Goal: Task Accomplishment & Management: Use online tool/utility

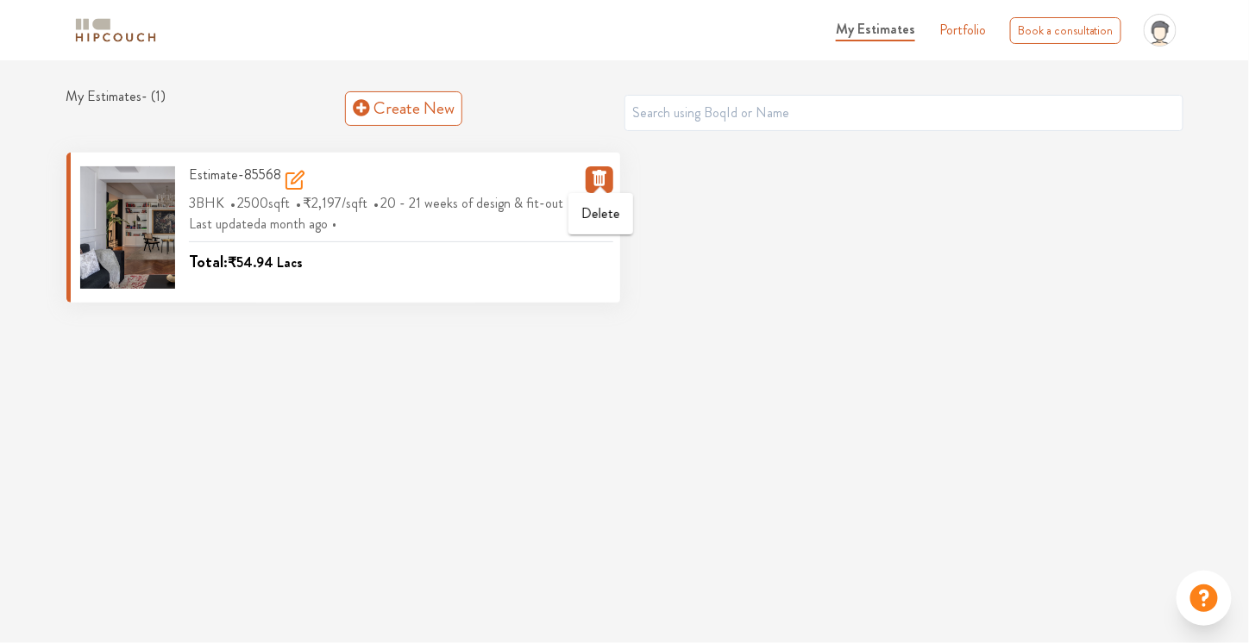
click at [595, 179] on icon "button" at bounding box center [600, 178] width 14 height 16
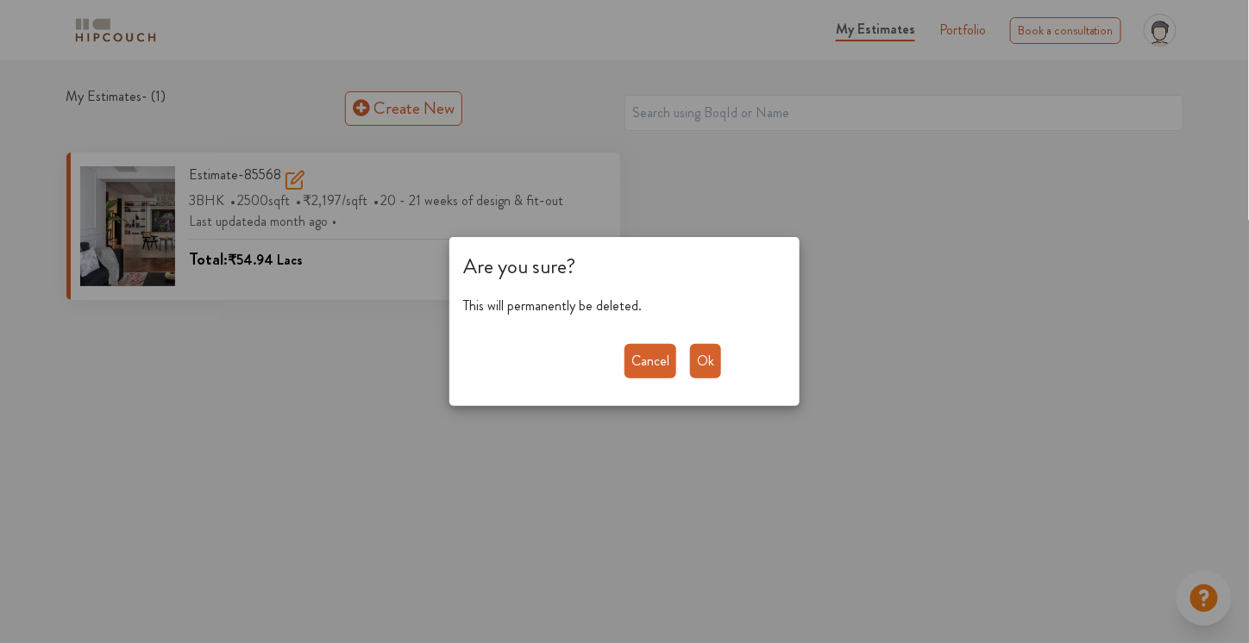
click at [716, 351] on button "Ok" at bounding box center [705, 361] width 31 height 35
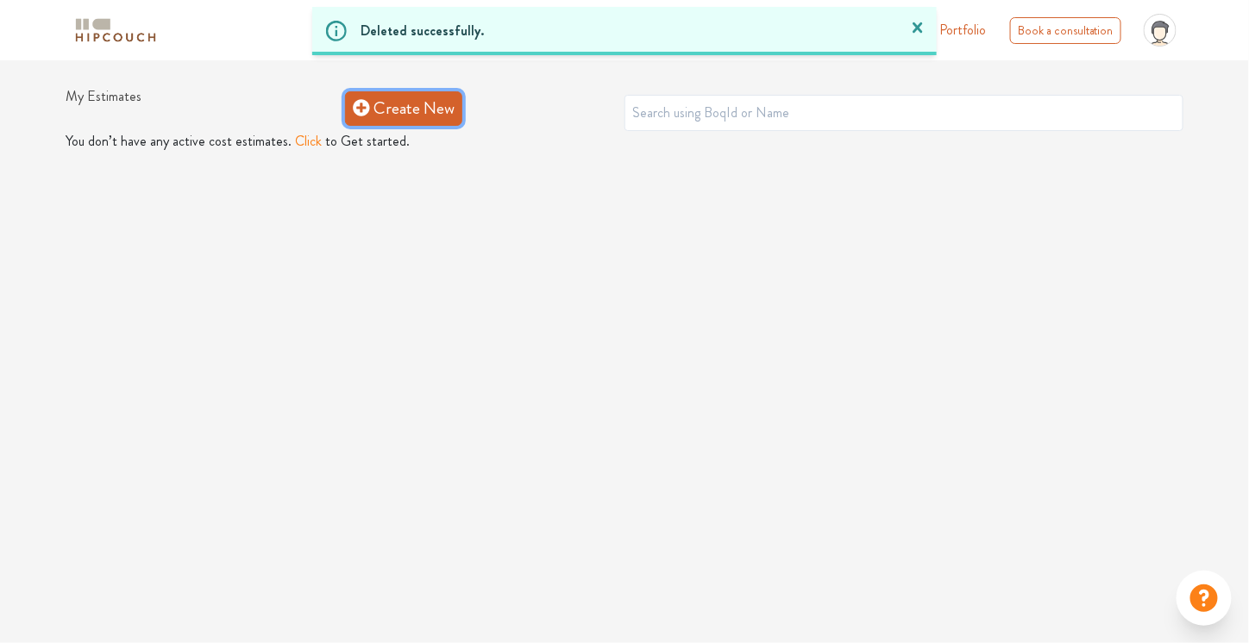
click at [408, 99] on link "Create New" at bounding box center [403, 108] width 117 height 35
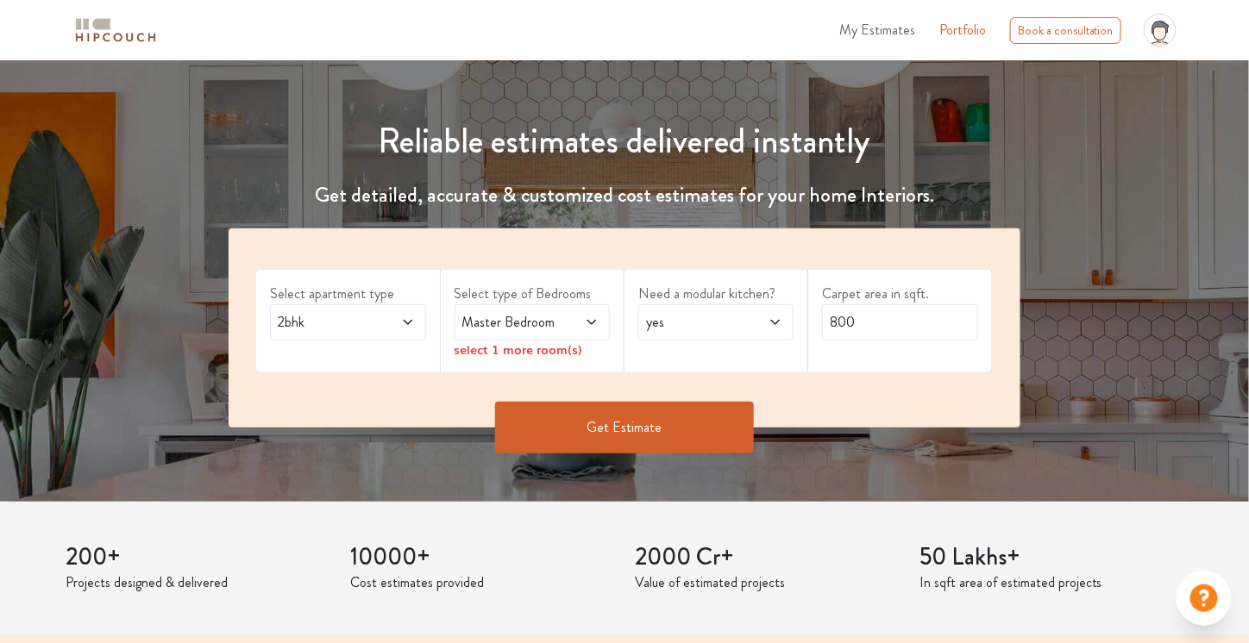
scroll to position [147, 0]
click at [412, 318] on icon at bounding box center [408, 323] width 14 height 14
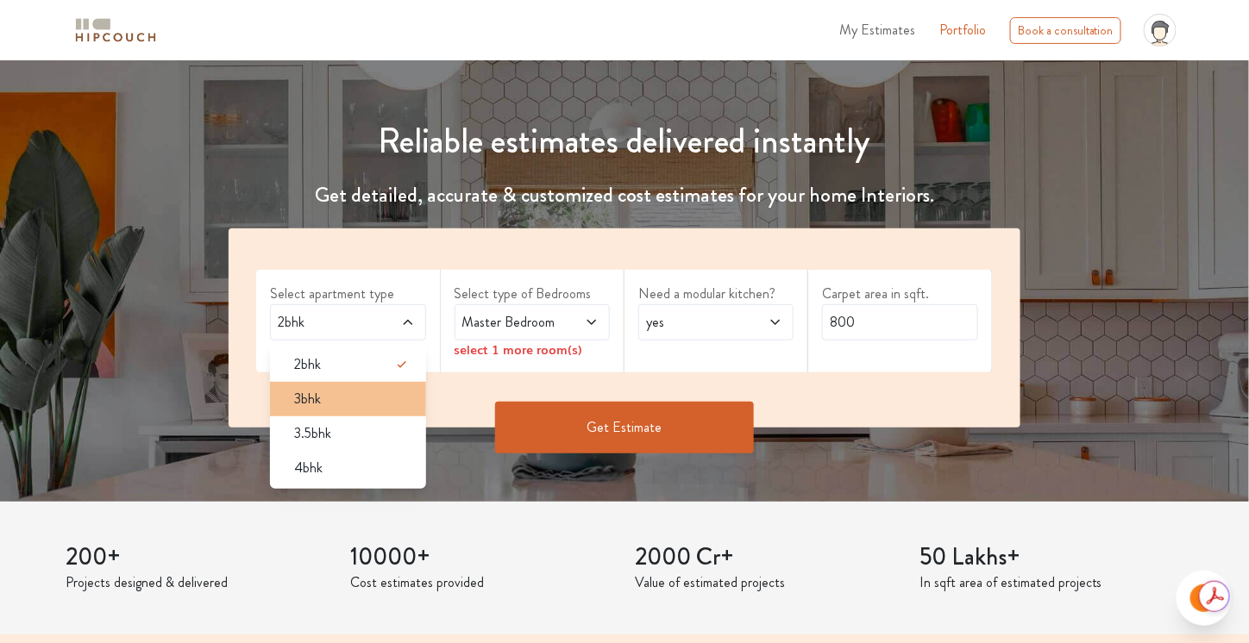
scroll to position [0, 0]
click at [373, 393] on div "3bhk" at bounding box center [352, 399] width 145 height 21
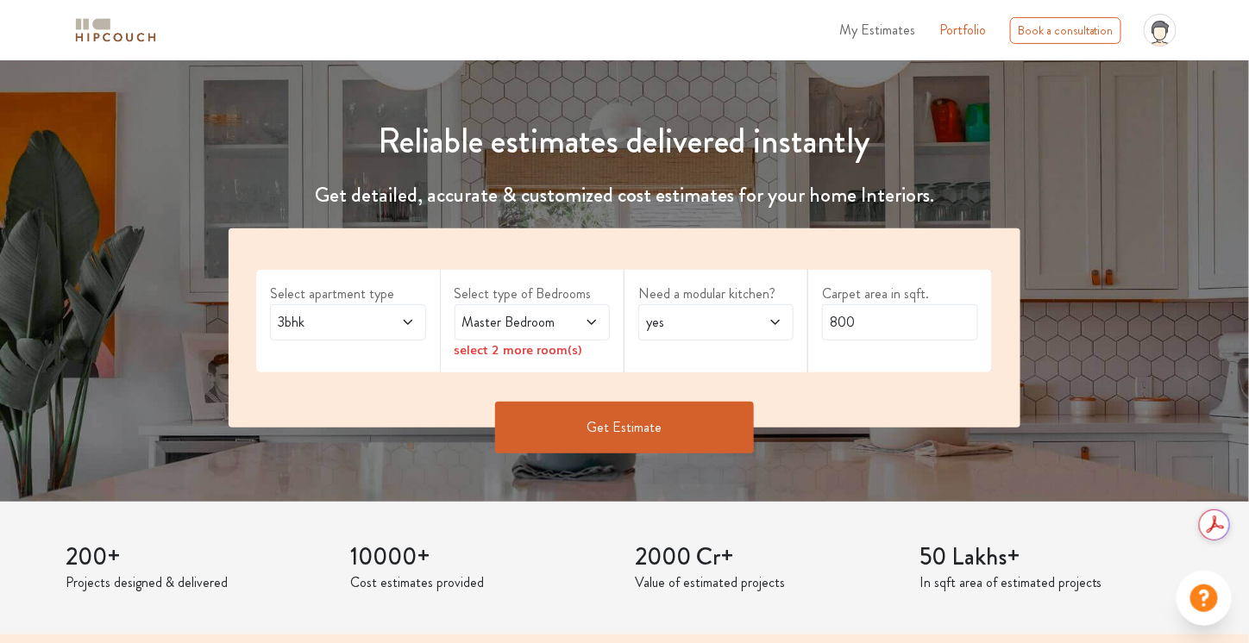
click at [547, 321] on span "Master Bedroom" at bounding box center [511, 322] width 105 height 21
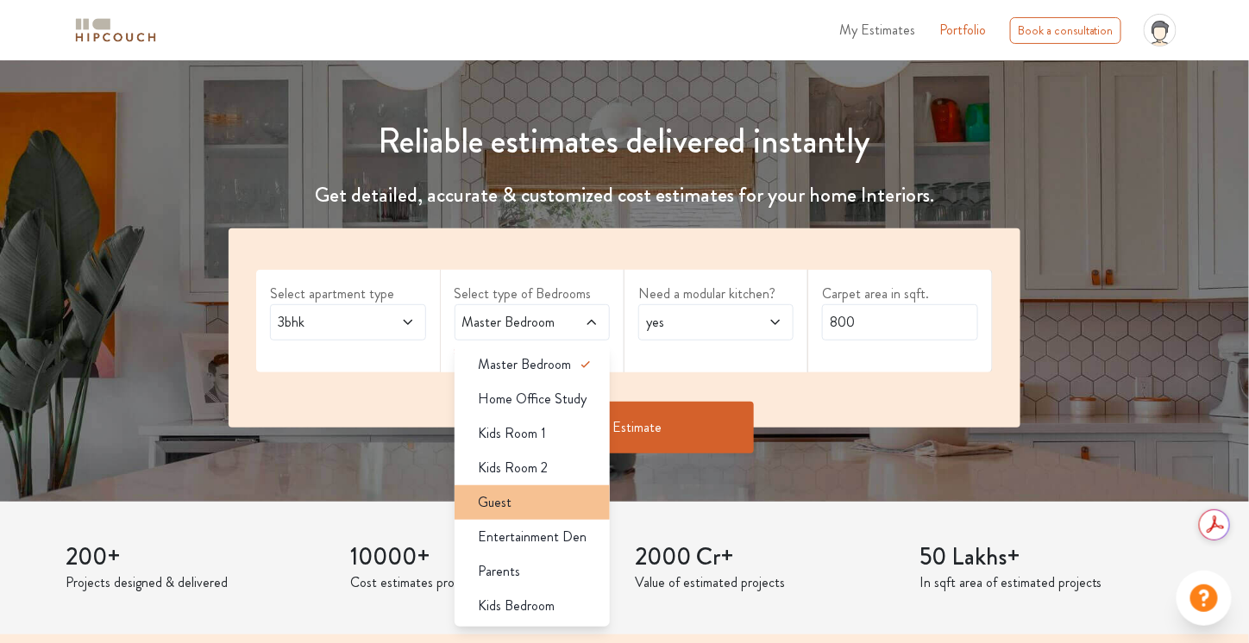
click at [567, 495] on div "Guest" at bounding box center [537, 503] width 145 height 21
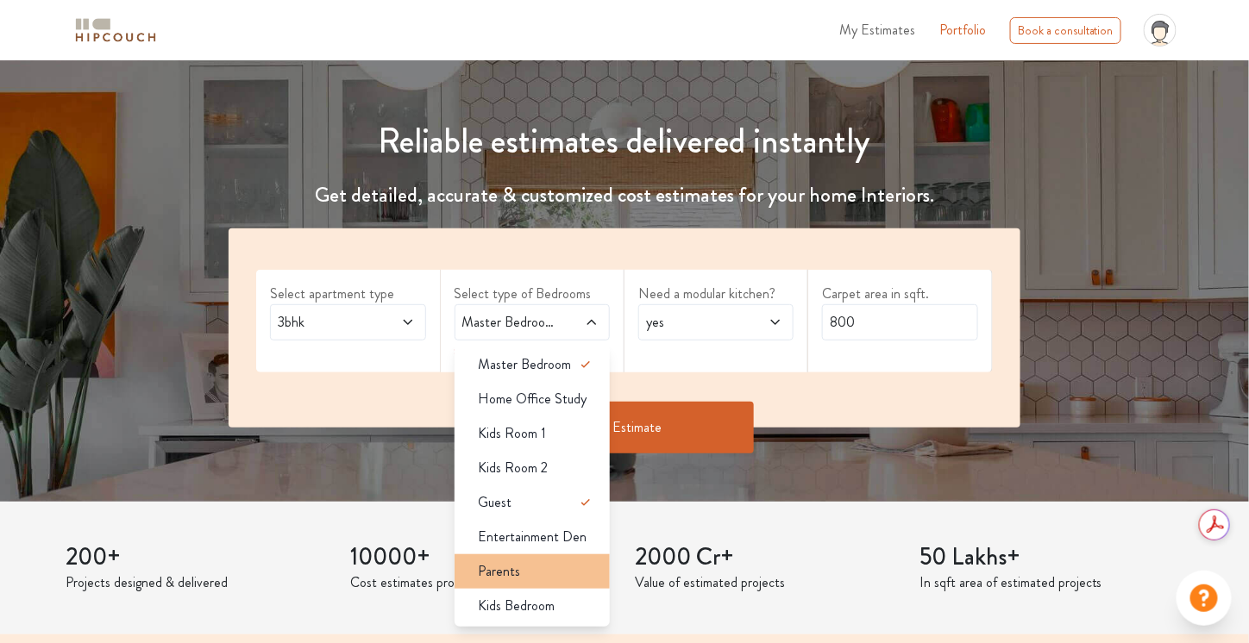
click at [573, 565] on div "Parents" at bounding box center [537, 572] width 145 height 21
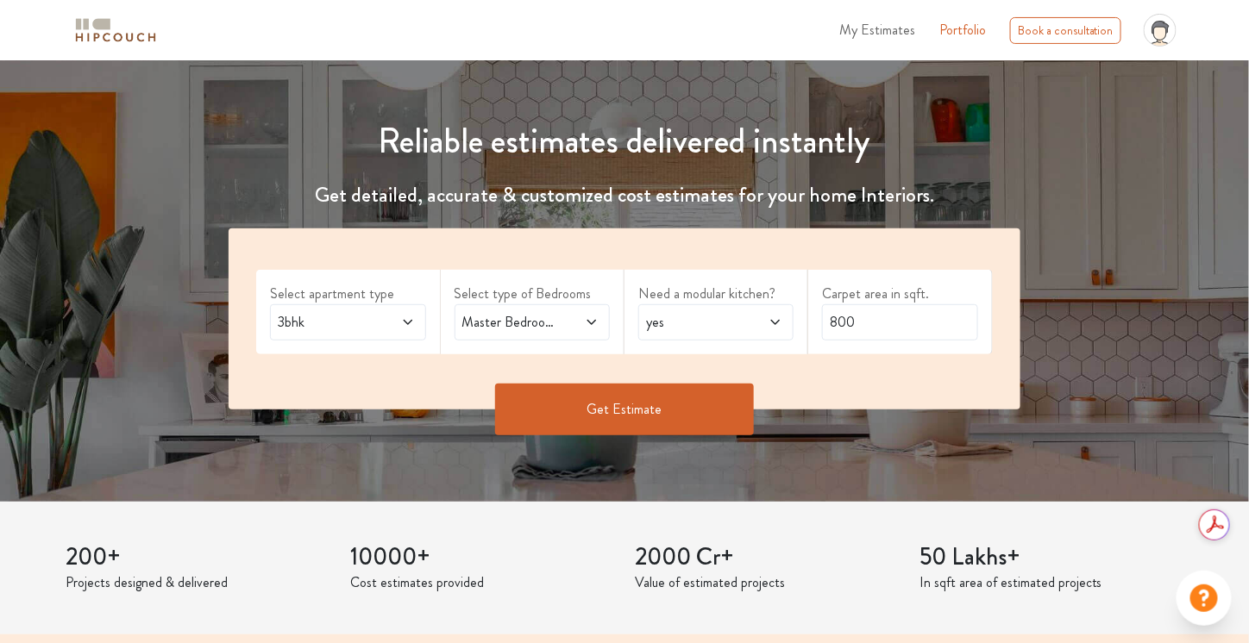
click at [558, 313] on span "Master Bedroom,Guest,Parents" at bounding box center [511, 322] width 105 height 21
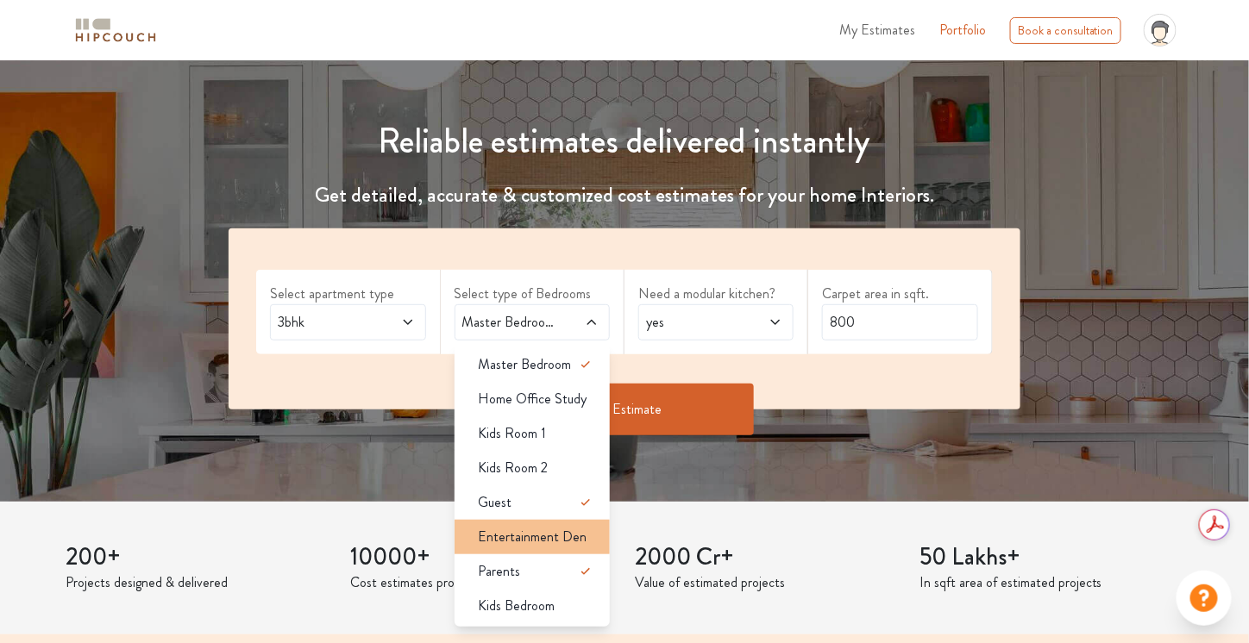
click at [576, 541] on span "Entertainment Den" at bounding box center [533, 537] width 109 height 21
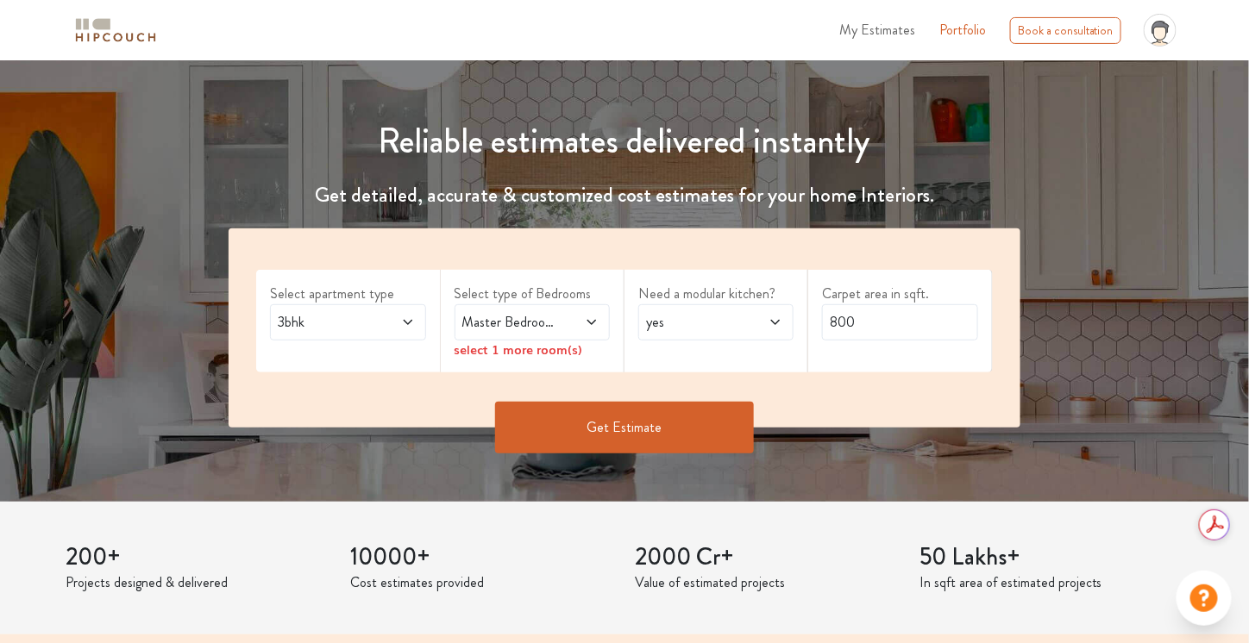
click at [588, 321] on icon at bounding box center [592, 323] width 14 height 14
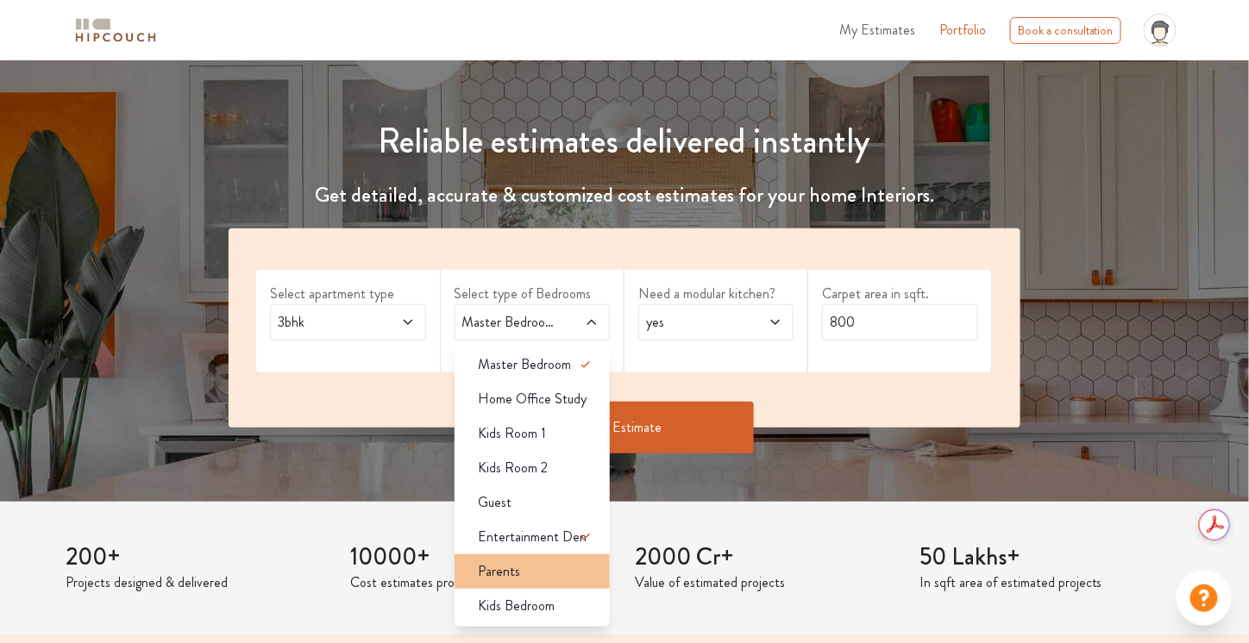
click at [557, 566] on div "Parents" at bounding box center [537, 572] width 145 height 21
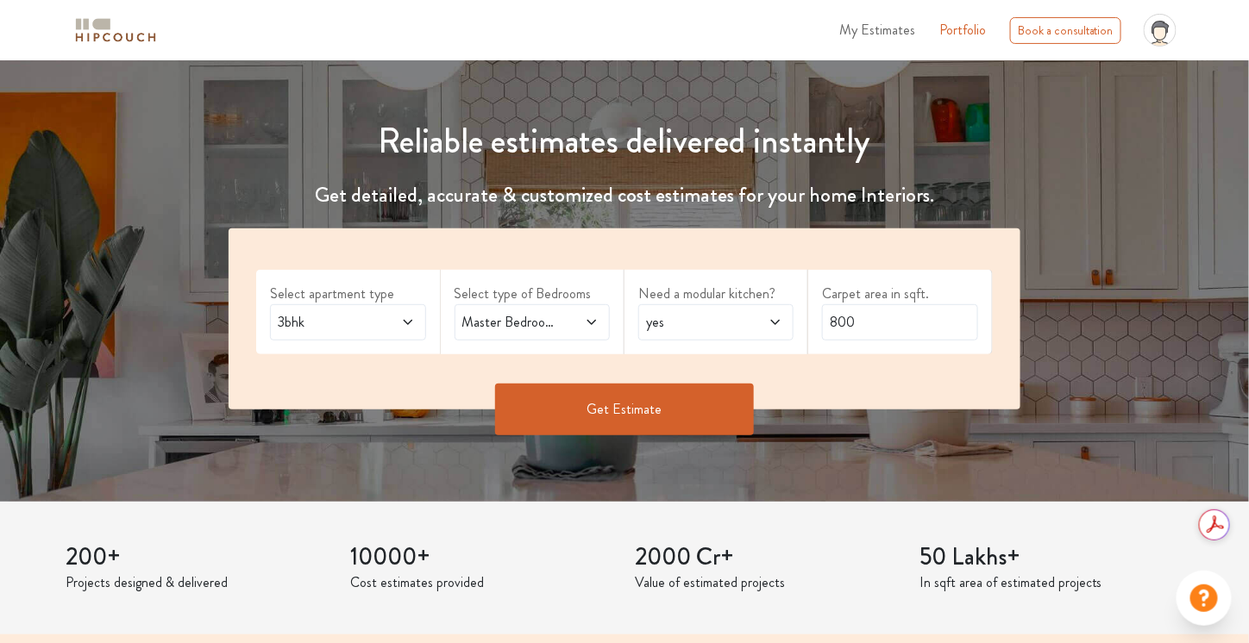
click at [550, 326] on span "Master Bedroom,Entertainment Den,Parents" at bounding box center [511, 322] width 105 height 21
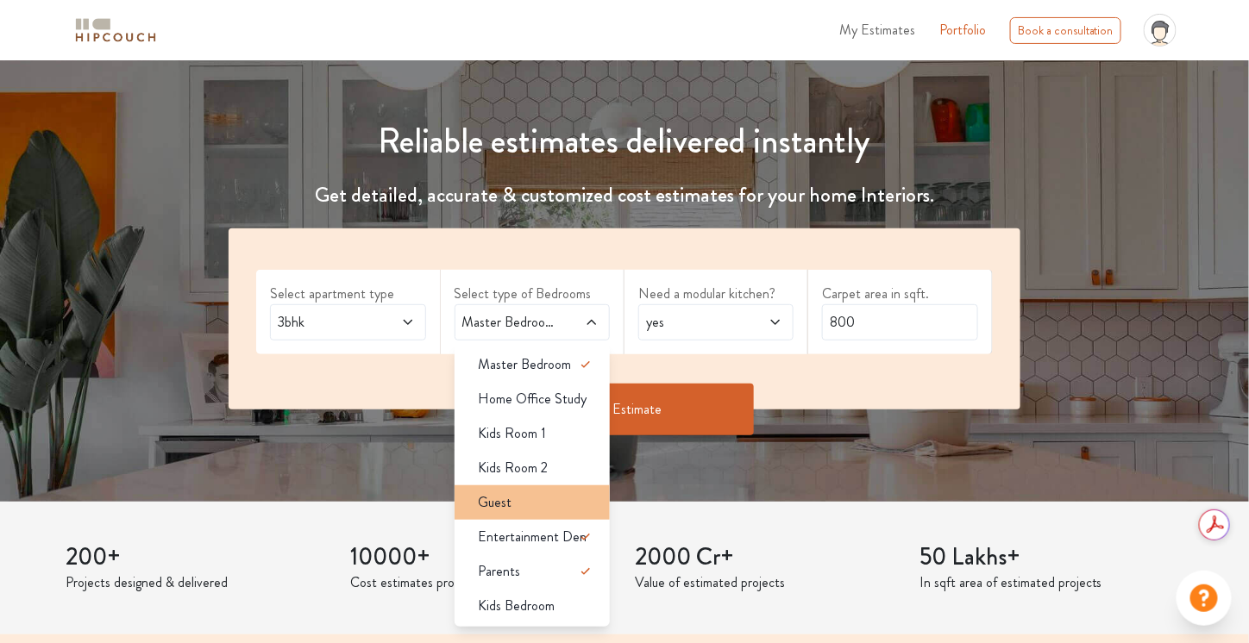
click at [574, 515] on li "Guest" at bounding box center [532, 503] width 155 height 35
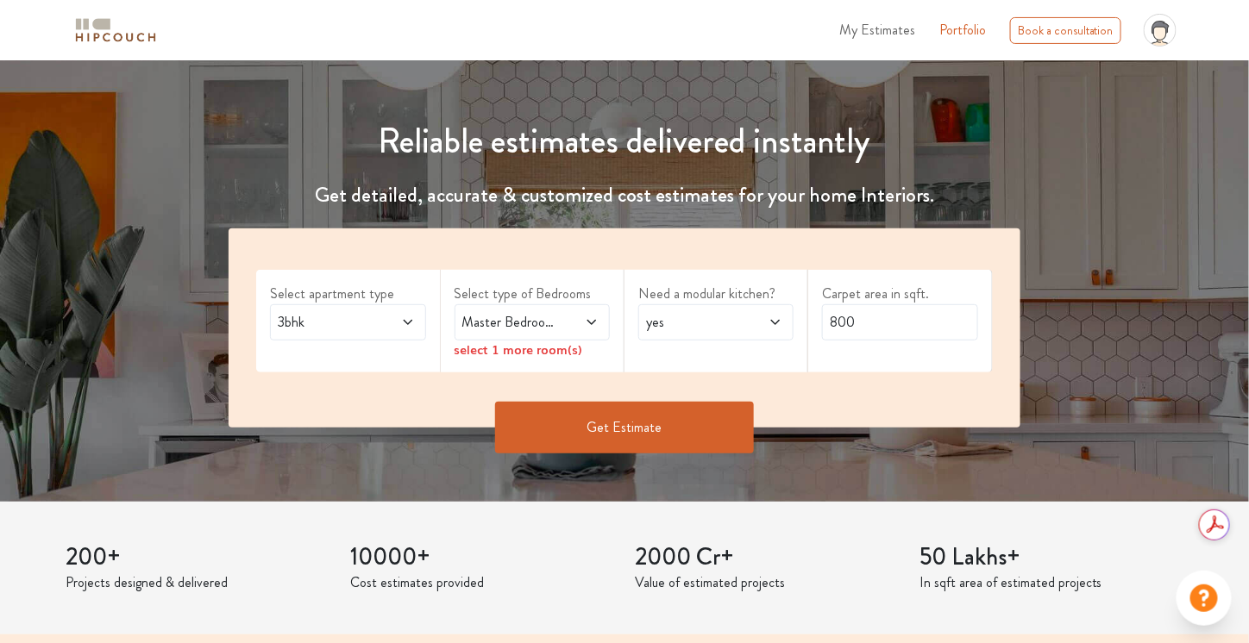
click at [566, 324] on span at bounding box center [580, 322] width 35 height 21
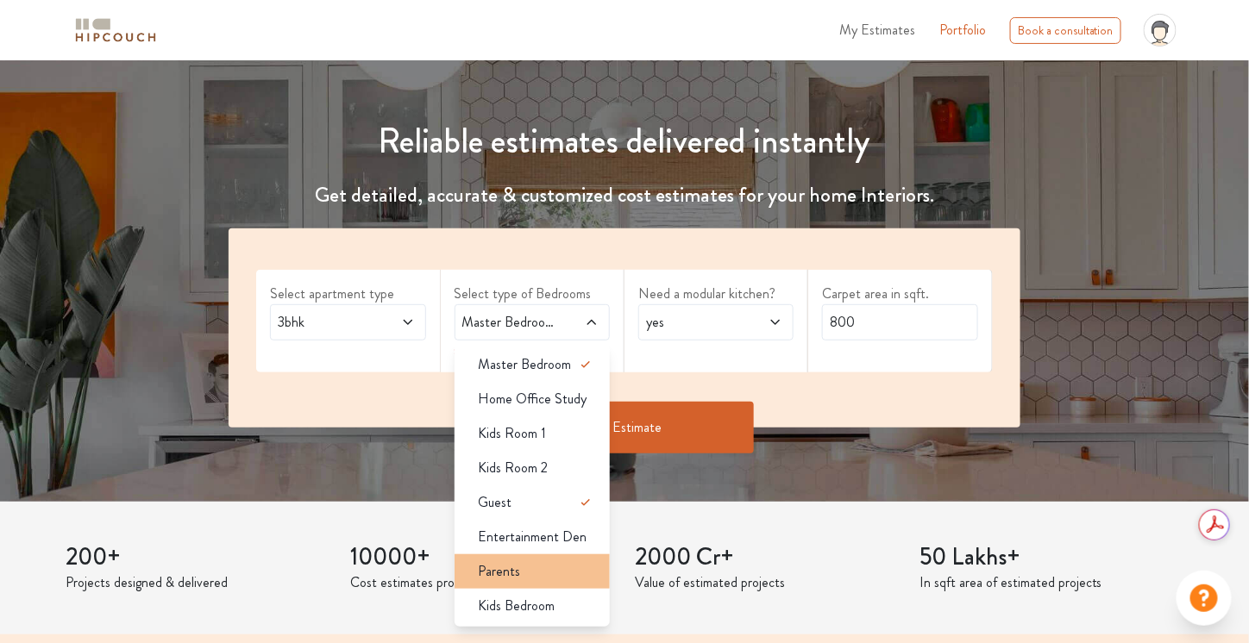
click at [555, 575] on div "Parents" at bounding box center [537, 572] width 145 height 21
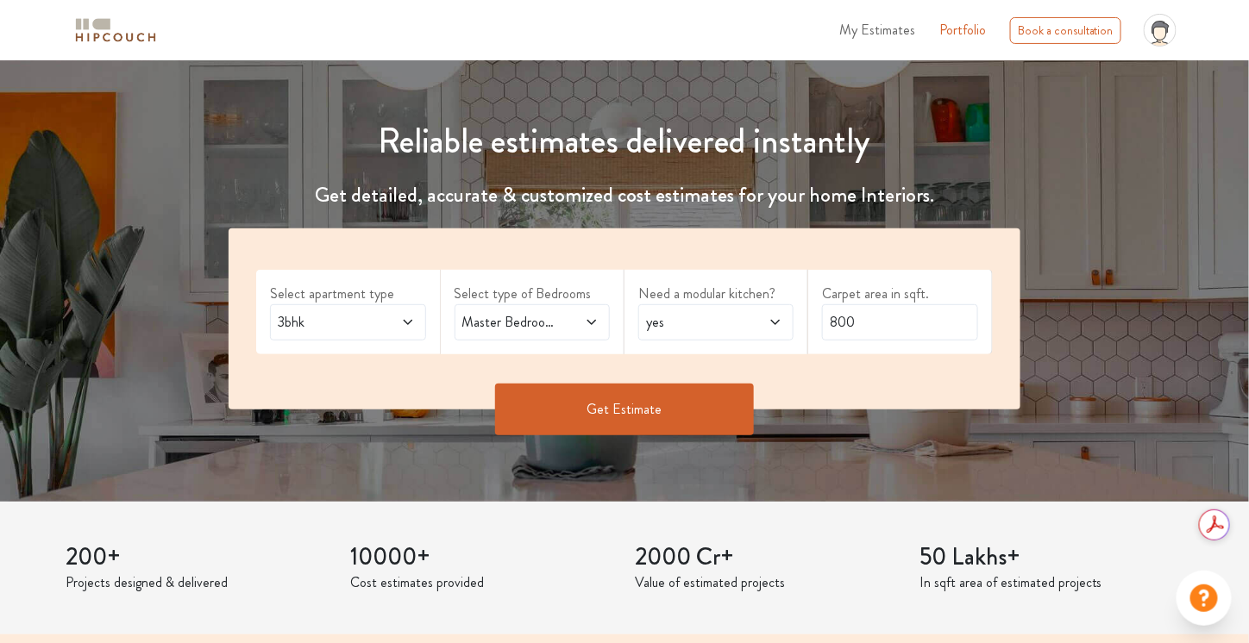
click at [386, 313] on span at bounding box center [397, 322] width 35 height 21
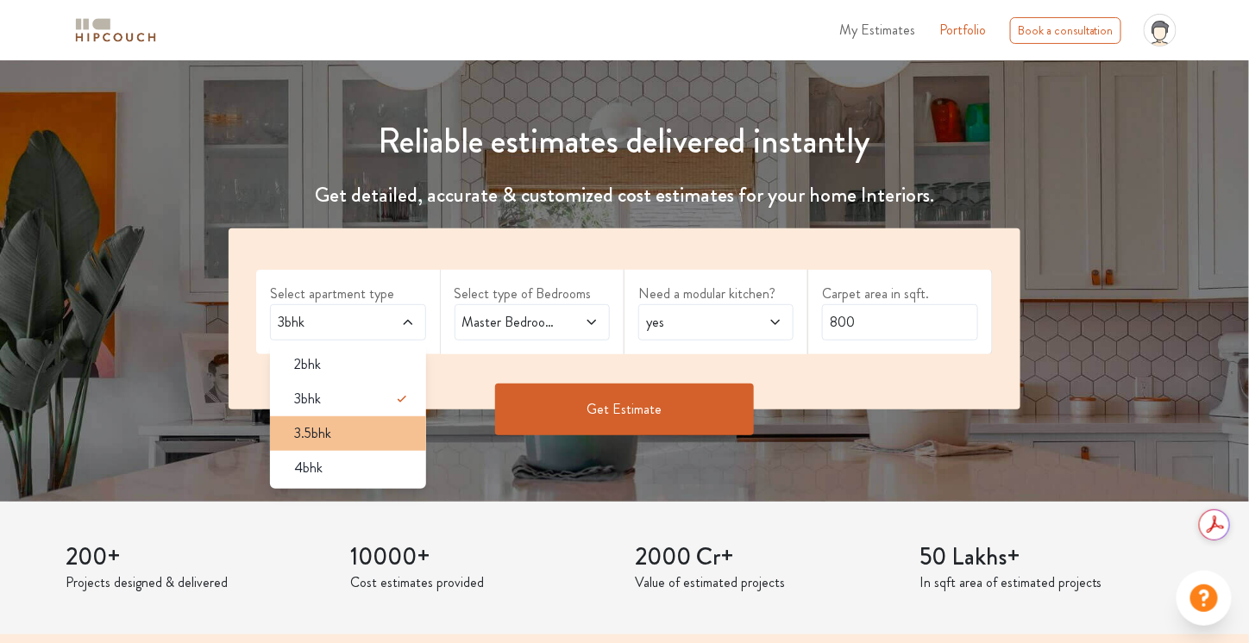
click at [373, 428] on div "3.5bhk" at bounding box center [352, 434] width 145 height 21
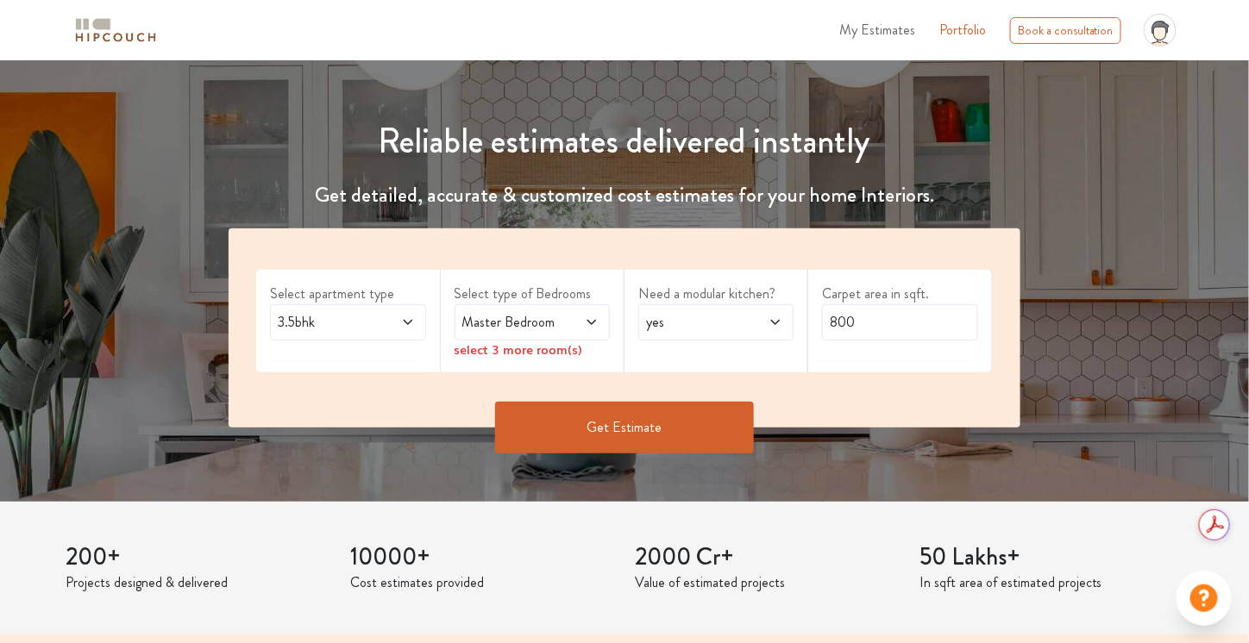
click at [509, 329] on span "Master Bedroom" at bounding box center [511, 322] width 105 height 21
click at [371, 325] on span "3.5bhk" at bounding box center [326, 322] width 105 height 21
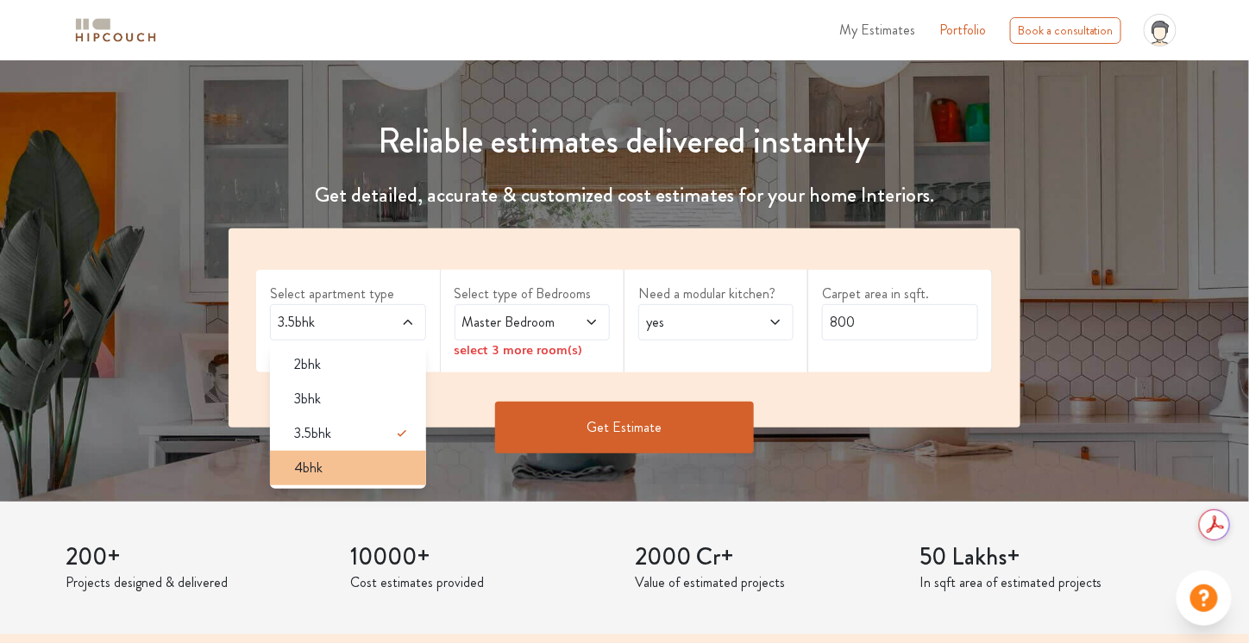
click at [368, 482] on li "4bhk" at bounding box center [347, 468] width 155 height 35
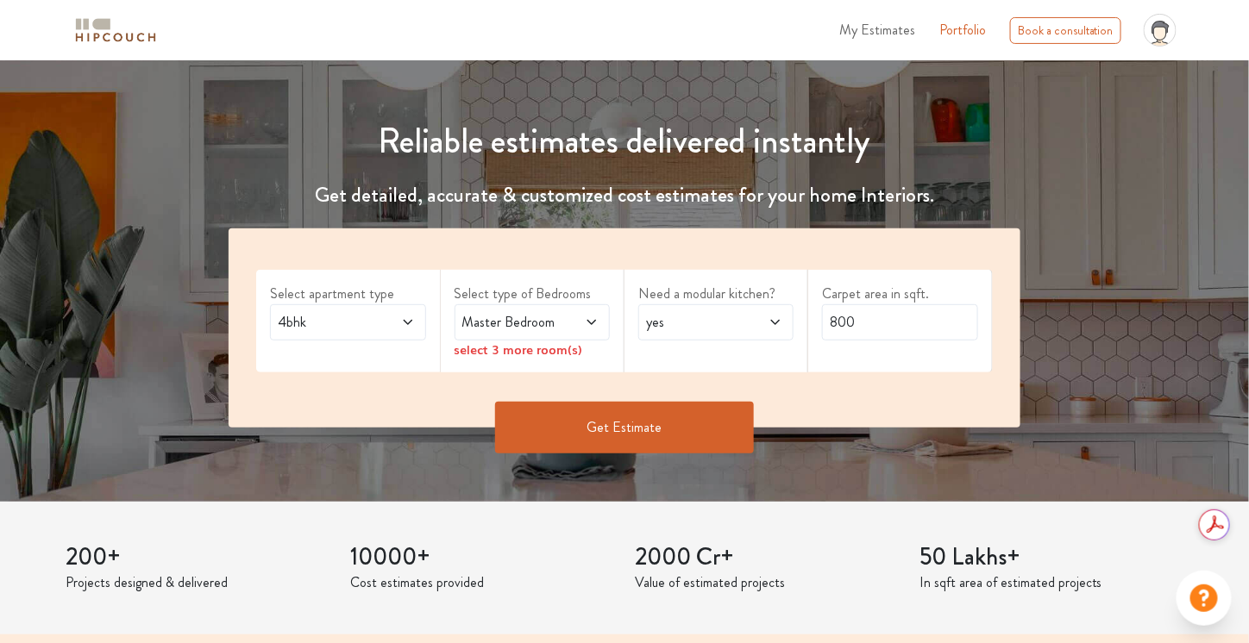
click at [549, 311] on div "Master Bedroom" at bounding box center [532, 322] width 155 height 36
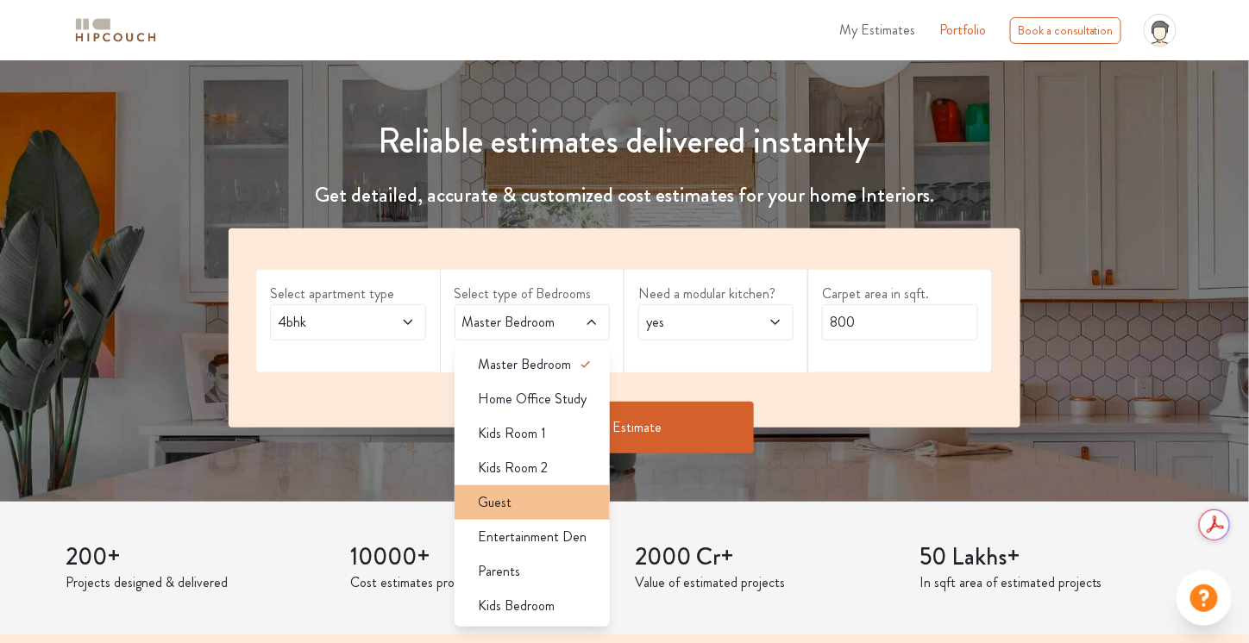
click at [570, 497] on div "Guest" at bounding box center [537, 503] width 145 height 21
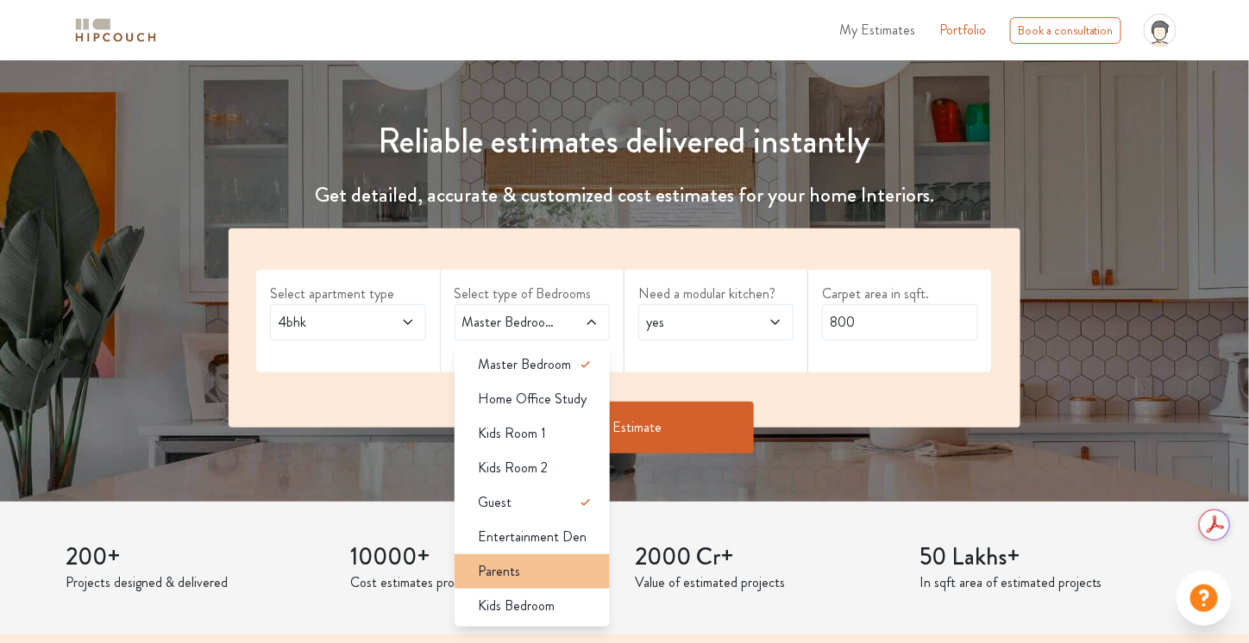
click at [570, 574] on div "Parents" at bounding box center [537, 572] width 145 height 21
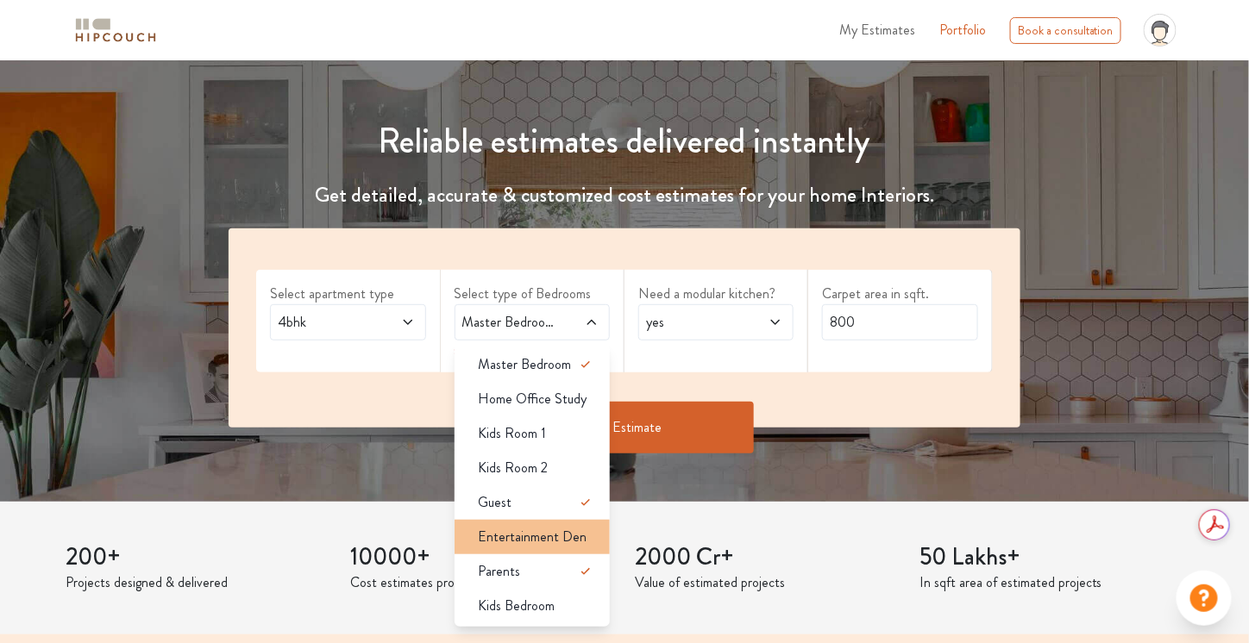
click at [580, 524] on li "Entertainment Den" at bounding box center [532, 537] width 155 height 35
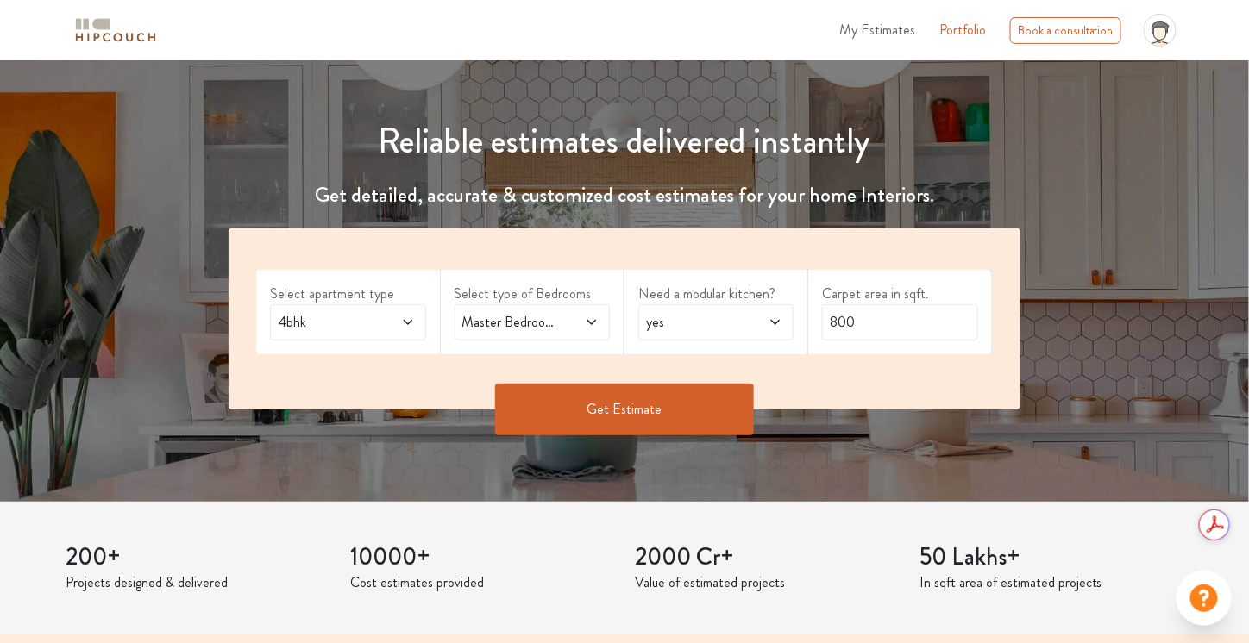
click at [556, 313] on span "Master Bedroom,Guest,Entertainment Den,Parents" at bounding box center [511, 322] width 105 height 21
drag, startPoint x: 887, startPoint y: 315, endPoint x: 822, endPoint y: 321, distance: 65.0
click at [822, 321] on div "Carpet area in sqft. 800" at bounding box center [900, 312] width 184 height 85
type input "2250"
click at [590, 405] on button "Get Estimate" at bounding box center [624, 410] width 259 height 52
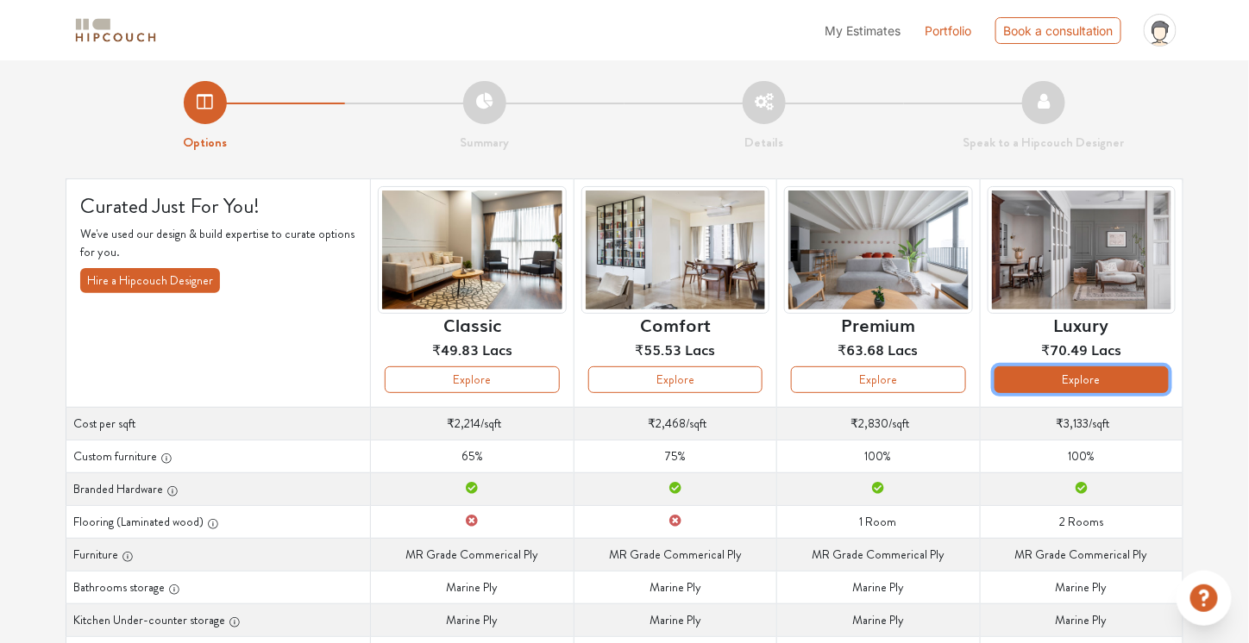
click at [1098, 388] on button "Explore" at bounding box center [1082, 380] width 174 height 27
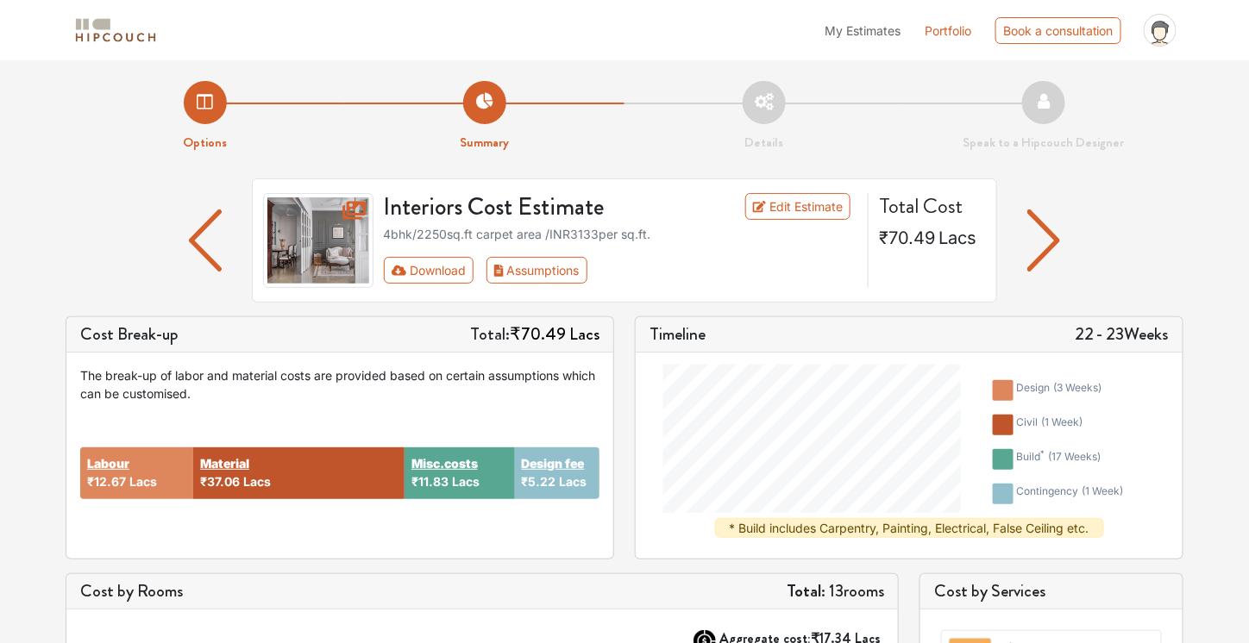
click at [1057, 255] on img "button" at bounding box center [1044, 241] width 34 height 62
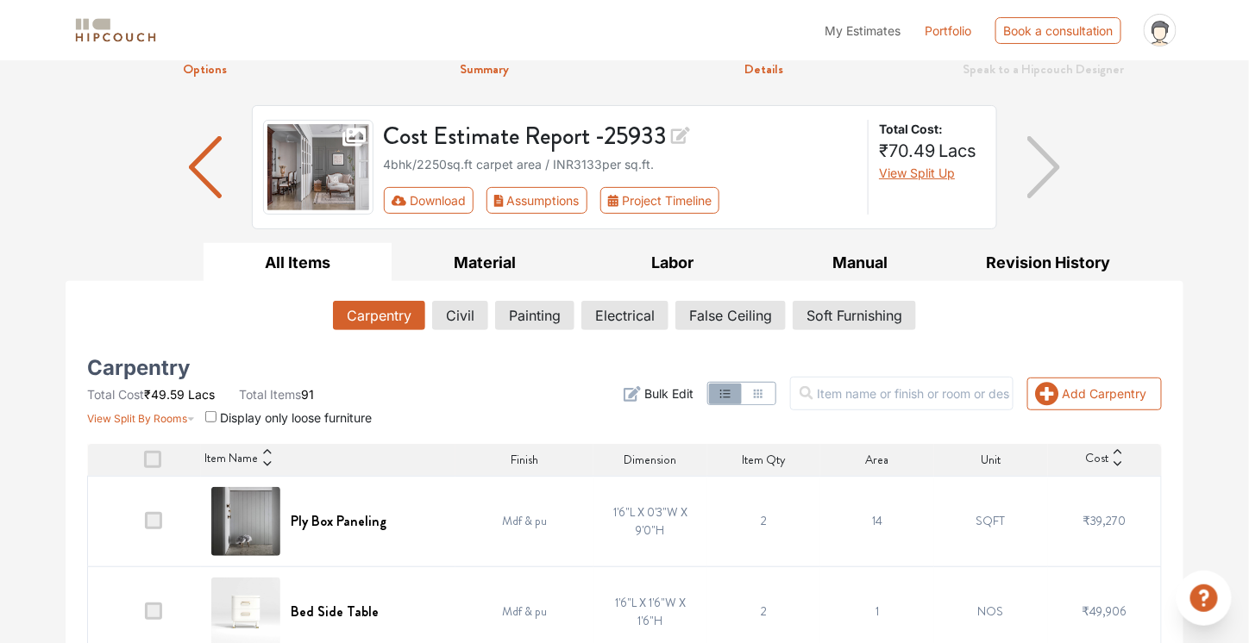
scroll to position [70, 0]
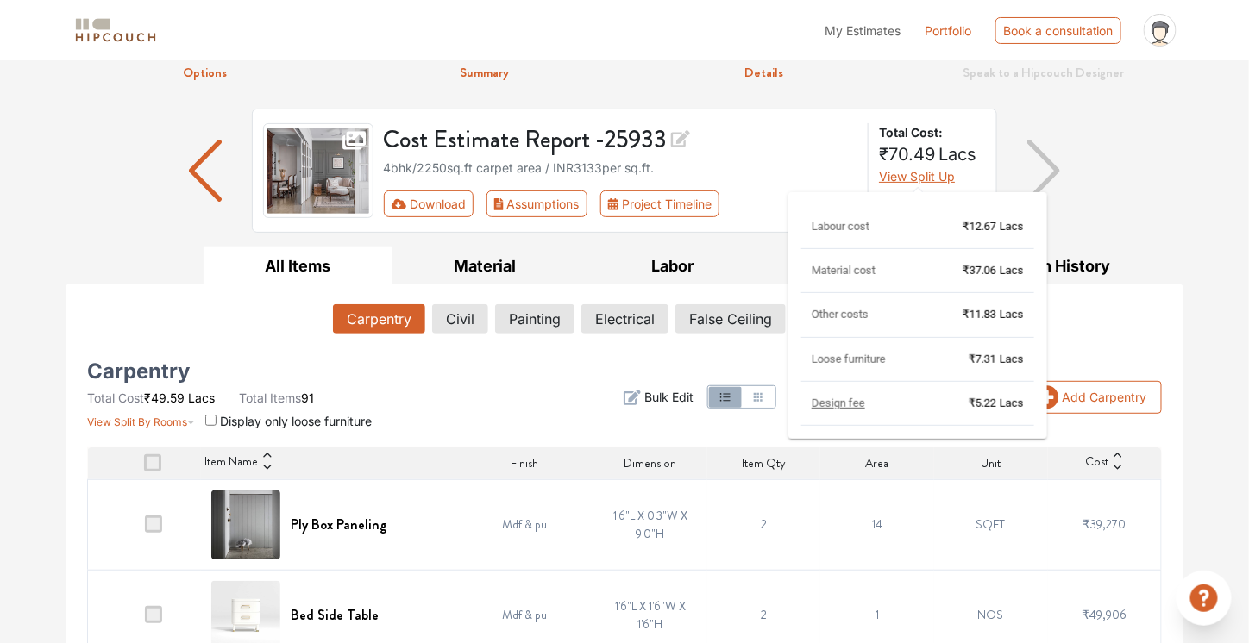
click at [936, 177] on span "View Split Up" at bounding box center [917, 176] width 76 height 15
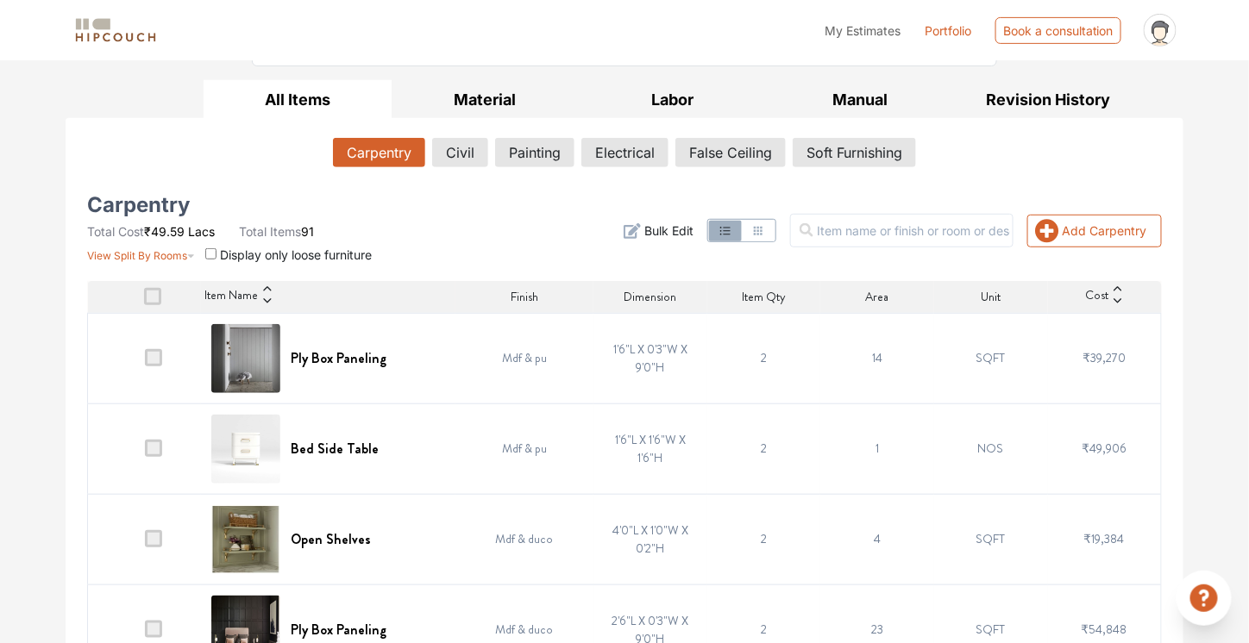
scroll to position [0, 0]
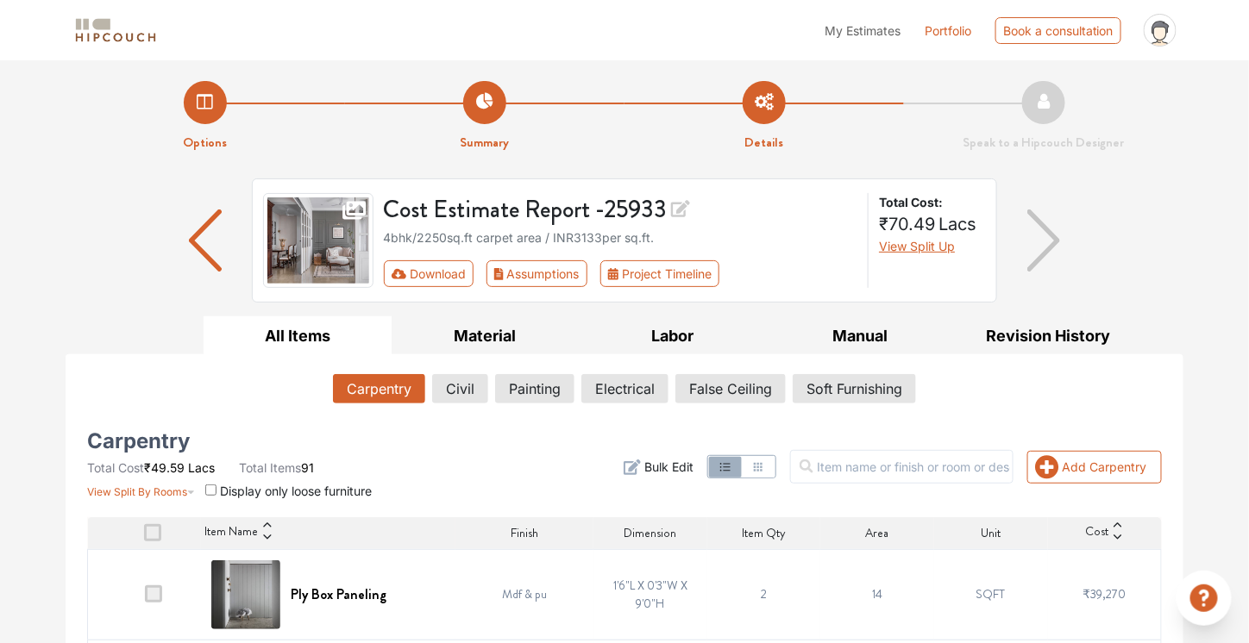
click at [880, 28] on span "My Estimates" at bounding box center [863, 30] width 76 height 15
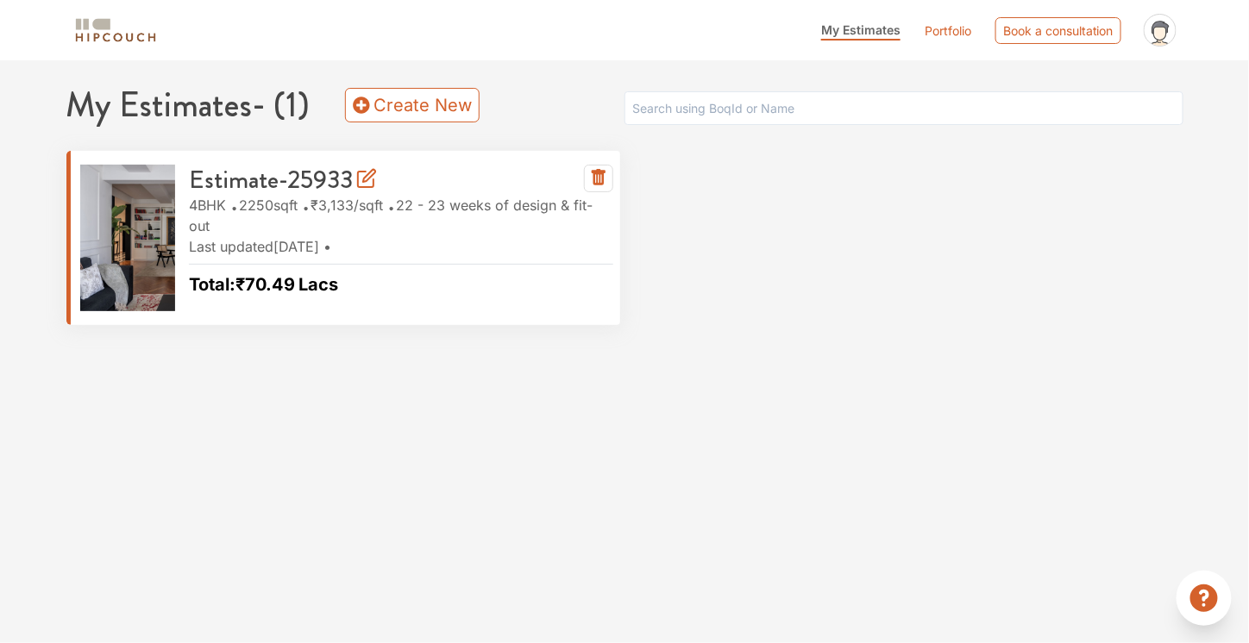
click at [369, 176] on icon at bounding box center [369, 176] width 12 height 12
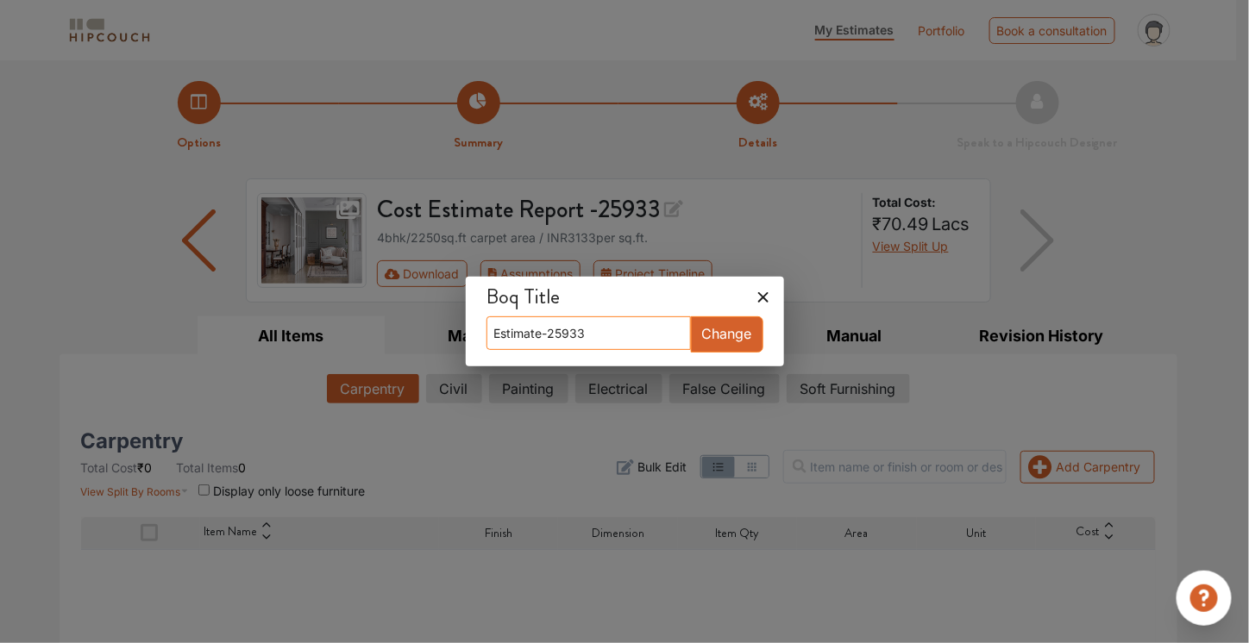
drag, startPoint x: 618, startPoint y: 342, endPoint x: 417, endPoint y: 334, distance: 200.3
click at [417, 334] on div "Boq Title Estimate-25933 Change" at bounding box center [624, 321] width 1249 height 643
type input "!"
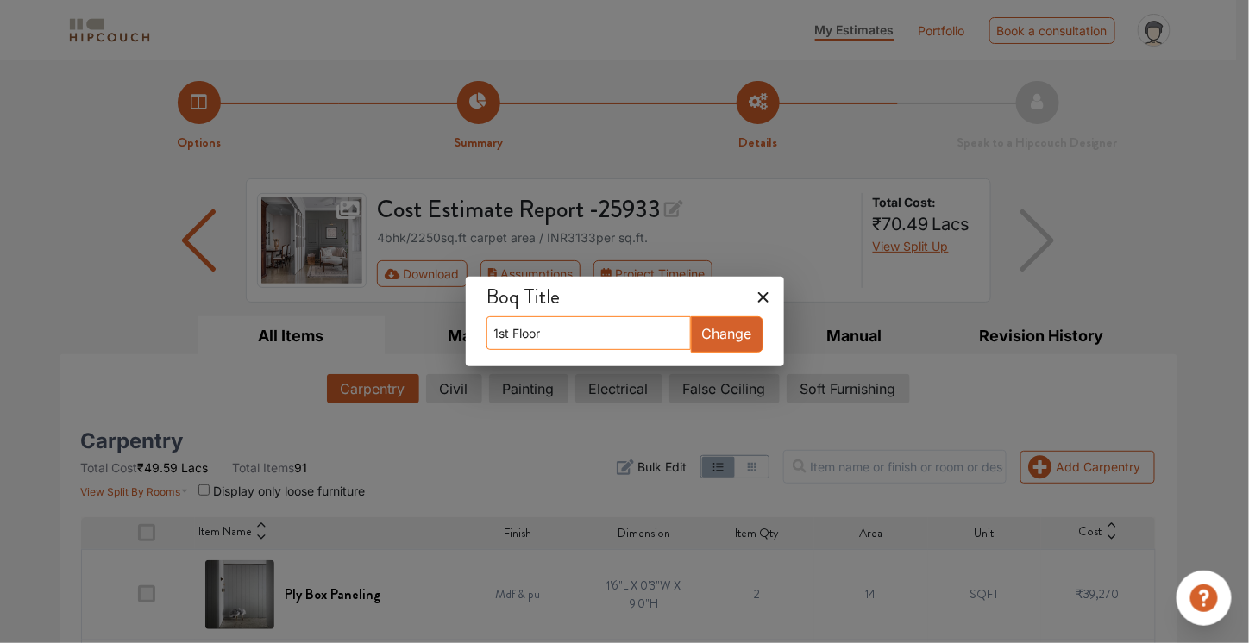
type input "1st Floor"
click at [697, 341] on button "Change" at bounding box center [727, 335] width 72 height 36
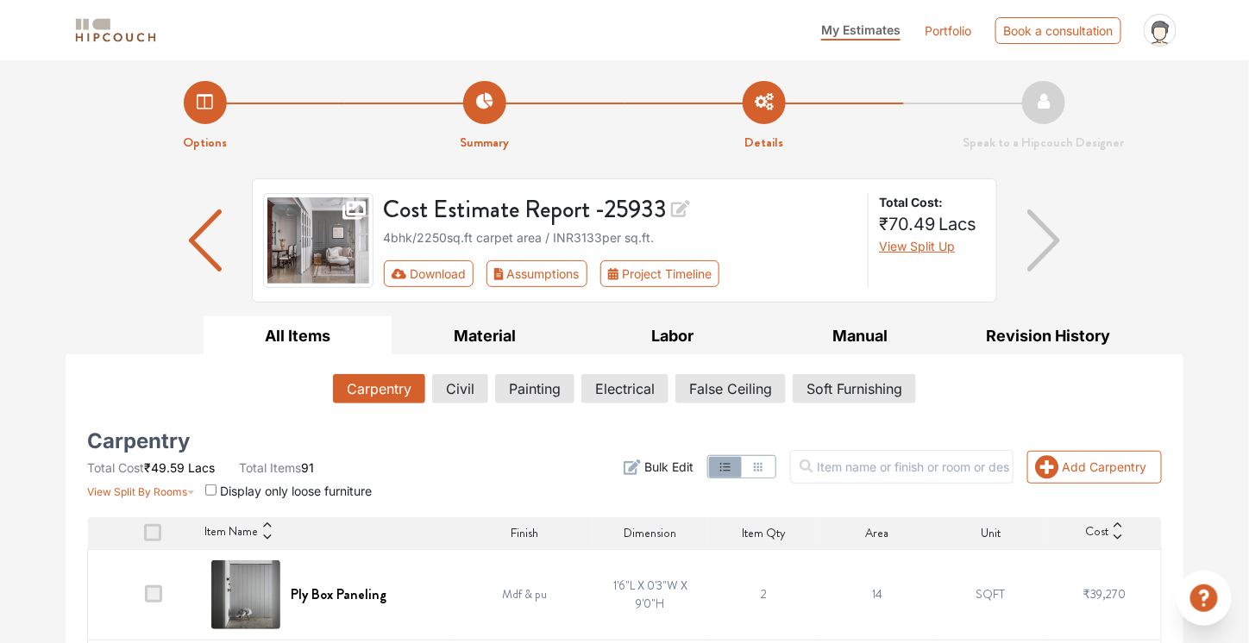
click at [850, 28] on span "My Estimates" at bounding box center [860, 29] width 79 height 15
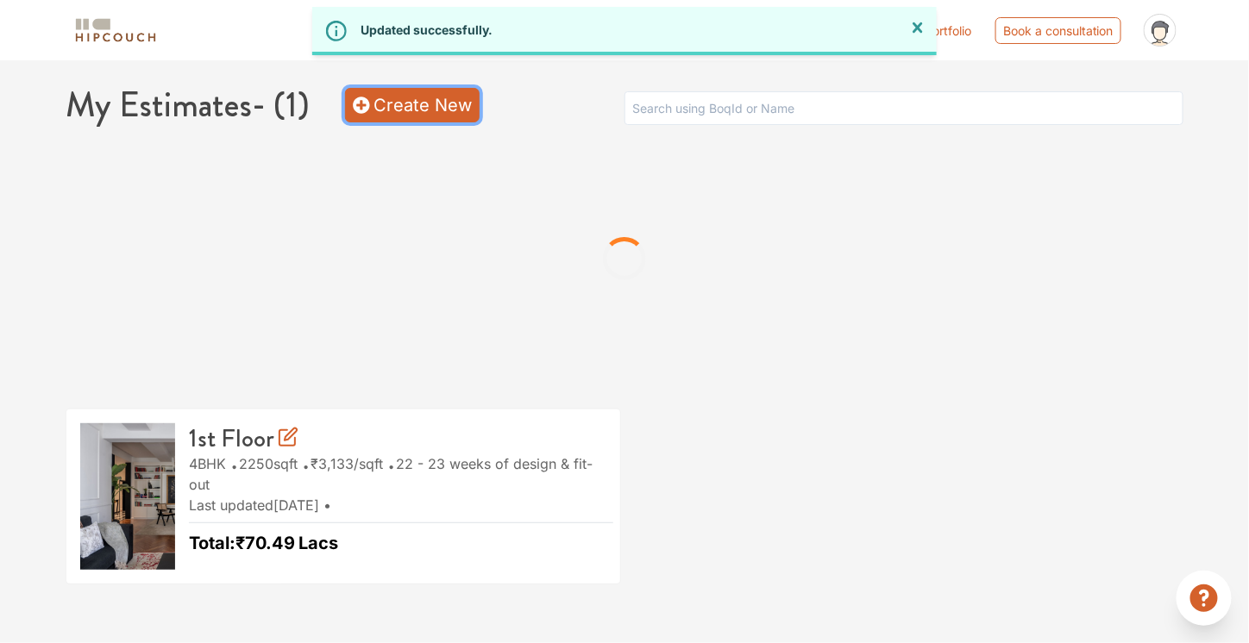
click at [436, 104] on link "Create New" at bounding box center [412, 105] width 135 height 35
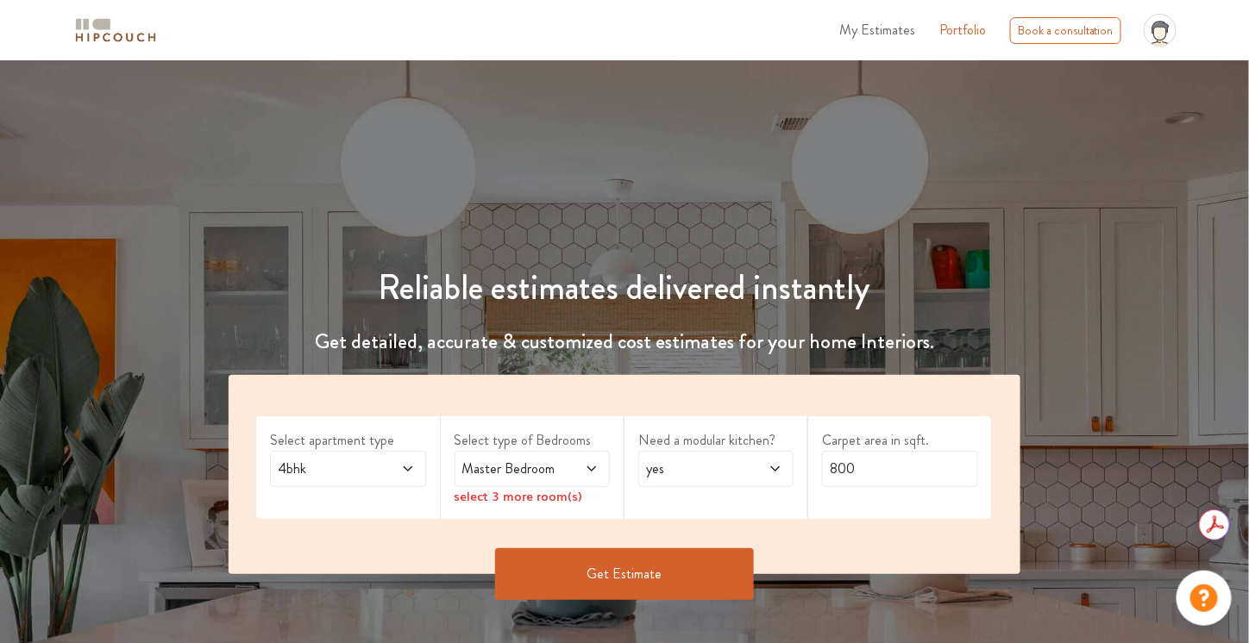
click at [550, 468] on span "Master Bedroom" at bounding box center [511, 469] width 105 height 21
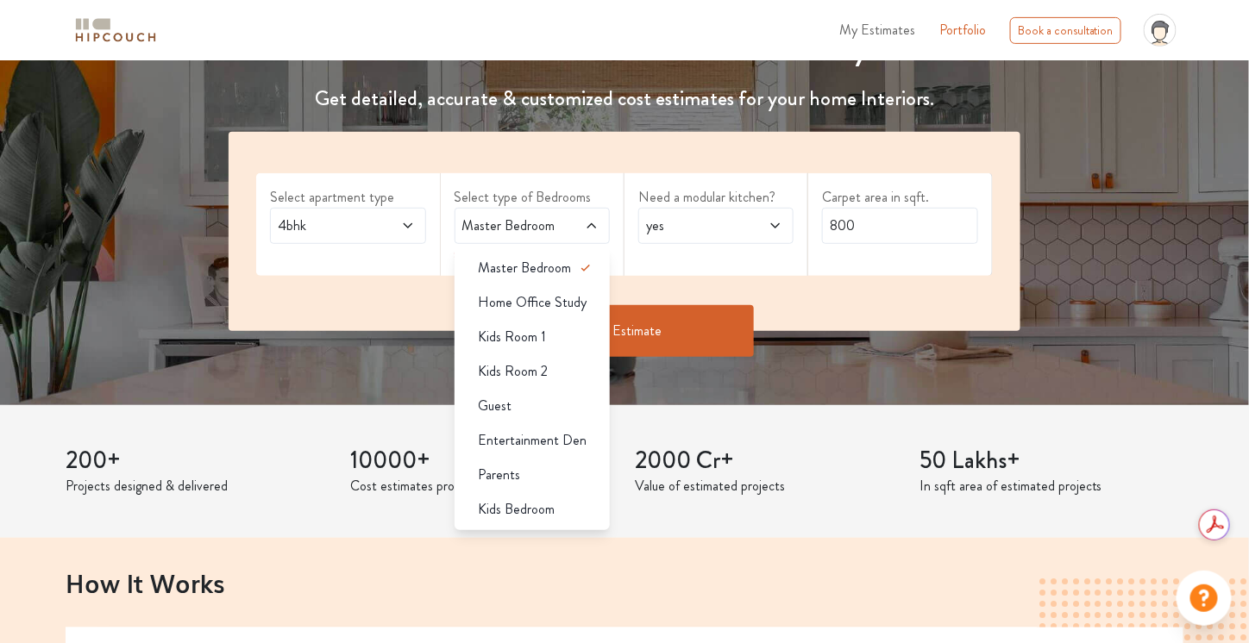
scroll to position [243, 0]
click at [547, 414] on div "Guest" at bounding box center [537, 406] width 145 height 21
click at [552, 445] on span "Entertainment Den" at bounding box center [533, 440] width 109 height 21
click at [550, 475] on div "Parents" at bounding box center [537, 475] width 145 height 21
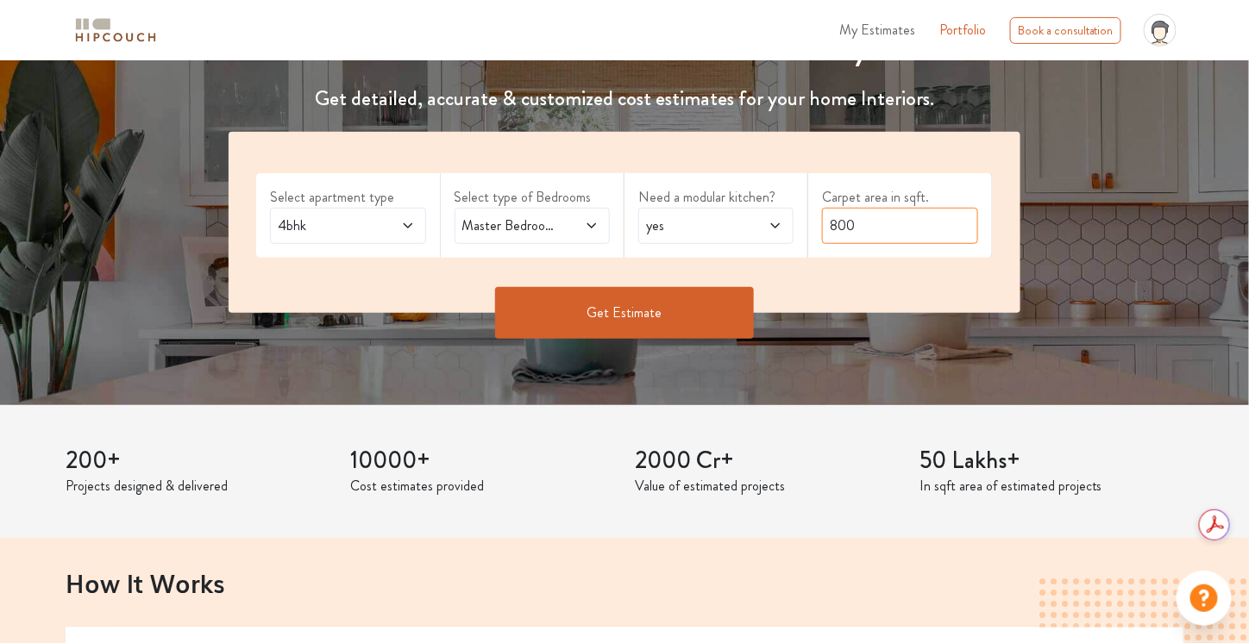
drag, startPoint x: 882, startPoint y: 218, endPoint x: 794, endPoint y: 234, distance: 89.3
click at [794, 234] on div "Select apartment type 4bhk Select type of Bedrooms Master Bedroom,Guest,Enterta…" at bounding box center [624, 222] width 791 height 181
type input "2250"
click at [683, 321] on button "Get Estimate" at bounding box center [624, 313] width 259 height 52
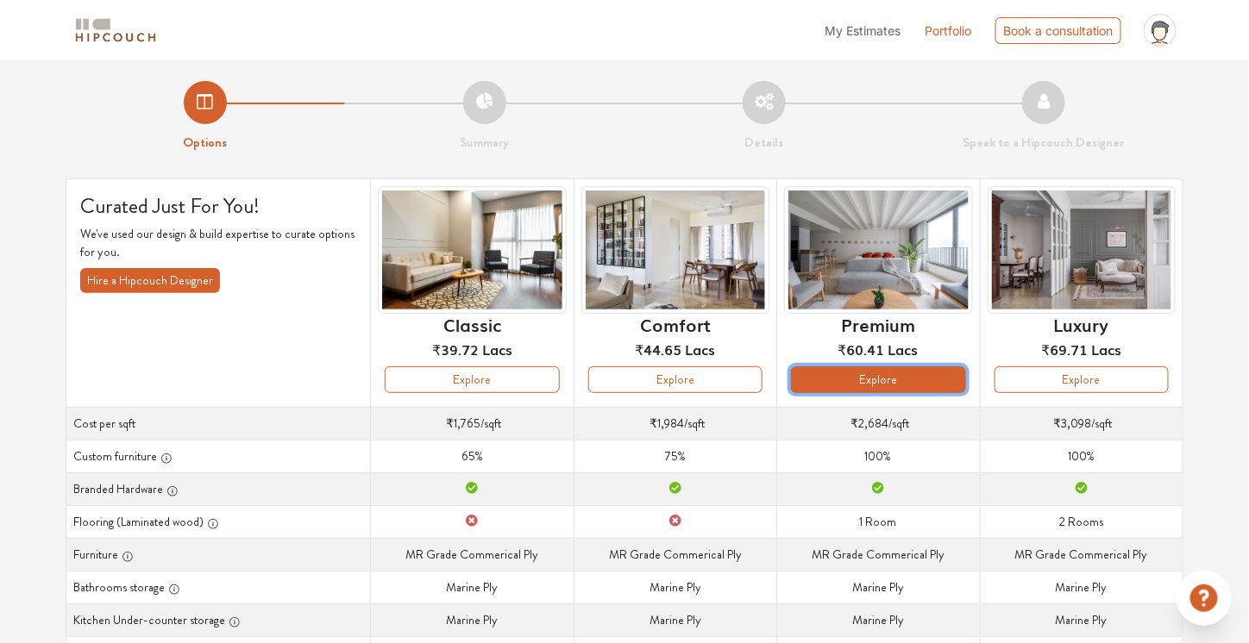
click at [899, 375] on button "Explore" at bounding box center [878, 380] width 174 height 27
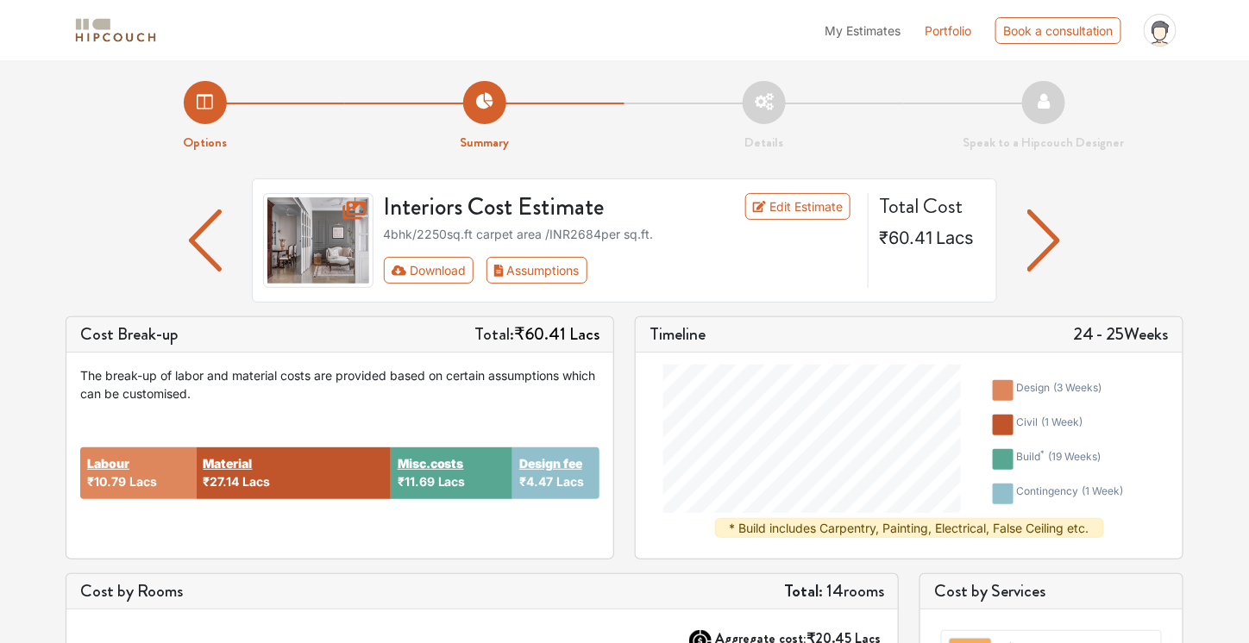
click at [1050, 248] on img "button" at bounding box center [1044, 241] width 34 height 62
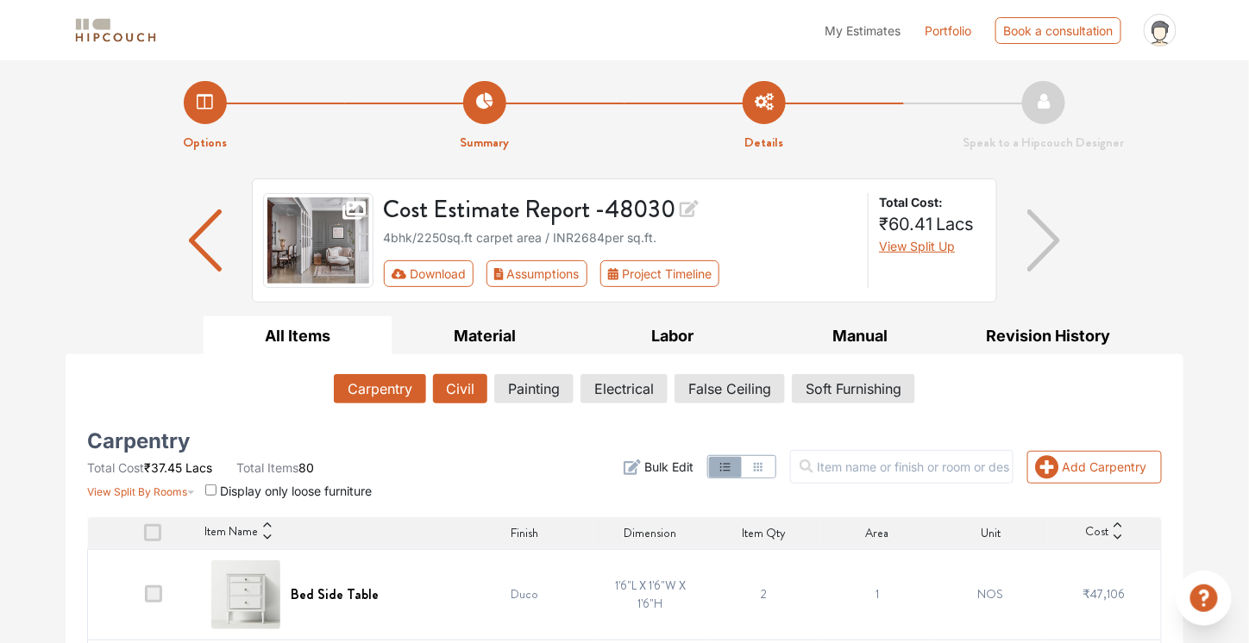
click at [438, 394] on button "Civil" at bounding box center [460, 388] width 54 height 29
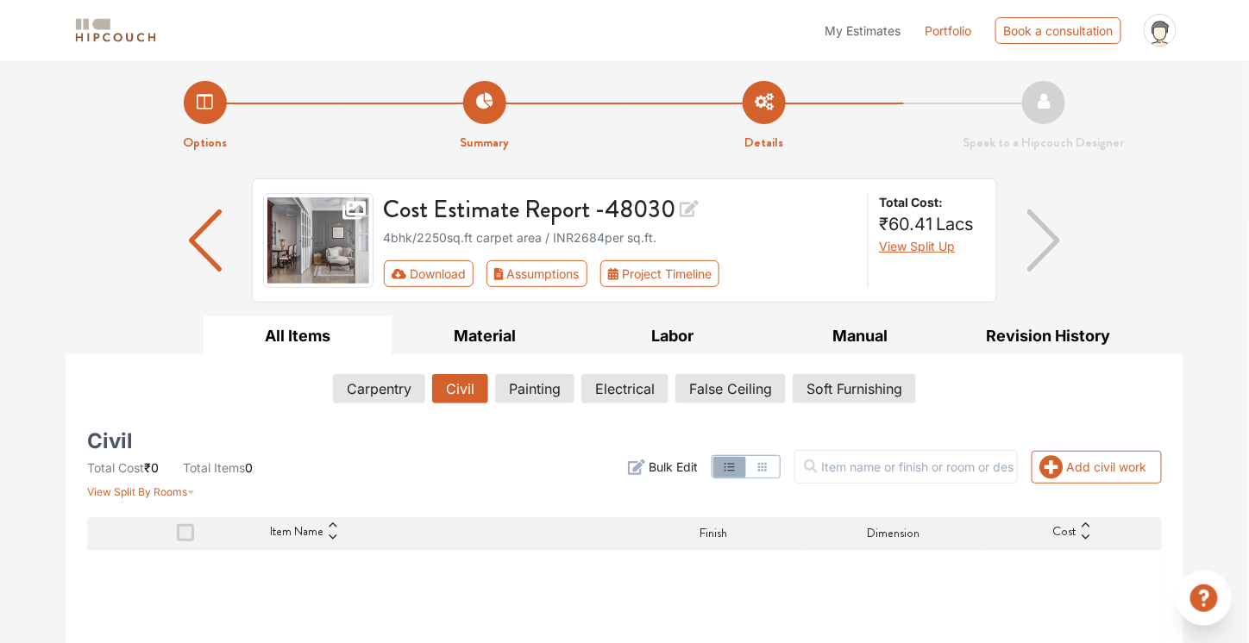
click at [580, 374] on div "Carpentry Civil Painting Electrical False Ceiling Soft Furnishing" at bounding box center [624, 392] width 1075 height 36
click at [553, 386] on button "Painting" at bounding box center [535, 388] width 78 height 29
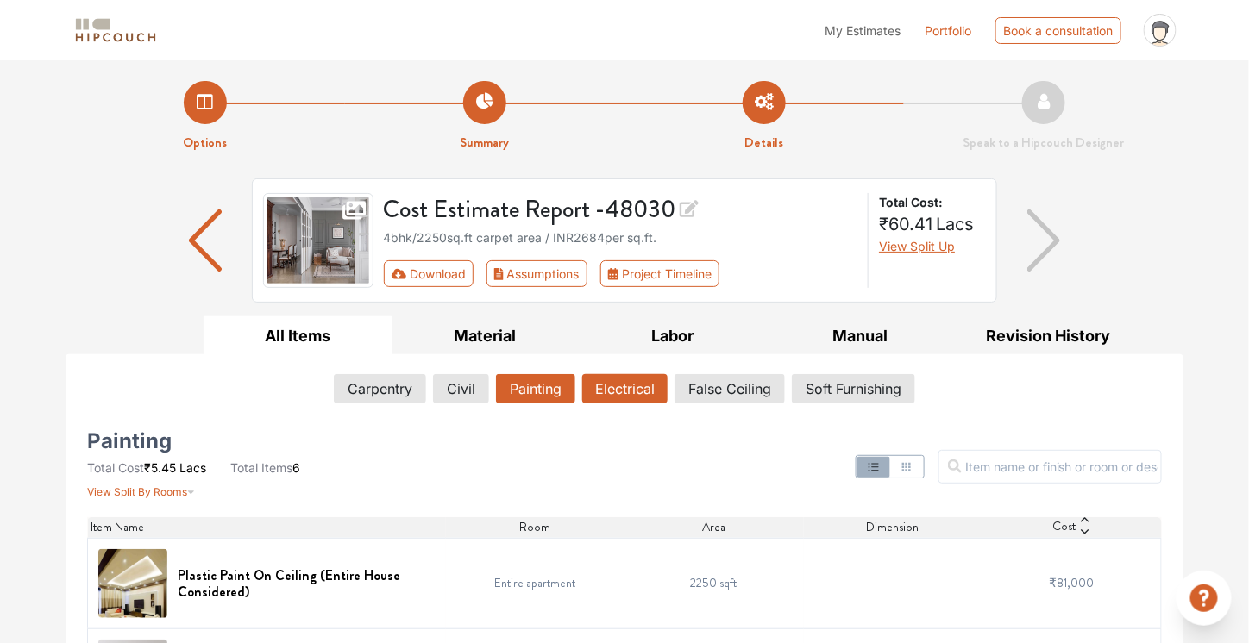
click at [638, 389] on button "Electrical" at bounding box center [624, 388] width 85 height 29
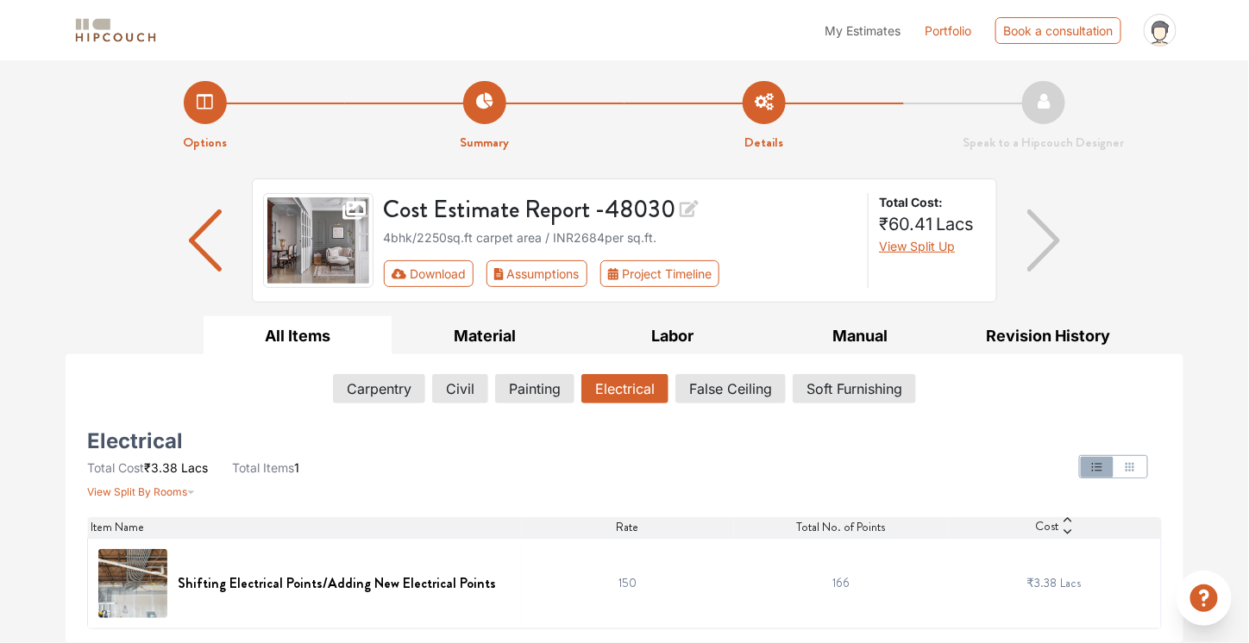
click at [861, 27] on span "My Estimates" at bounding box center [863, 30] width 76 height 15
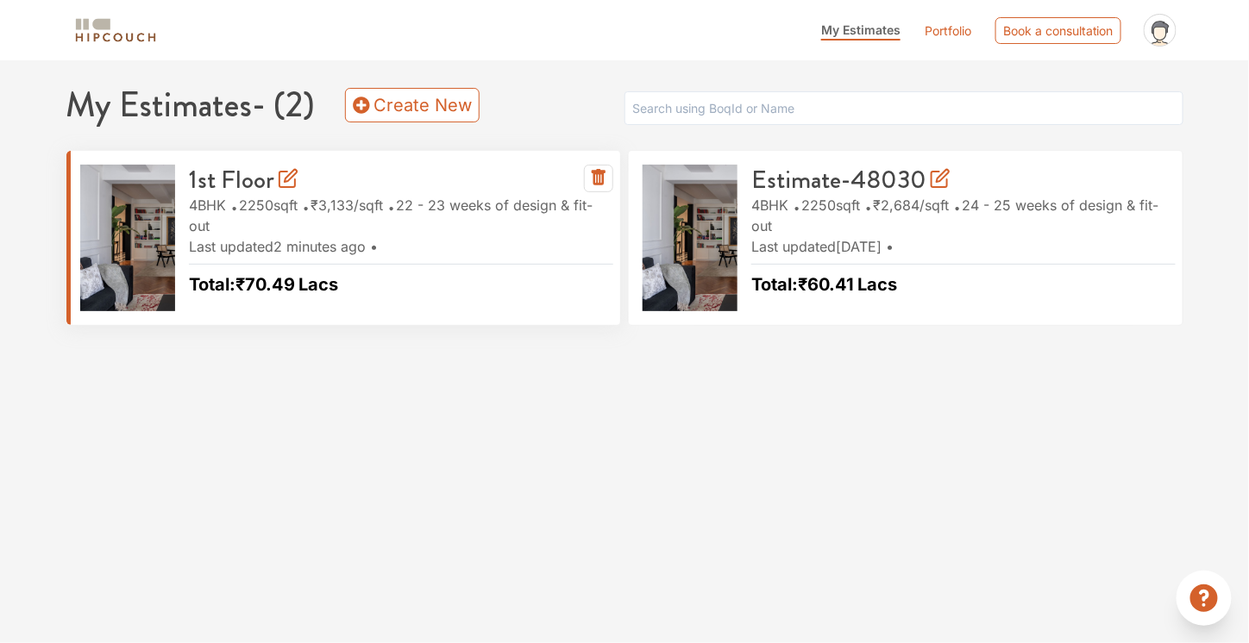
click at [288, 176] on icon at bounding box center [291, 176] width 12 height 12
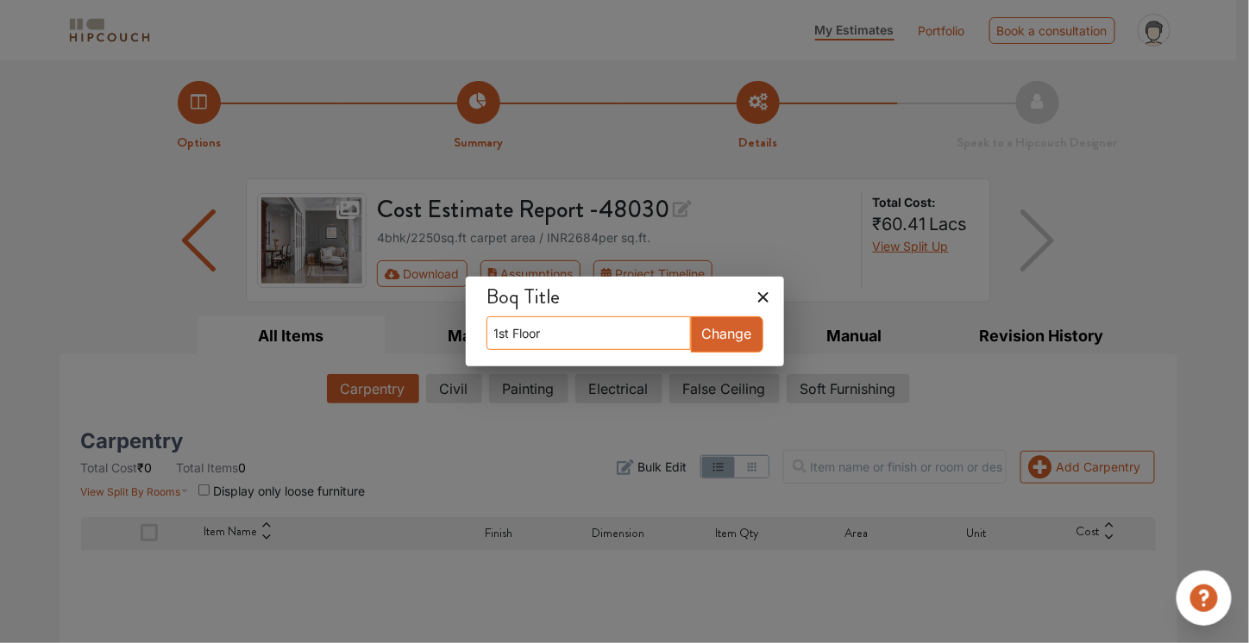
click at [511, 333] on input "1st Floor" at bounding box center [588, 334] width 204 height 34
type input "2nd Floor"
click at [712, 325] on button "Change" at bounding box center [727, 335] width 72 height 36
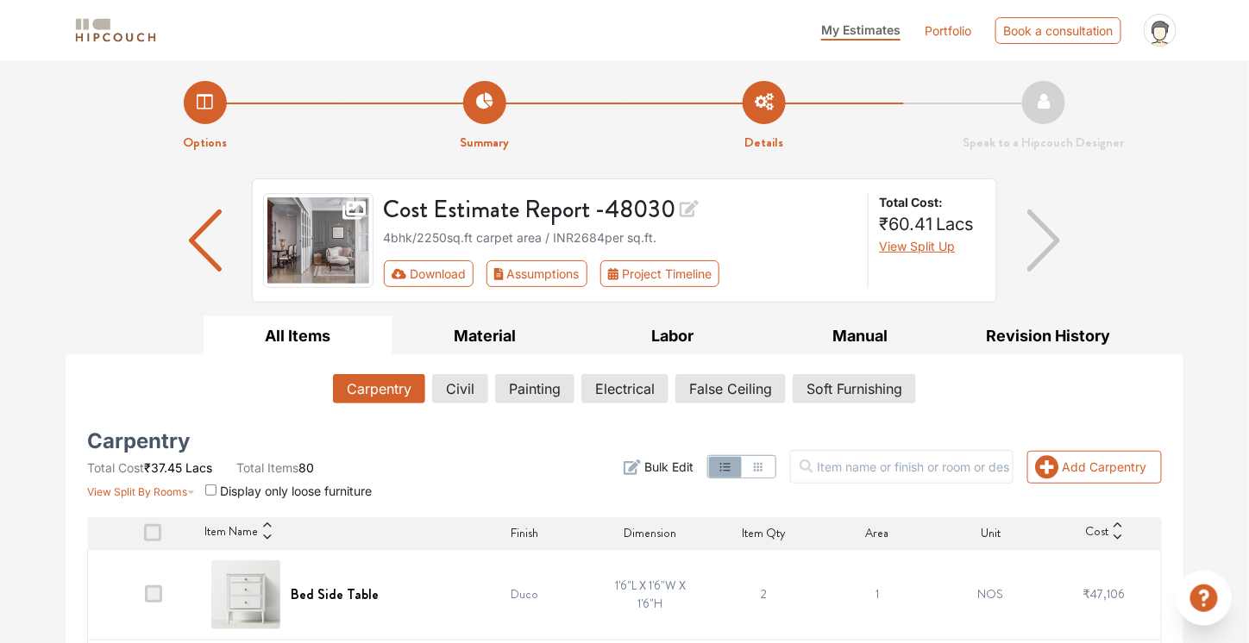
click at [859, 28] on span "My Estimates" at bounding box center [860, 29] width 79 height 15
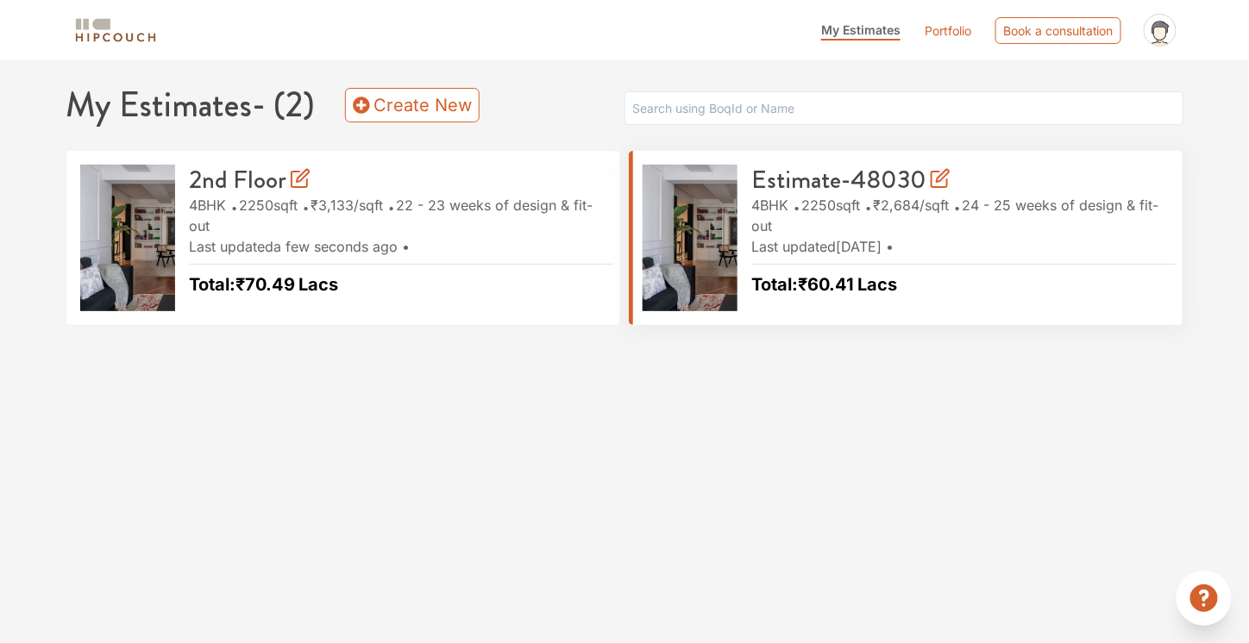
click at [941, 180] on icon at bounding box center [940, 178] width 21 height 21
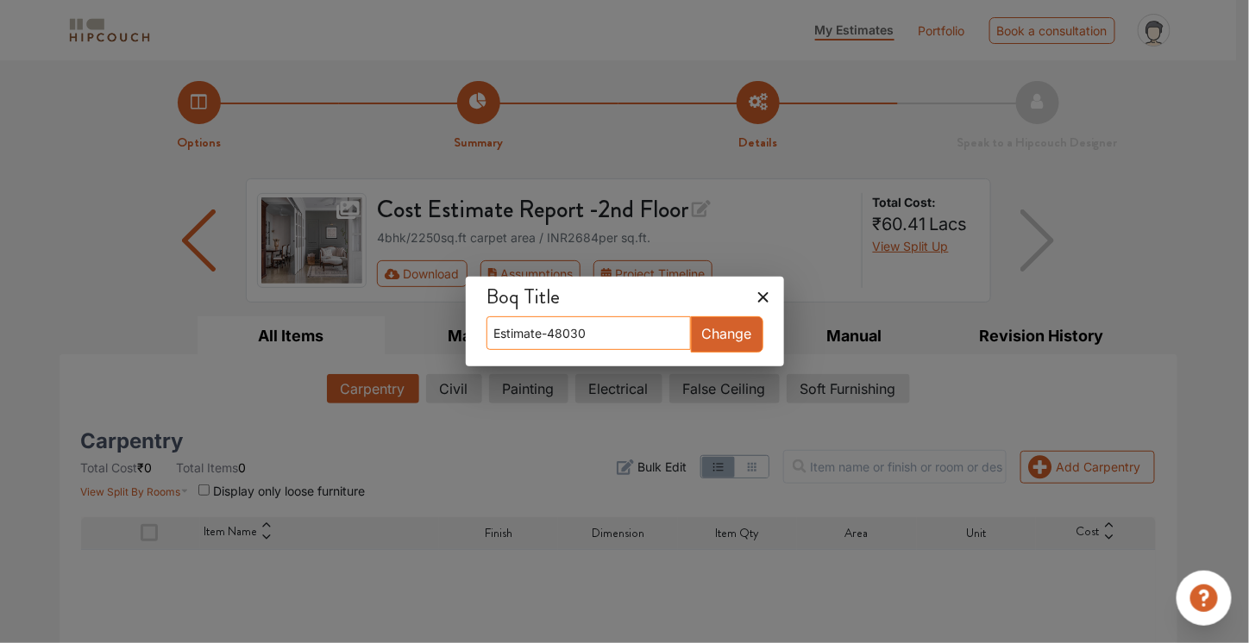
drag, startPoint x: 612, startPoint y: 334, endPoint x: 447, endPoint y: 345, distance: 166.0
click at [447, 345] on div "Boq Title Estimate-48030 Change" at bounding box center [624, 321] width 1249 height 643
type input "1st Floor"
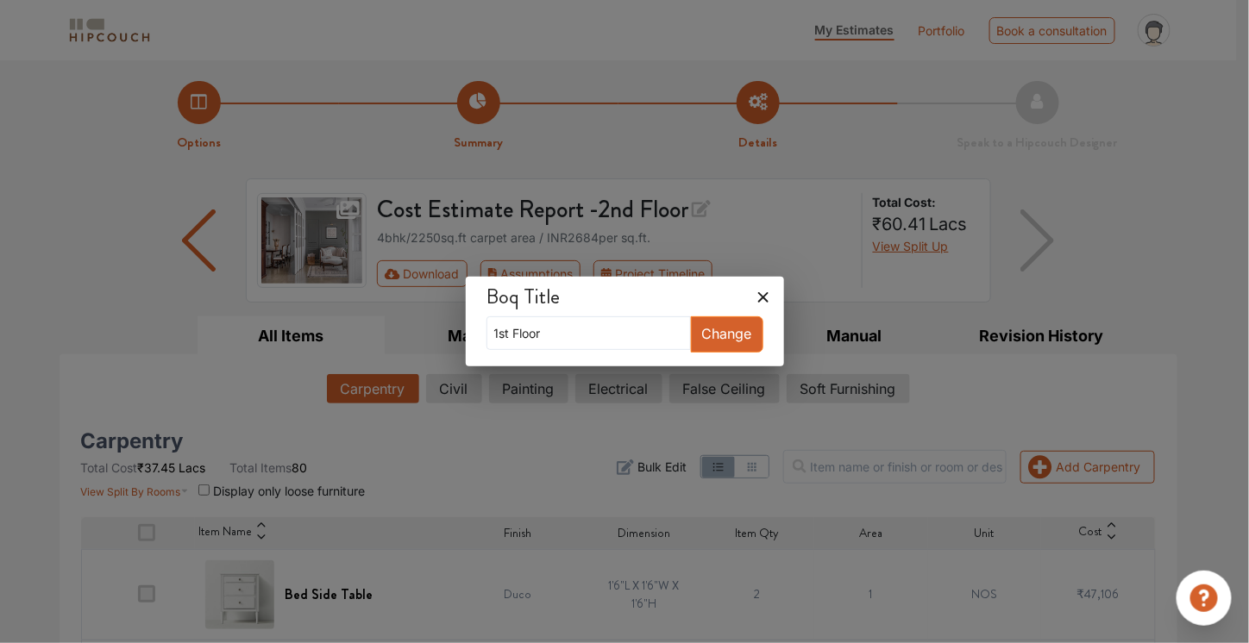
click at [691, 338] on button "Change" at bounding box center [727, 335] width 72 height 36
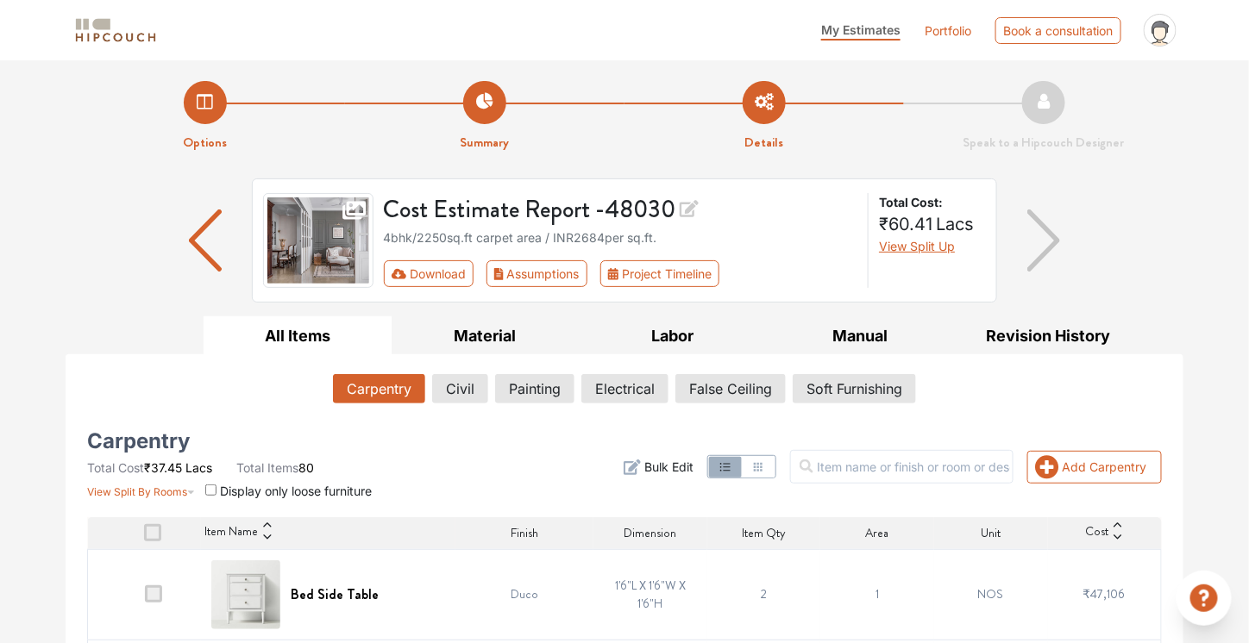
click at [853, 26] on span "My Estimates" at bounding box center [860, 29] width 79 height 15
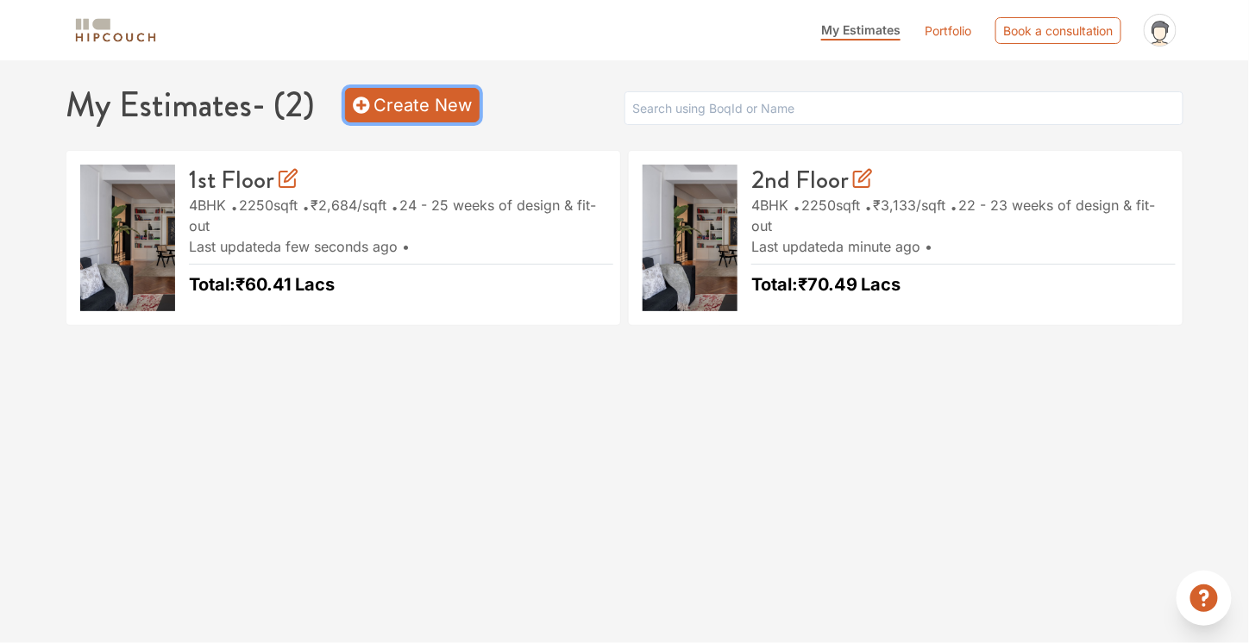
click at [401, 106] on link "Create New" at bounding box center [412, 105] width 135 height 35
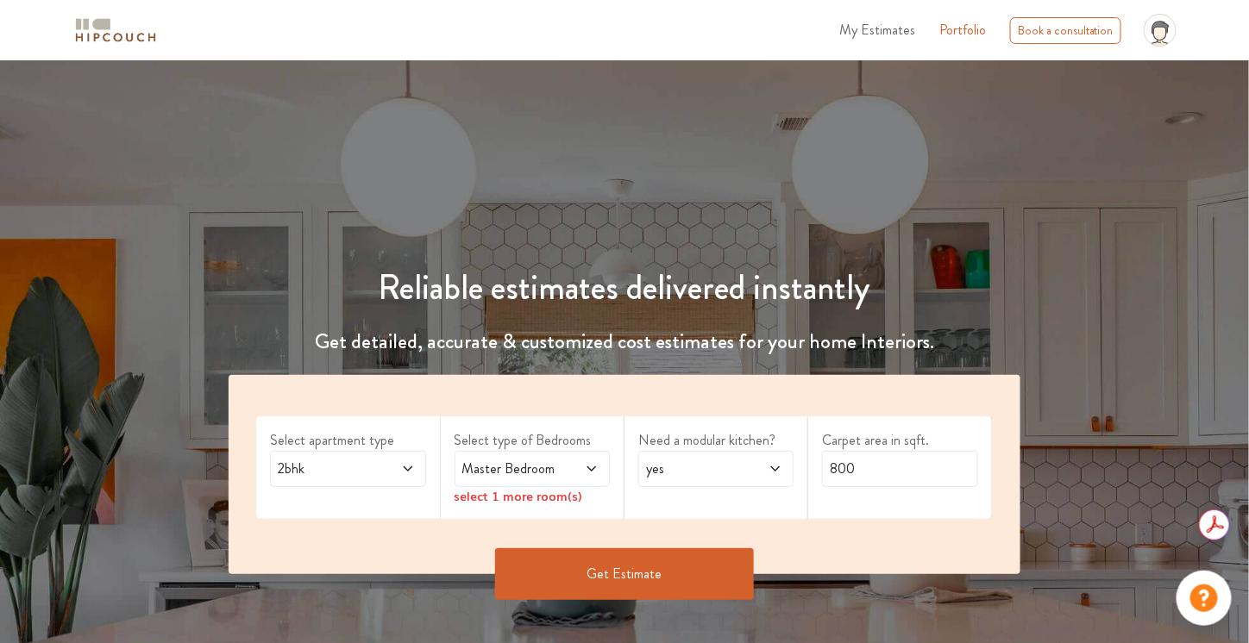
click at [386, 466] on span at bounding box center [397, 469] width 35 height 21
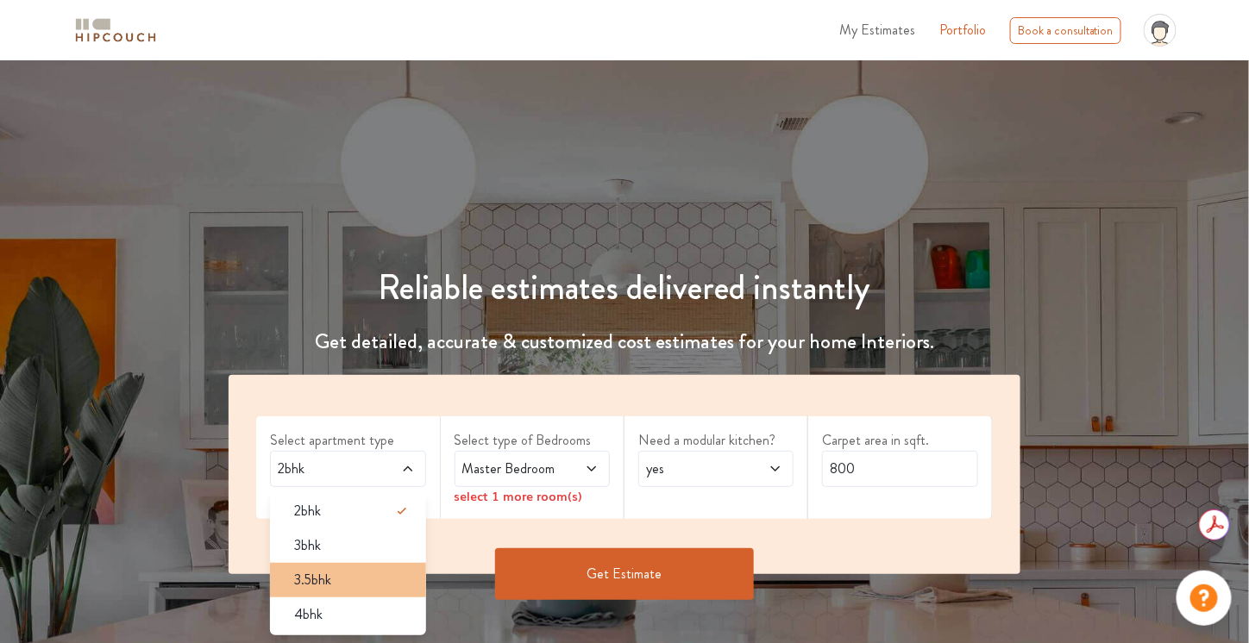
click at [363, 582] on div "3.5bhk" at bounding box center [352, 580] width 145 height 21
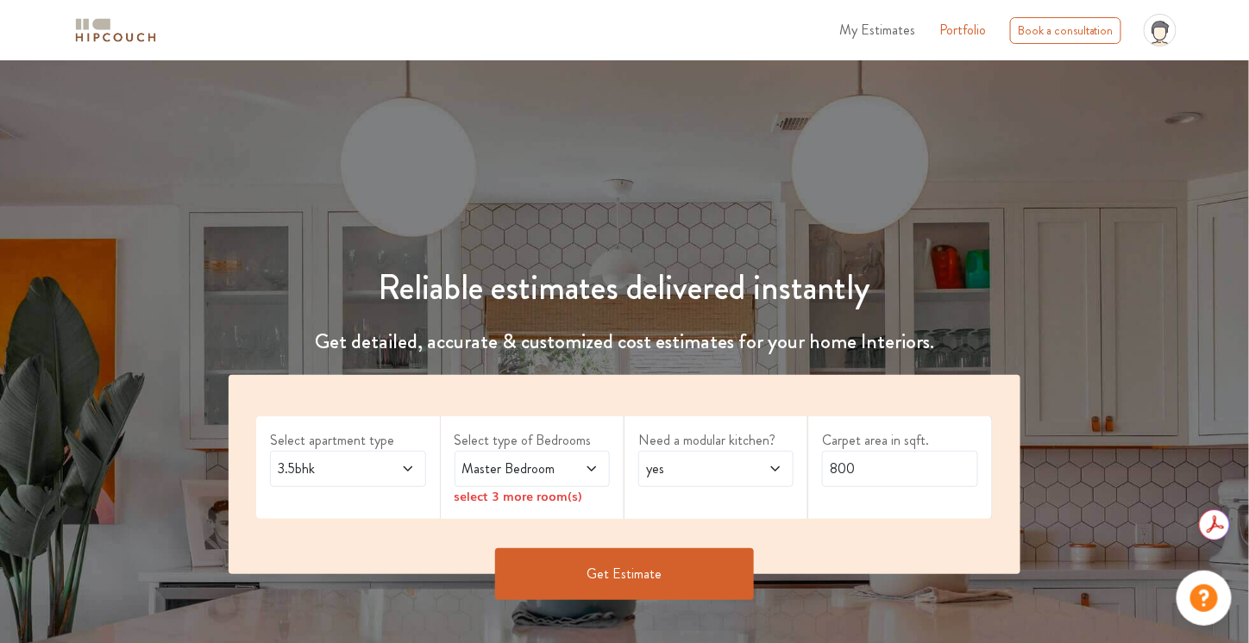
click at [539, 467] on span "Master Bedroom" at bounding box center [511, 469] width 105 height 21
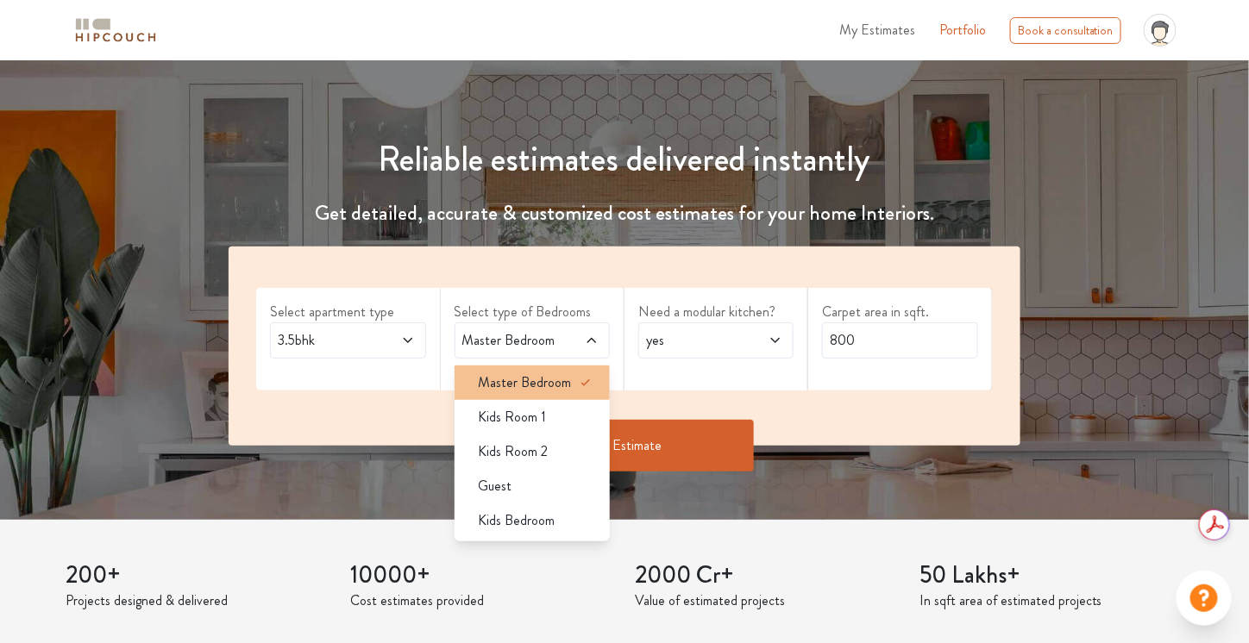
scroll to position [129, 0]
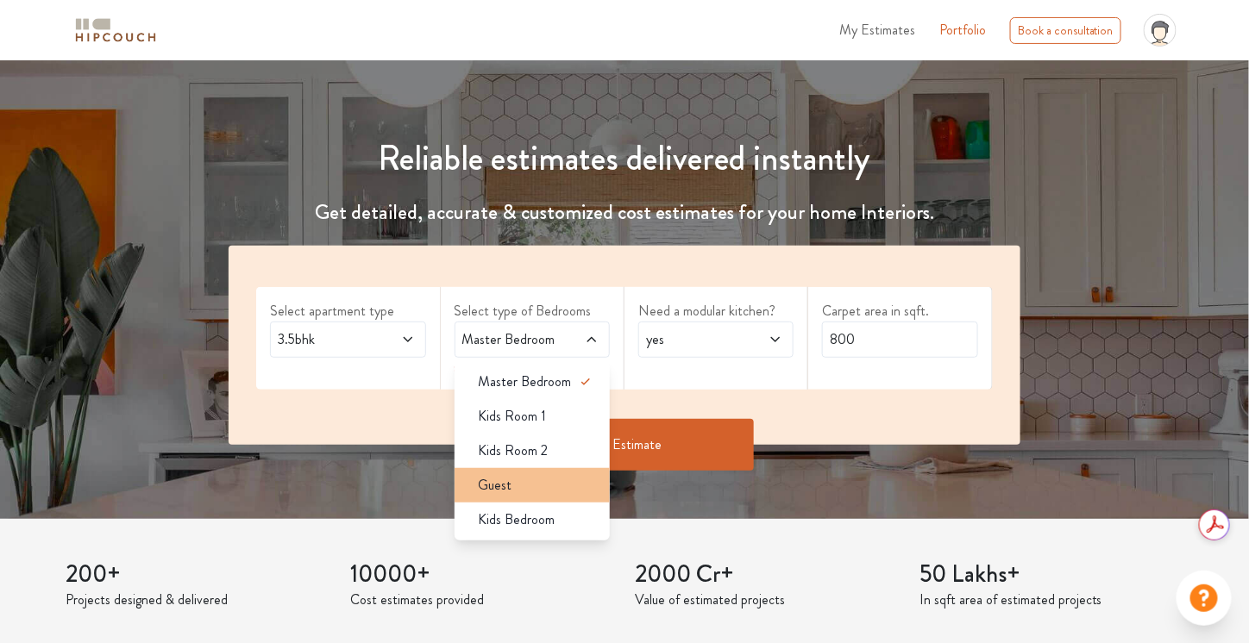
click at [555, 486] on div "Guest" at bounding box center [537, 485] width 145 height 21
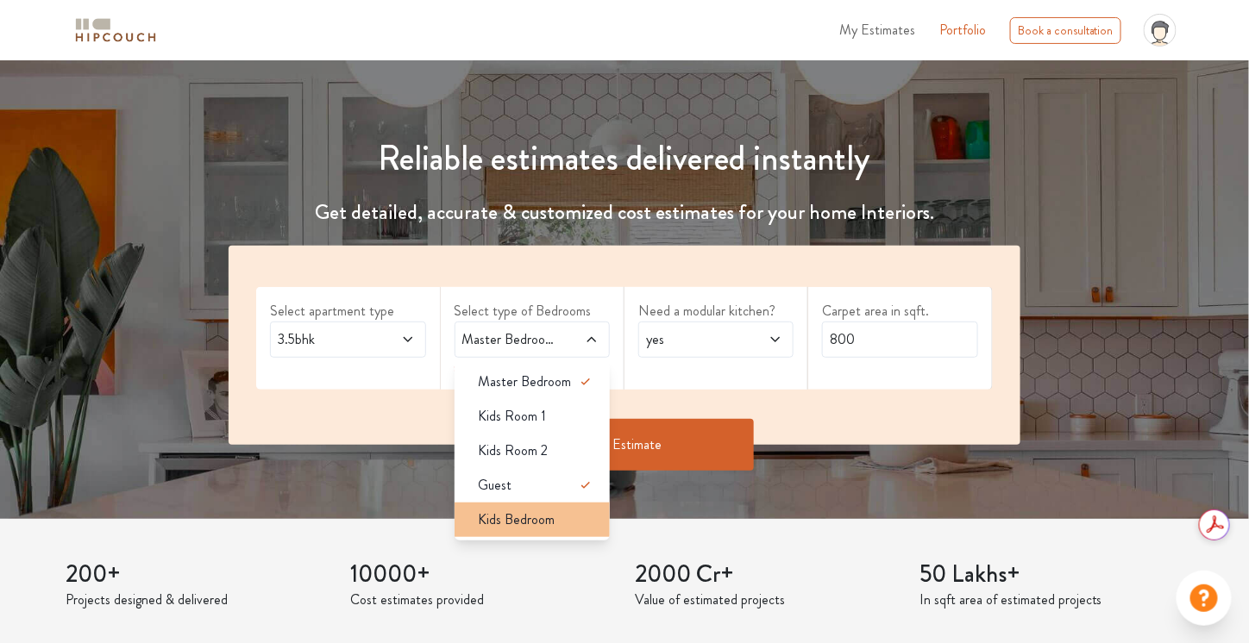
click at [538, 516] on span "Kids Bedroom" at bounding box center [517, 520] width 77 height 21
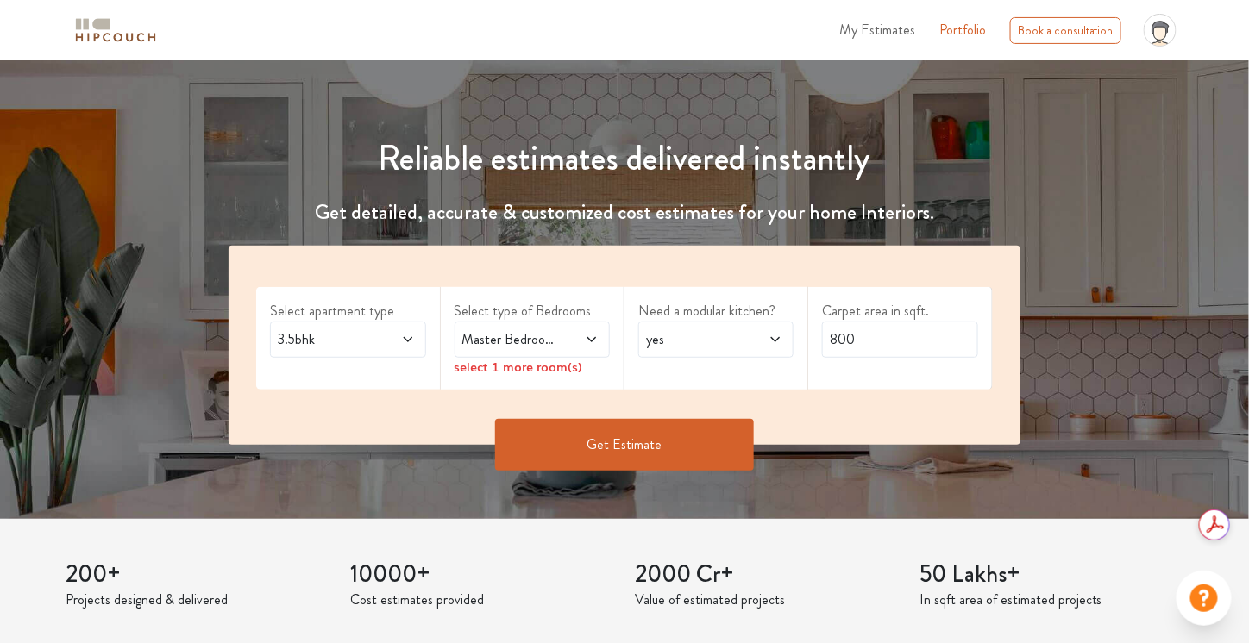
click at [352, 335] on span "3.5bhk" at bounding box center [326, 339] width 105 height 21
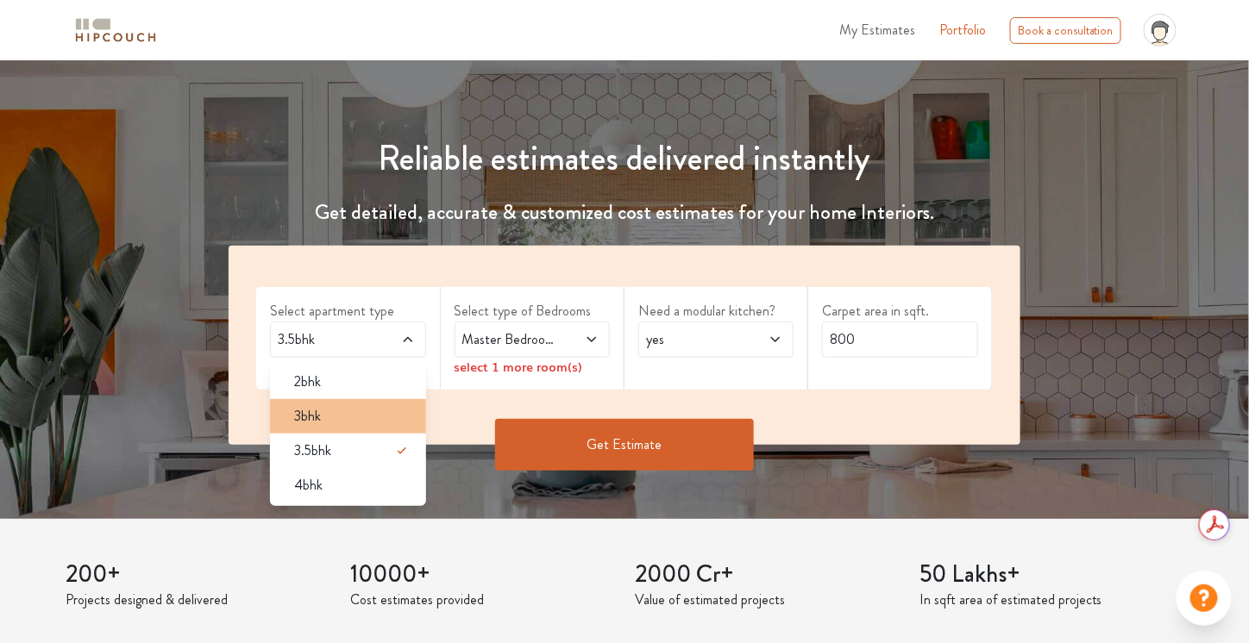
click at [352, 428] on li "3bhk" at bounding box center [347, 416] width 155 height 35
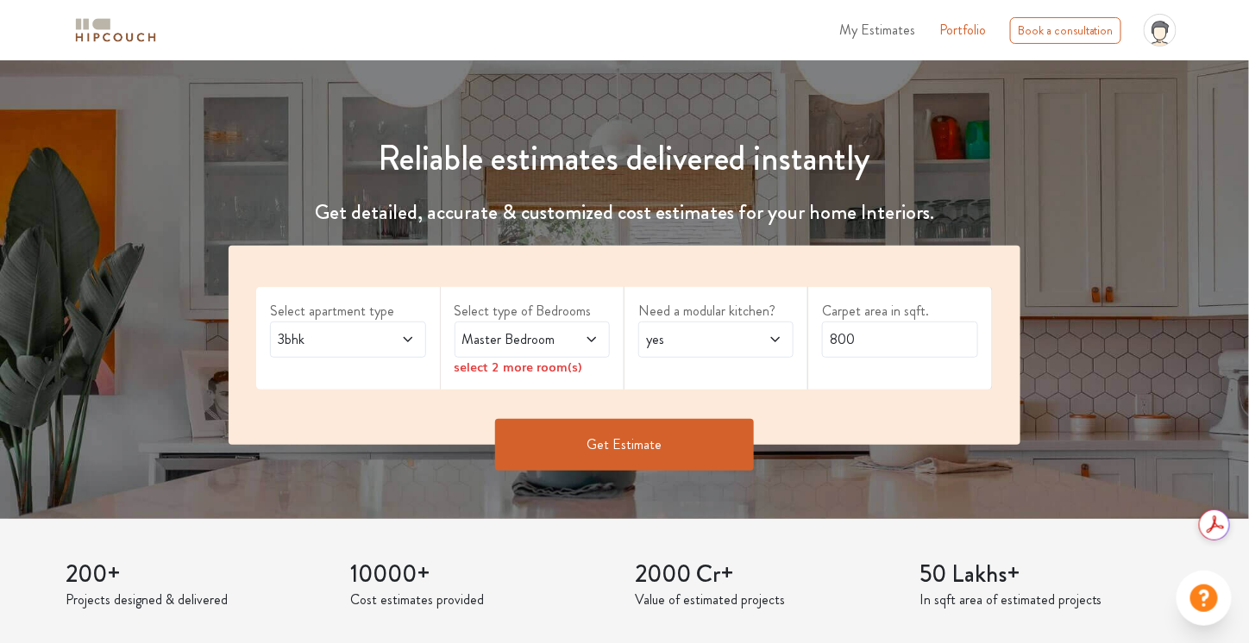
click at [518, 346] on span "Master Bedroom" at bounding box center [511, 339] width 105 height 21
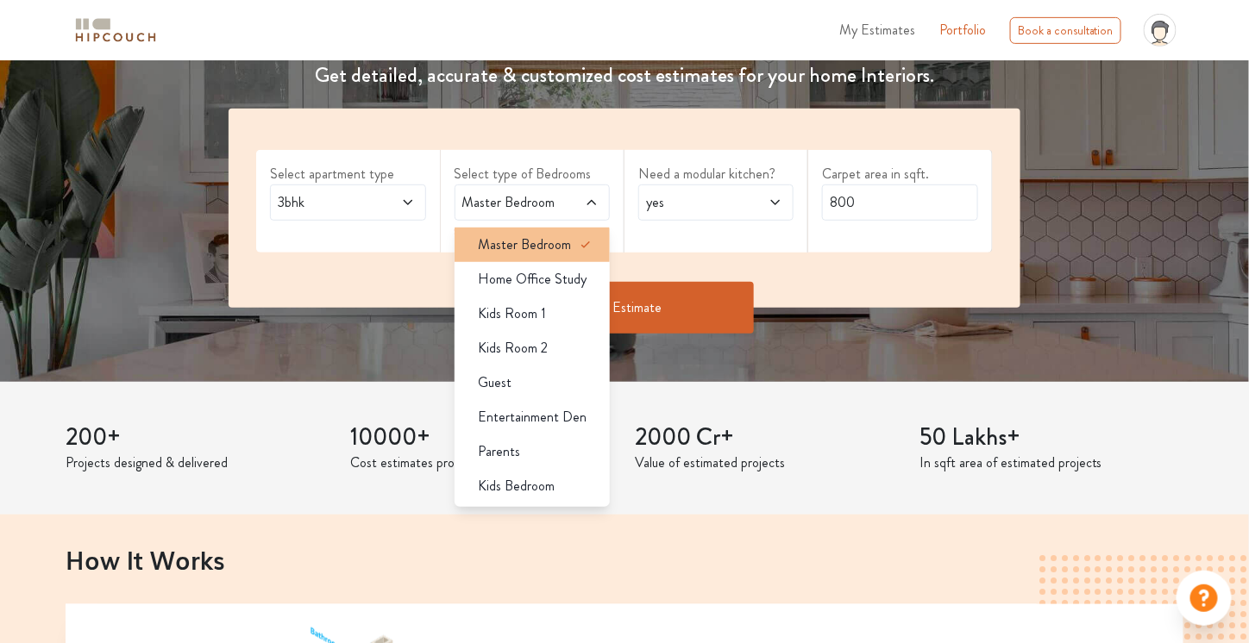
scroll to position [267, 0]
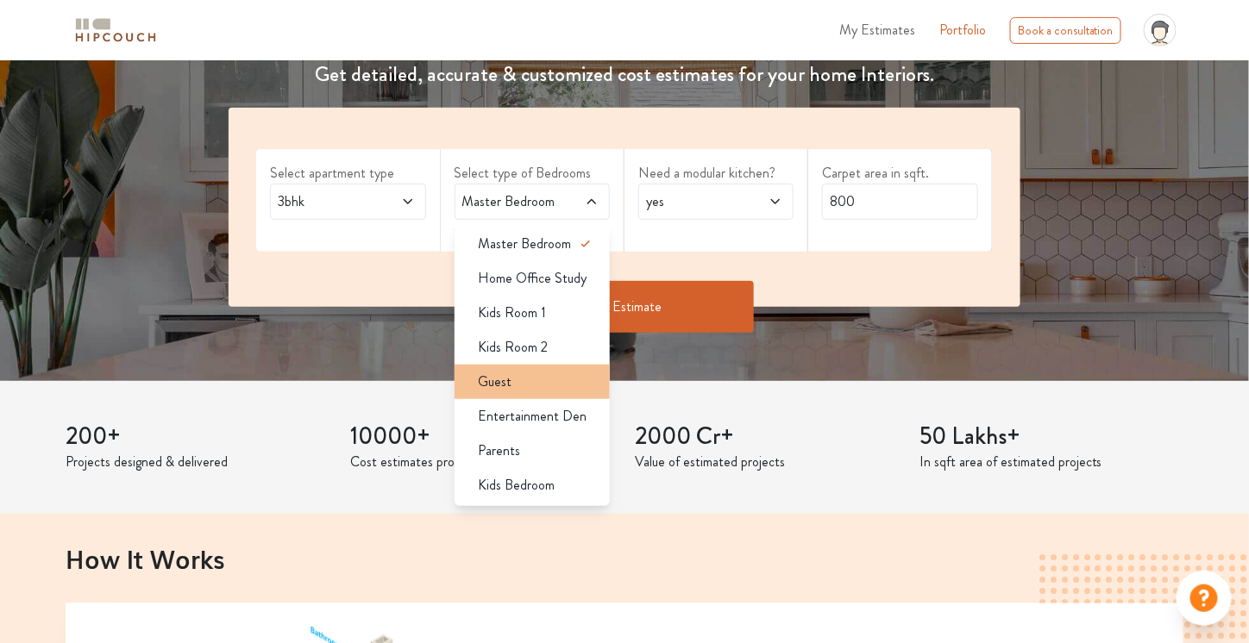
click at [545, 375] on div "Guest" at bounding box center [537, 382] width 145 height 21
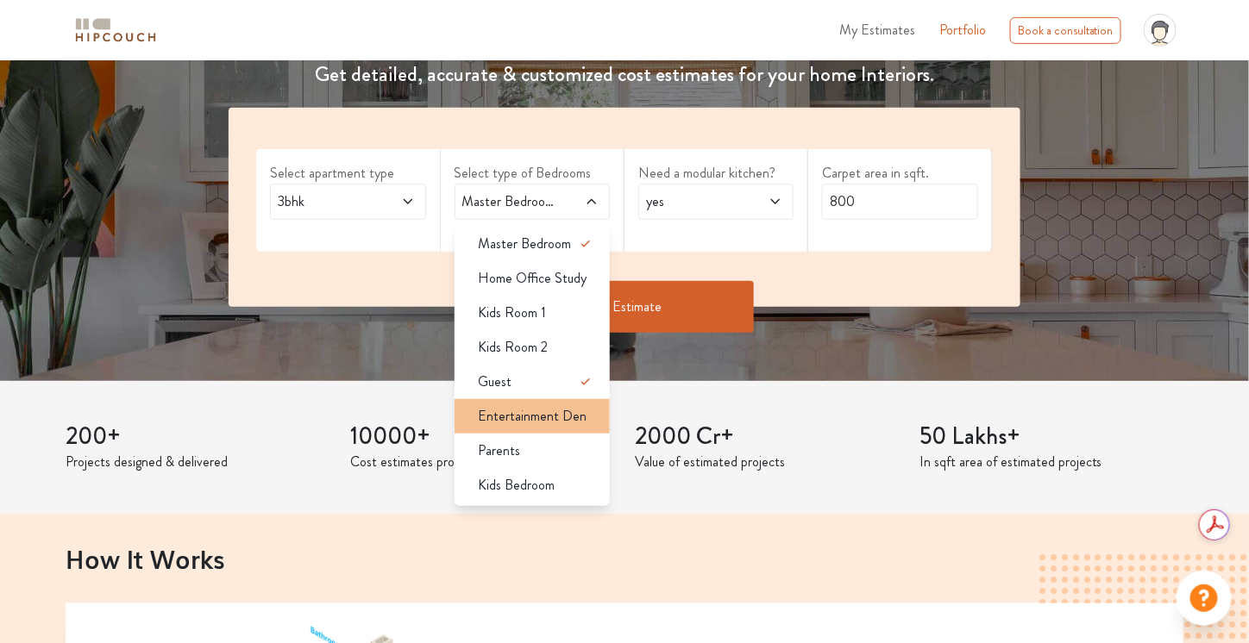
scroll to position [0, 0]
click at [550, 418] on span "Entertainment Den" at bounding box center [533, 416] width 109 height 21
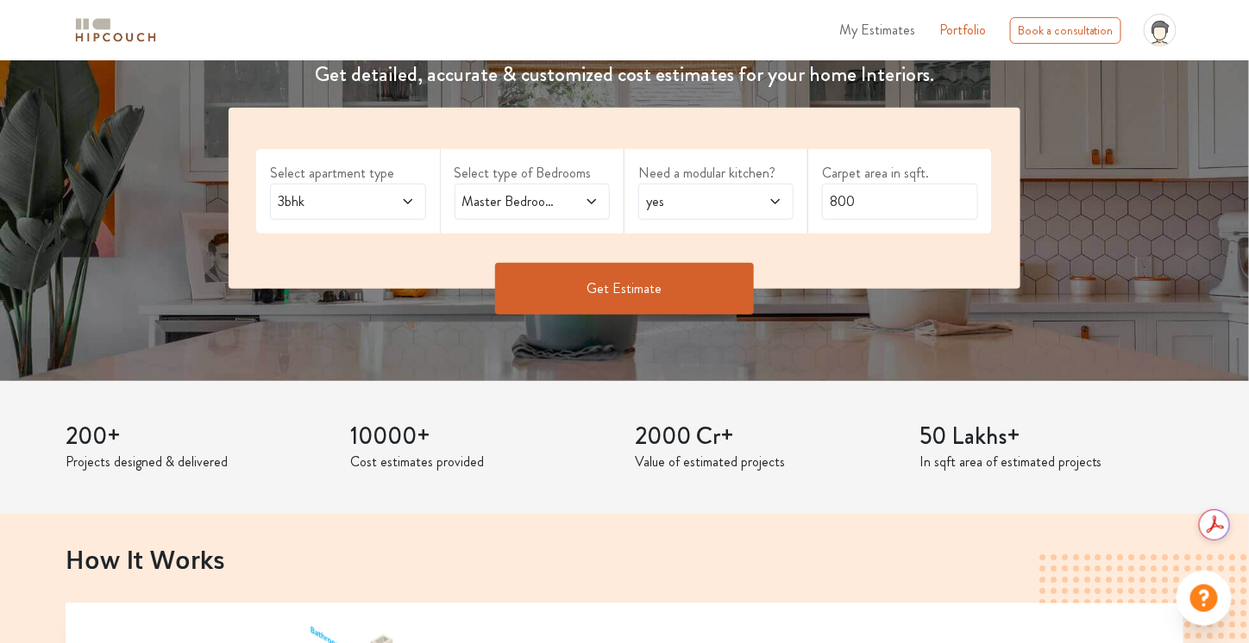
click at [557, 204] on span "Master Bedroom,Guest,Entertainment Den" at bounding box center [511, 201] width 105 height 21
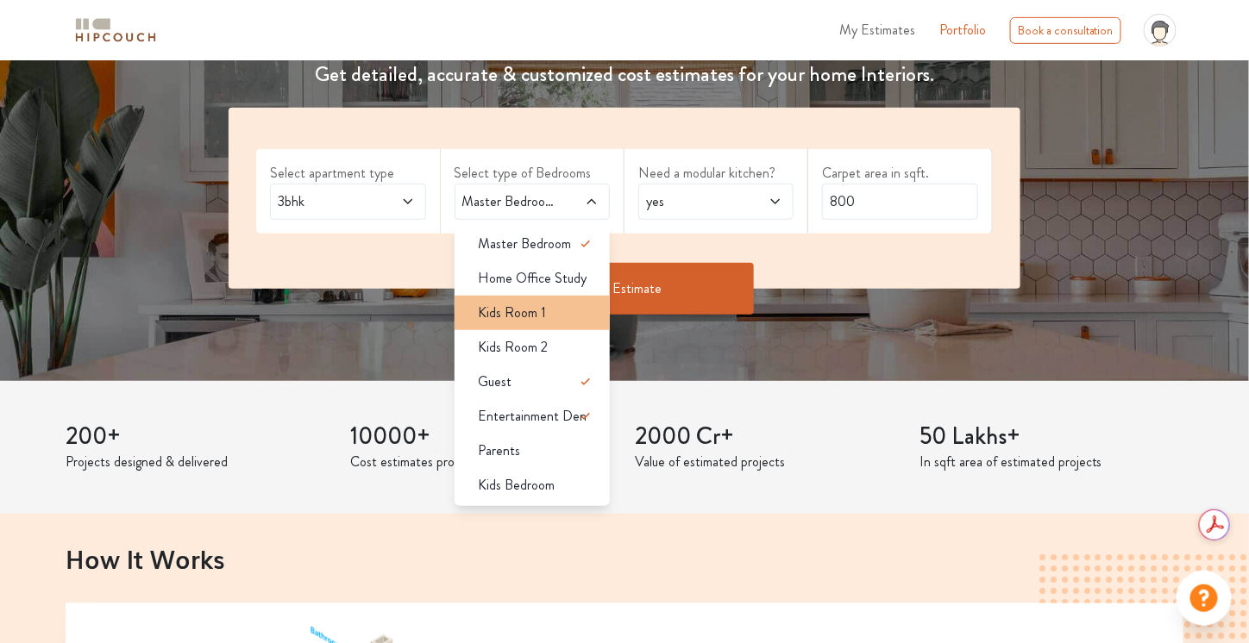
click at [566, 318] on div "Kids Room 1" at bounding box center [537, 313] width 145 height 21
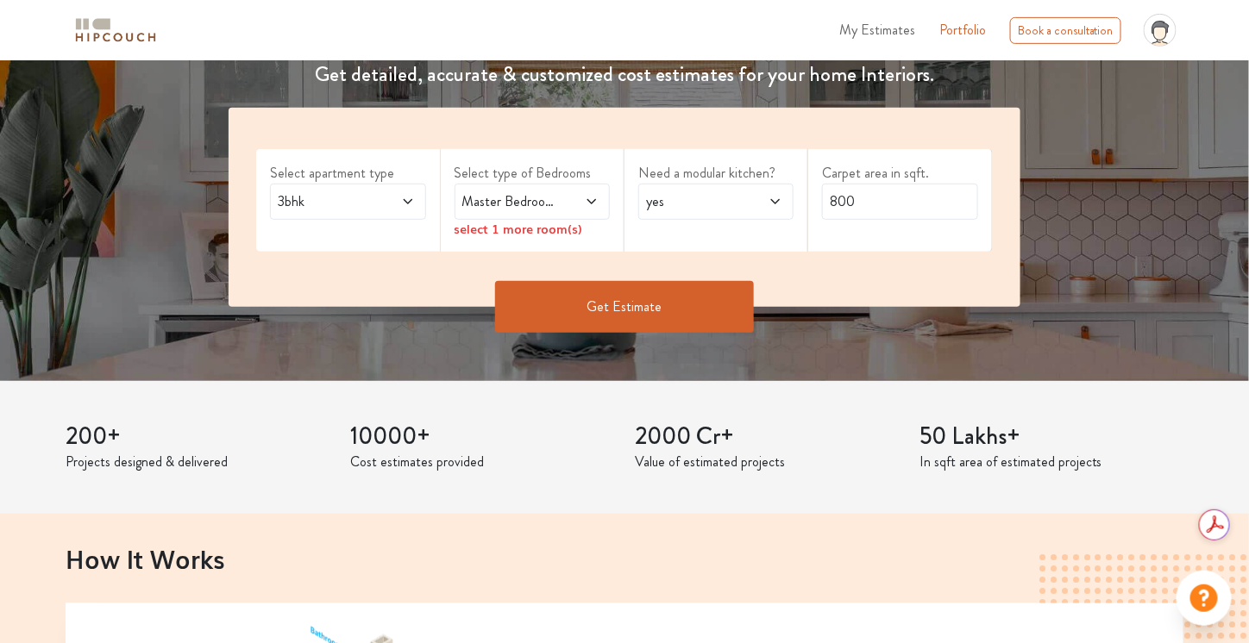
click at [567, 205] on span at bounding box center [580, 201] width 35 height 21
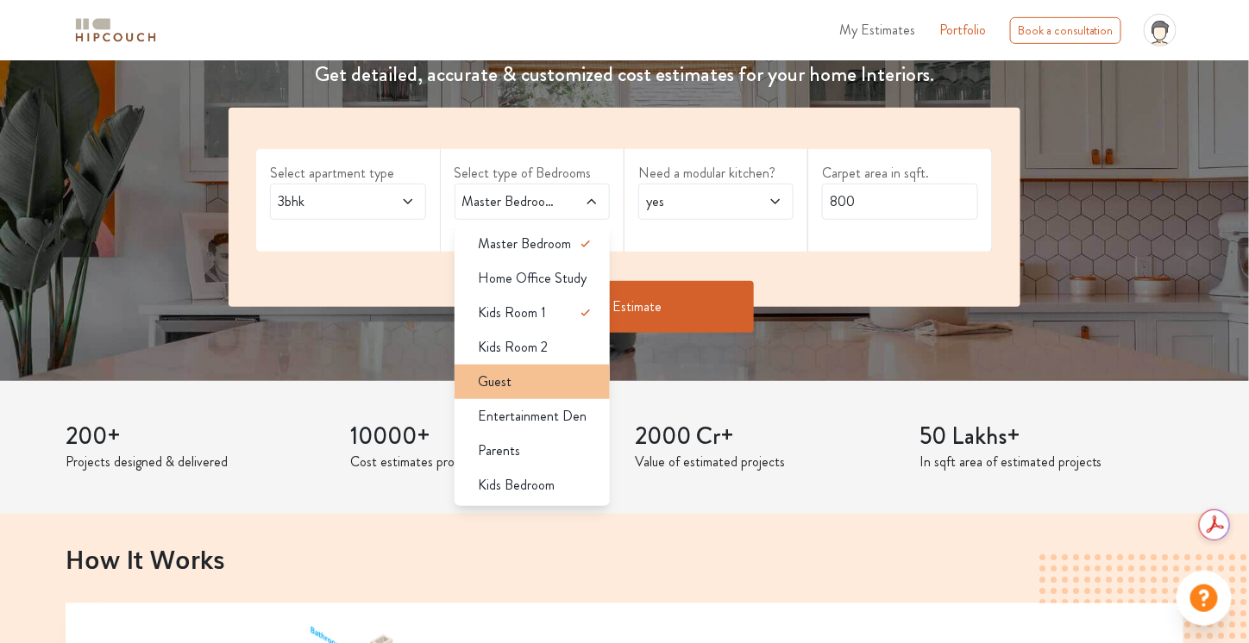
click at [562, 382] on div "Guest" at bounding box center [537, 382] width 145 height 21
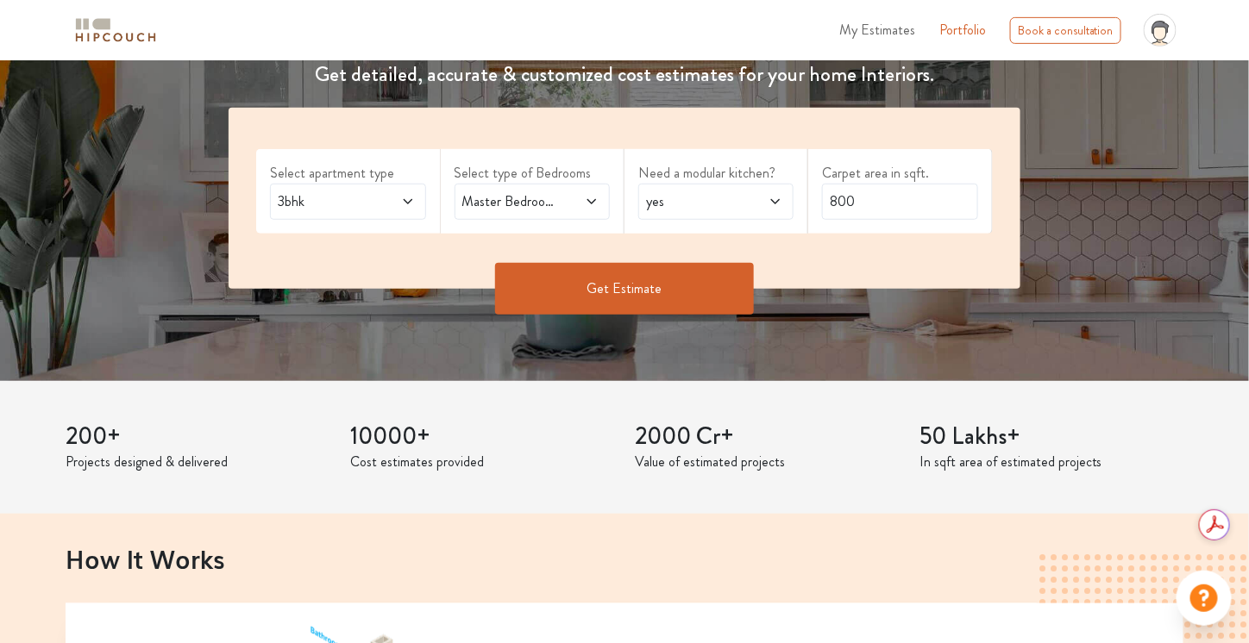
click at [366, 204] on span "3bhk" at bounding box center [326, 201] width 105 height 21
click at [547, 186] on div "Master Bedroom,Kids Room 1,Guest" at bounding box center [532, 202] width 155 height 36
click at [731, 191] on span "yes" at bounding box center [695, 201] width 105 height 21
drag, startPoint x: 923, startPoint y: 187, endPoint x: 791, endPoint y: 201, distance: 132.7
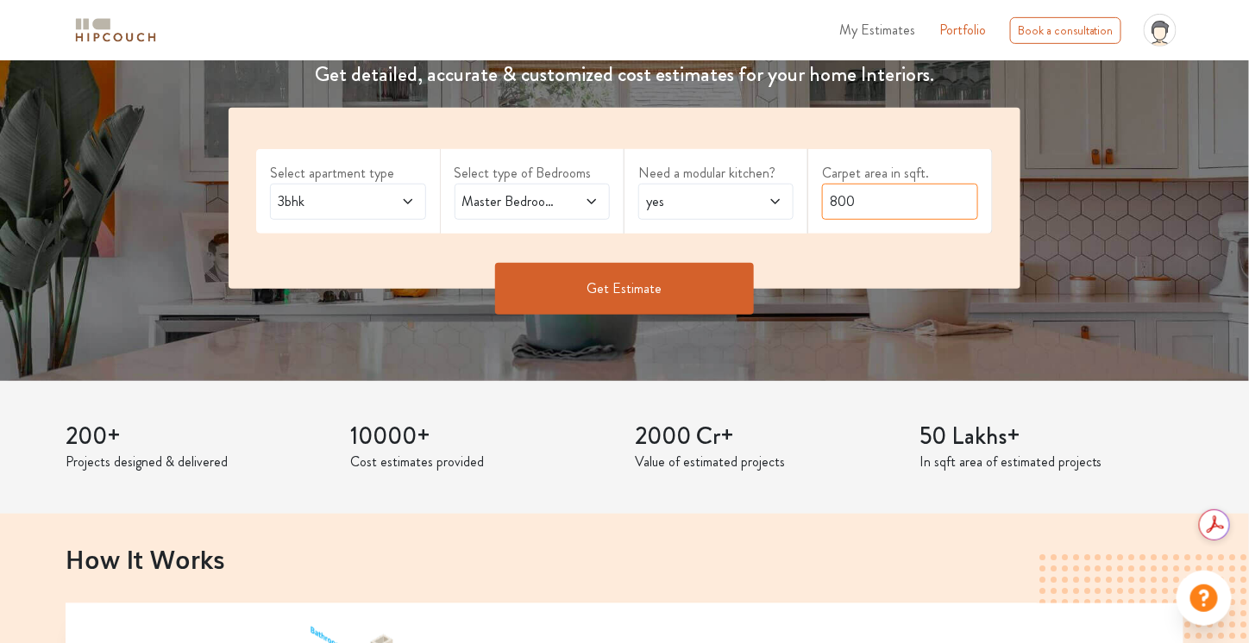
click at [791, 201] on div "Select apartment type 3bhk Select type of Bedrooms Master Bedroom,Kids Room 1,G…" at bounding box center [624, 198] width 791 height 181
type input "1900"
click at [712, 204] on span "yes" at bounding box center [695, 201] width 105 height 21
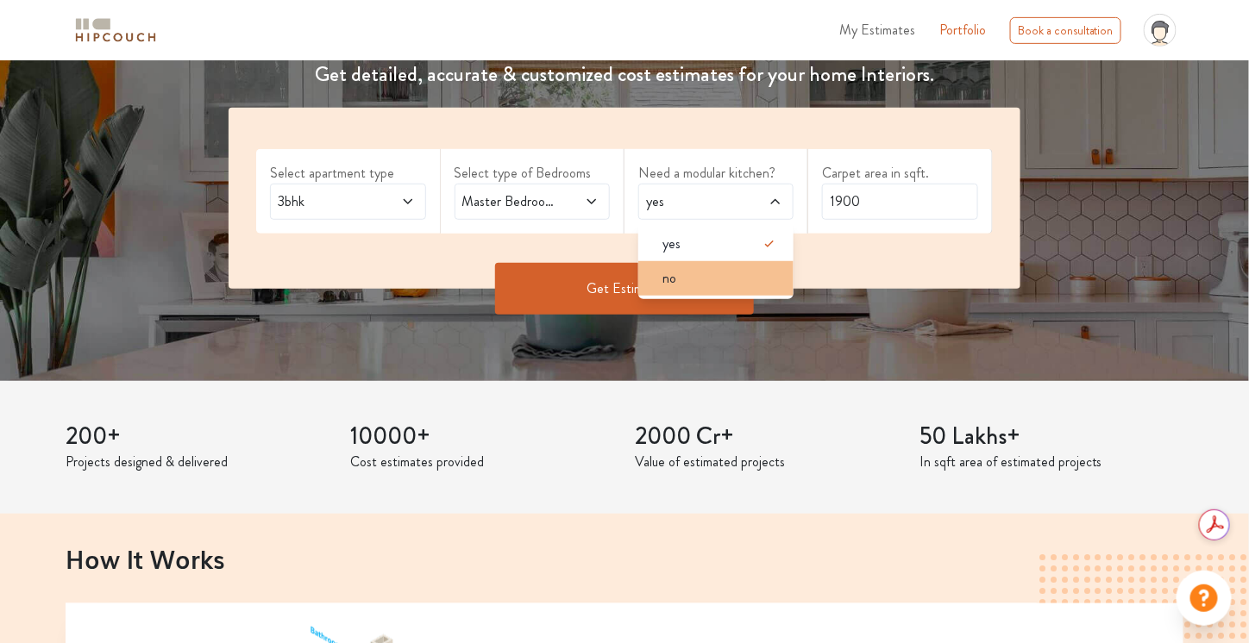
click at [713, 270] on div "no" at bounding box center [721, 278] width 145 height 21
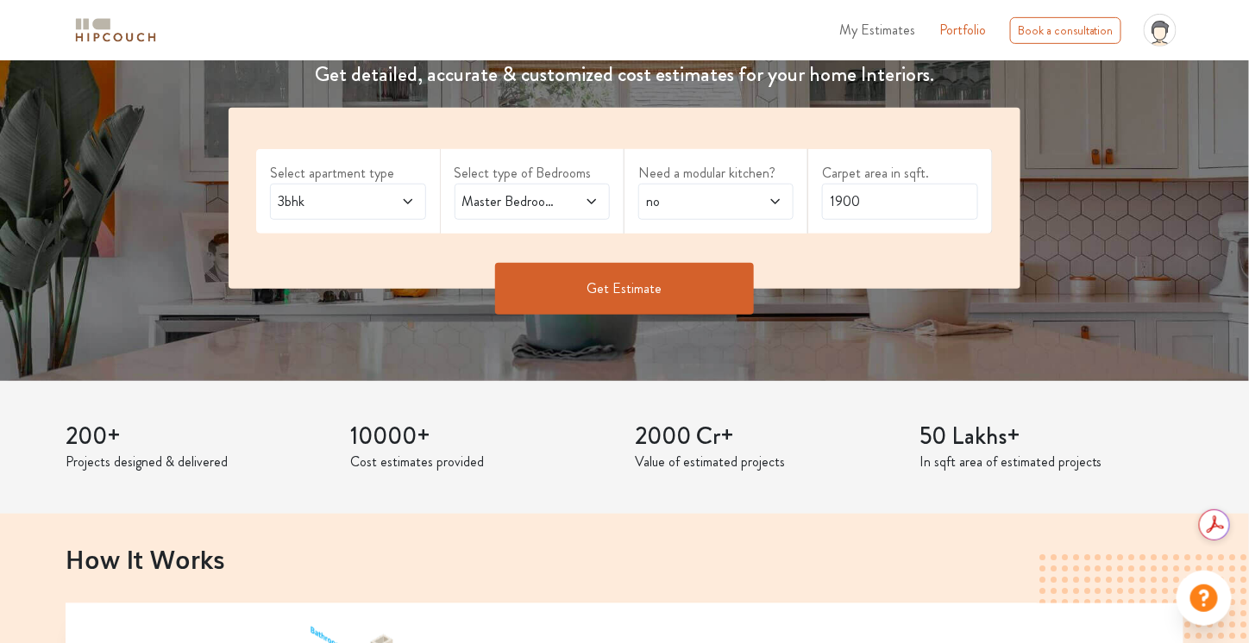
click at [640, 286] on button "Get Estimate" at bounding box center [624, 289] width 259 height 52
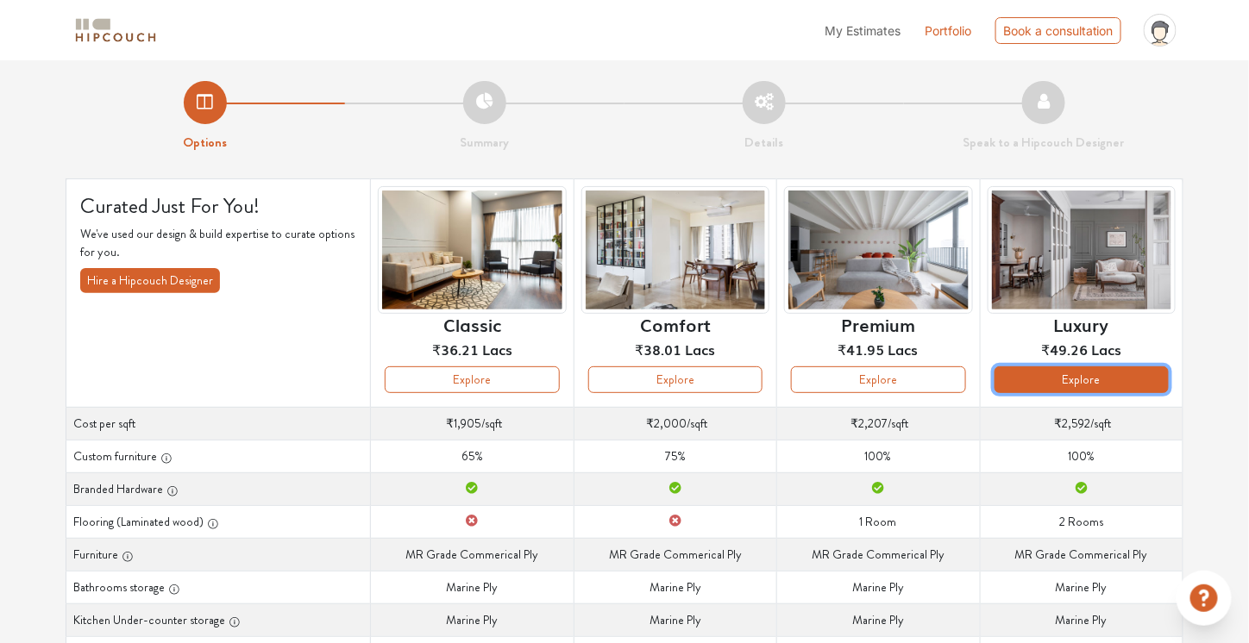
click at [1070, 379] on button "Explore" at bounding box center [1082, 380] width 174 height 27
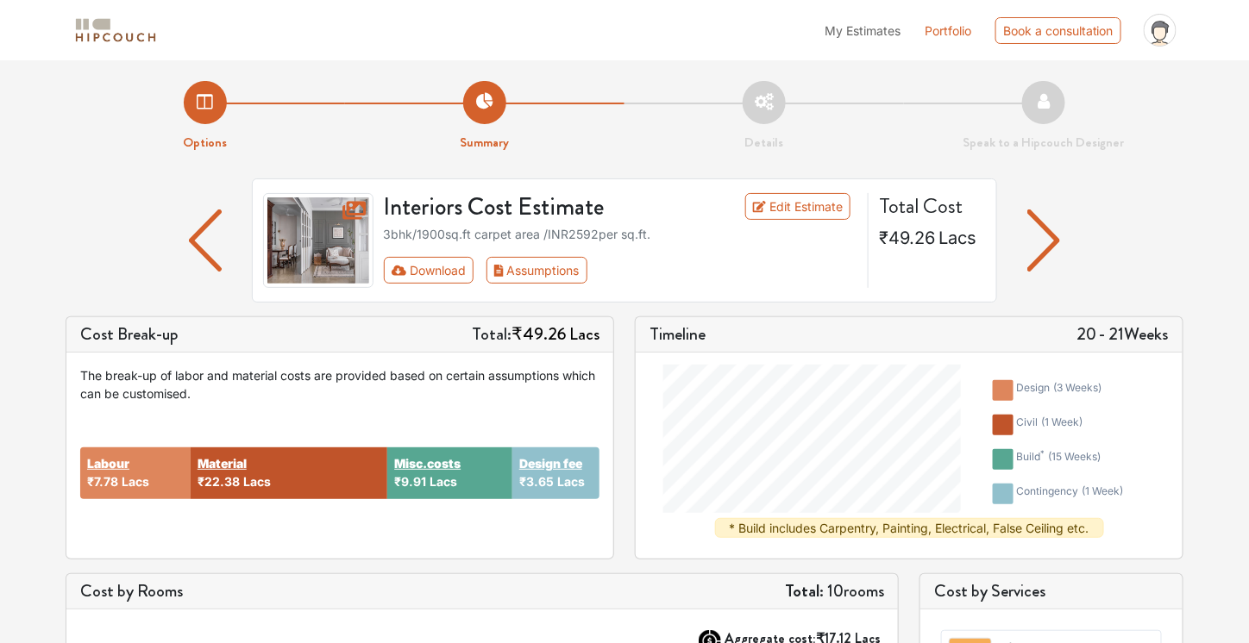
click at [1059, 258] on img "button" at bounding box center [1044, 241] width 34 height 62
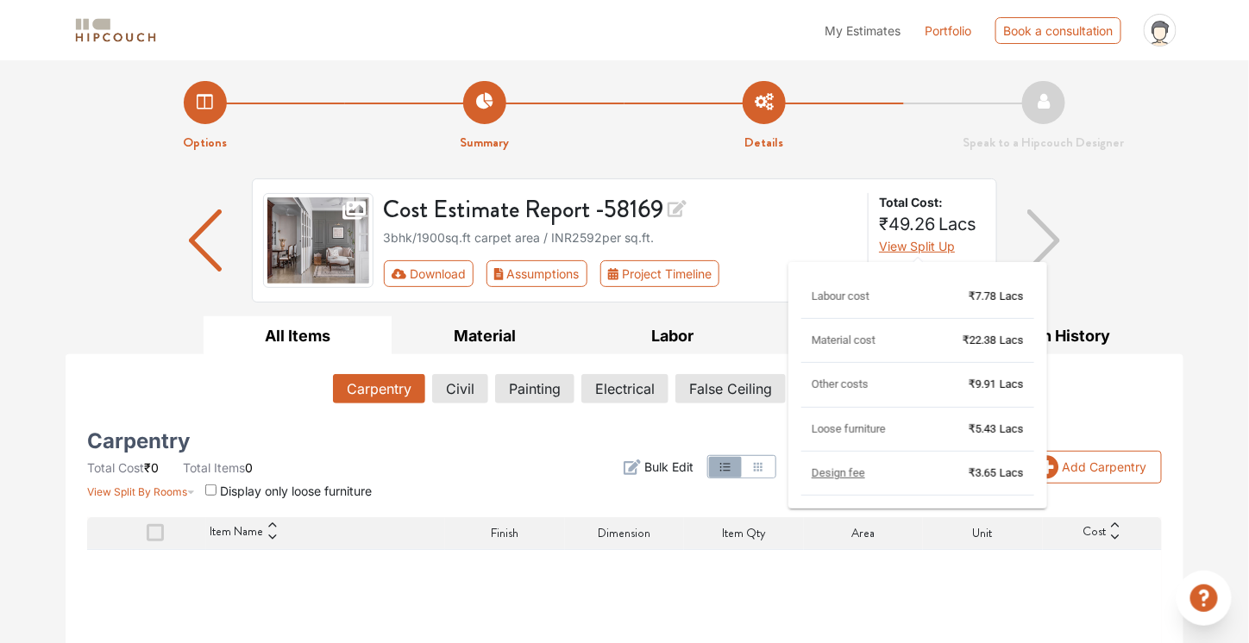
click at [910, 244] on span "View Split Up" at bounding box center [917, 246] width 76 height 15
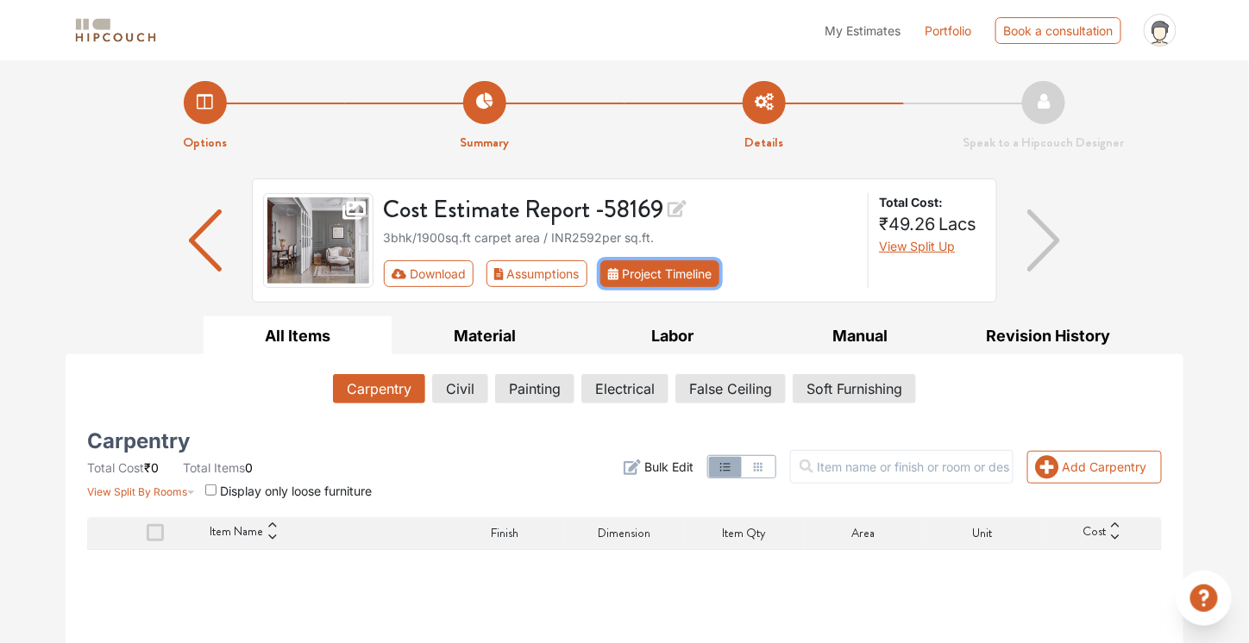
click at [657, 277] on button "Project Timeline" at bounding box center [659, 273] width 119 height 27
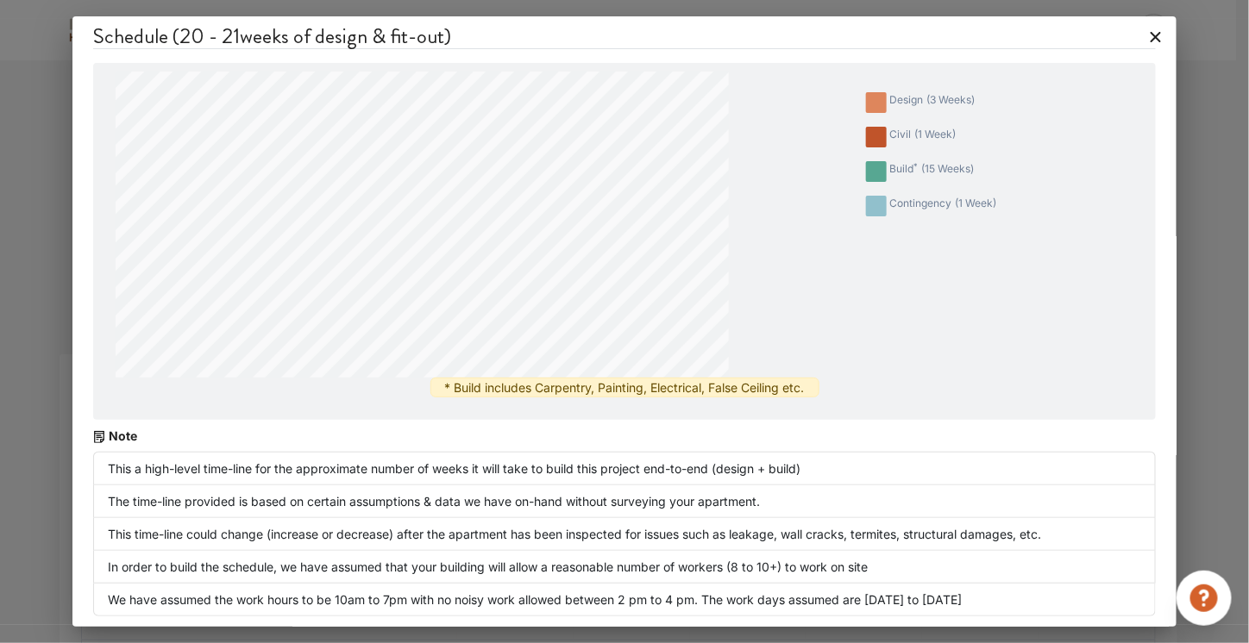
click at [1156, 40] on icon at bounding box center [1156, 37] width 28 height 28
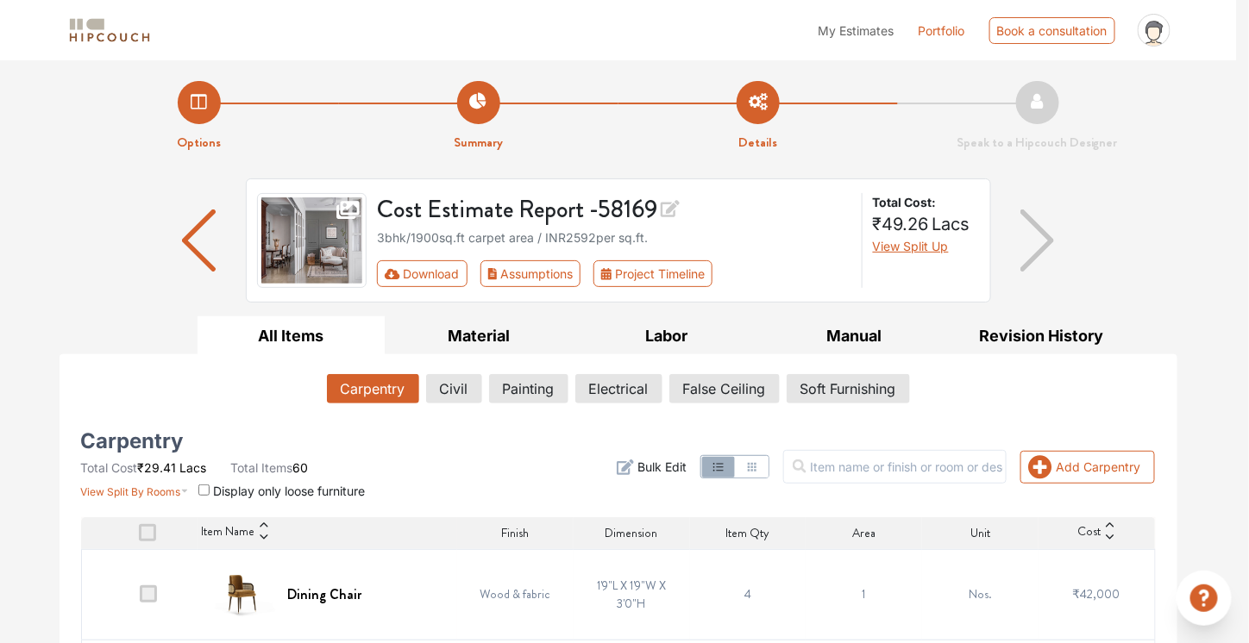
click at [1156, 40] on icon at bounding box center [1156, 37] width 28 height 28
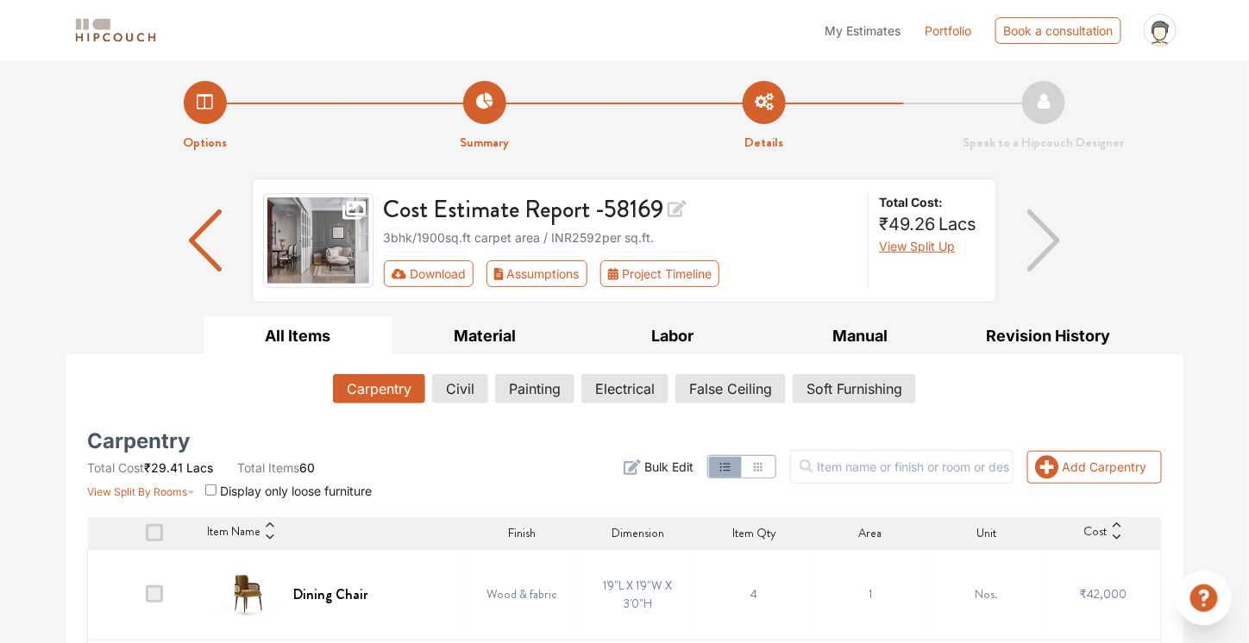
click at [198, 251] on img "button" at bounding box center [206, 241] width 34 height 62
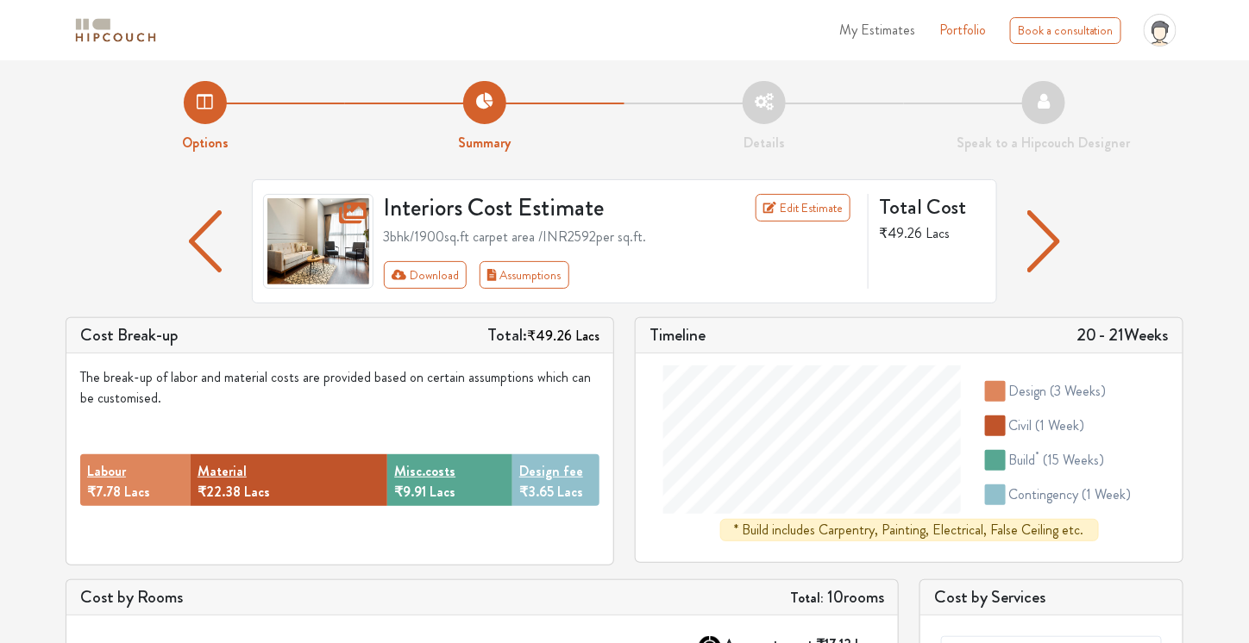
click at [218, 244] on img "button" at bounding box center [206, 241] width 34 height 62
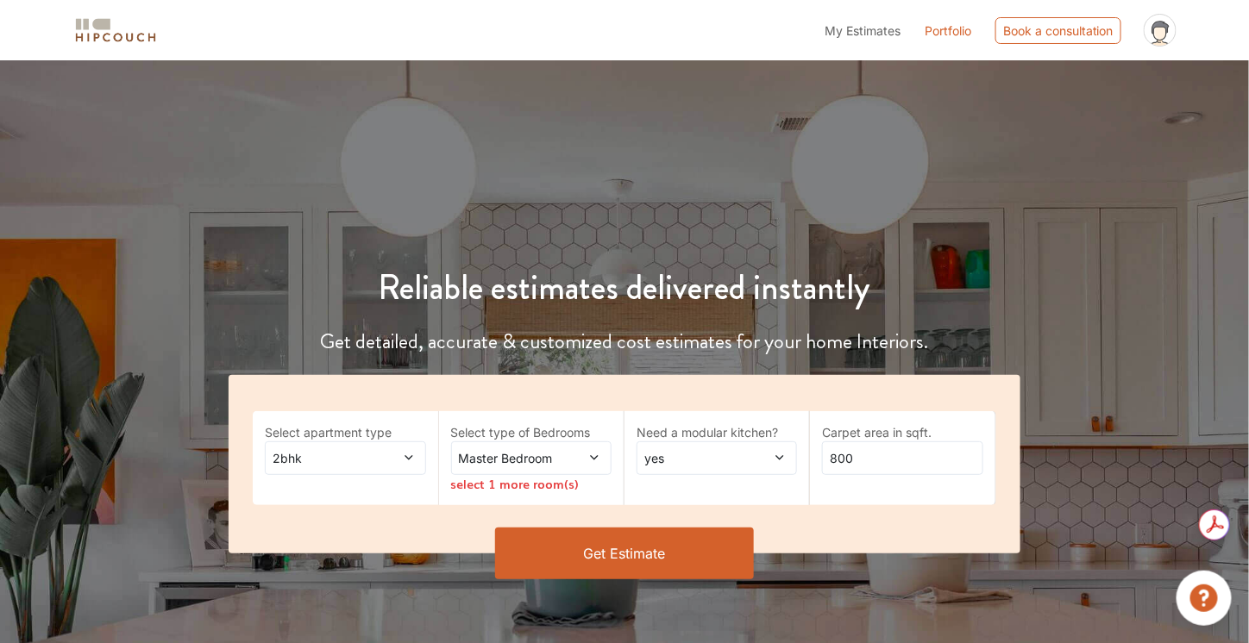
click at [401, 464] on span at bounding box center [397, 458] width 36 height 18
click at [847, 28] on span "My Estimates" at bounding box center [863, 30] width 76 height 15
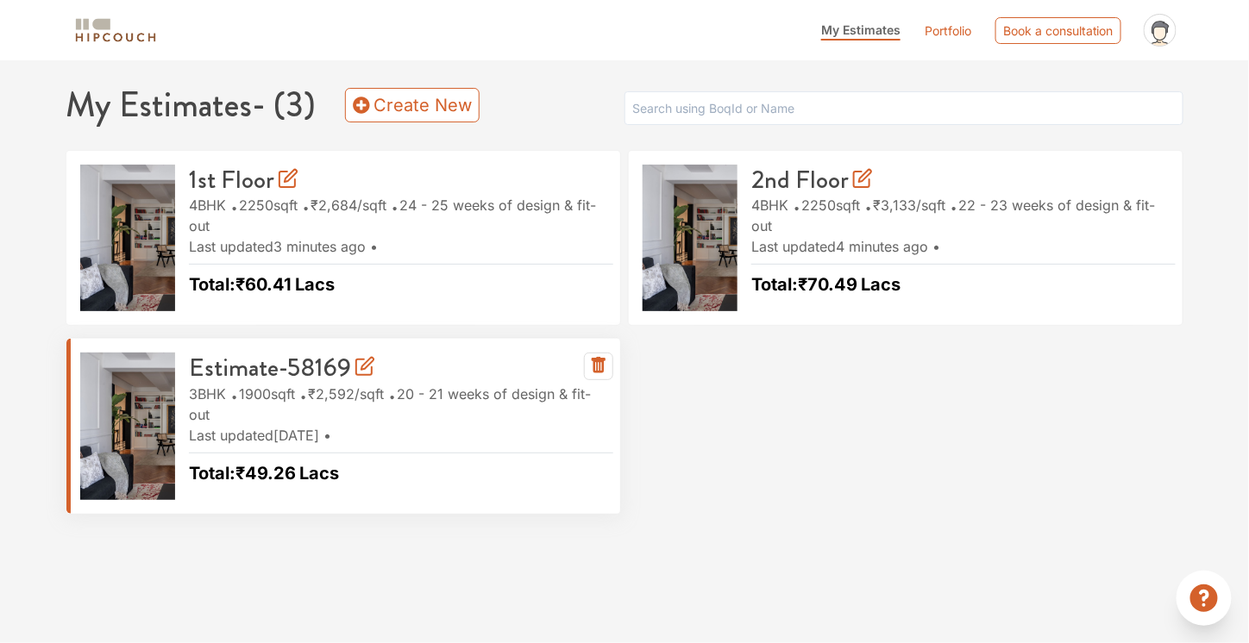
click at [361, 362] on icon at bounding box center [365, 366] width 21 height 21
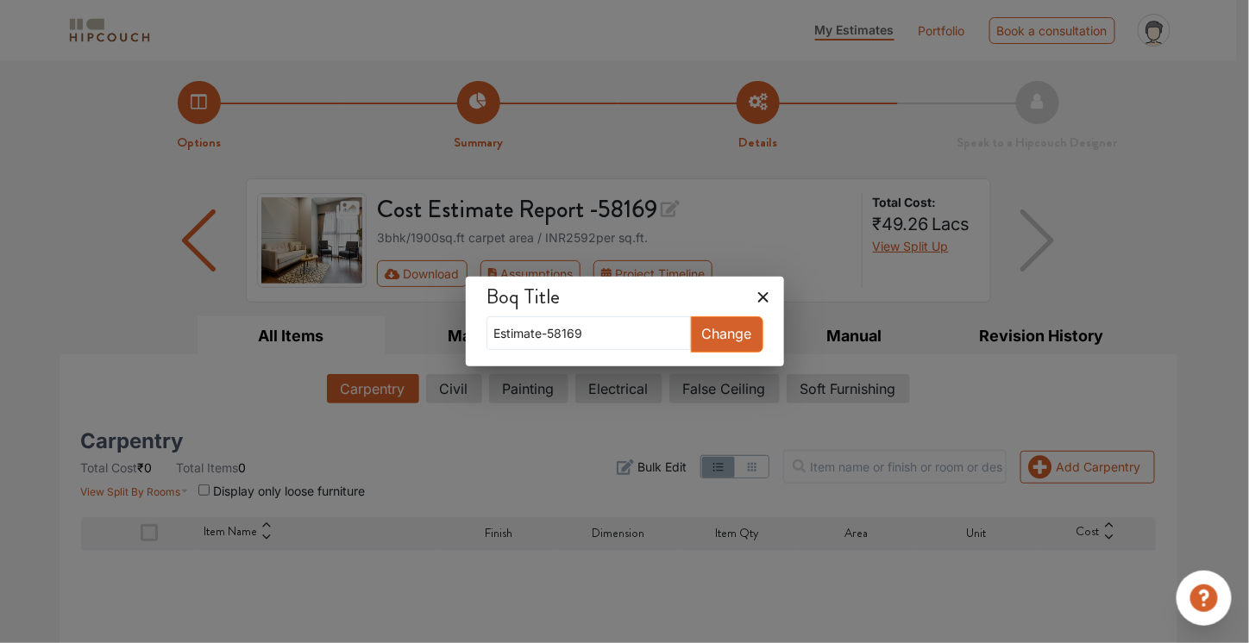
click at [750, 298] on icon at bounding box center [764, 298] width 28 height 28
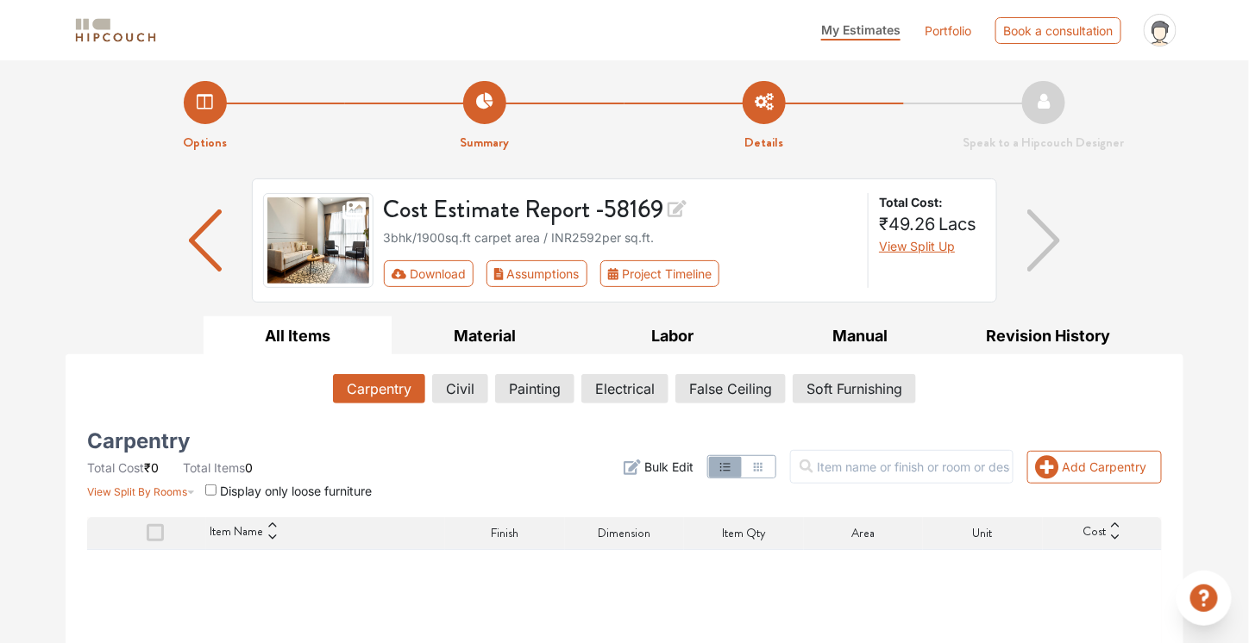
click at [687, 207] on icon at bounding box center [677, 208] width 19 height 17
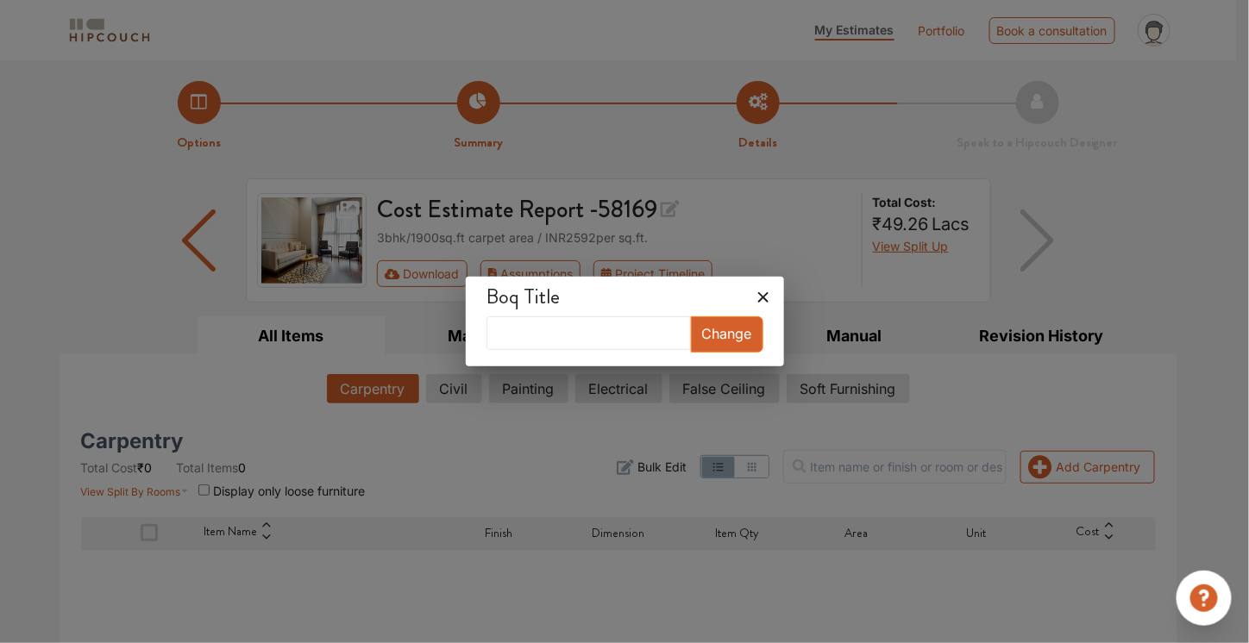
click at [750, 300] on icon at bounding box center [764, 298] width 28 height 28
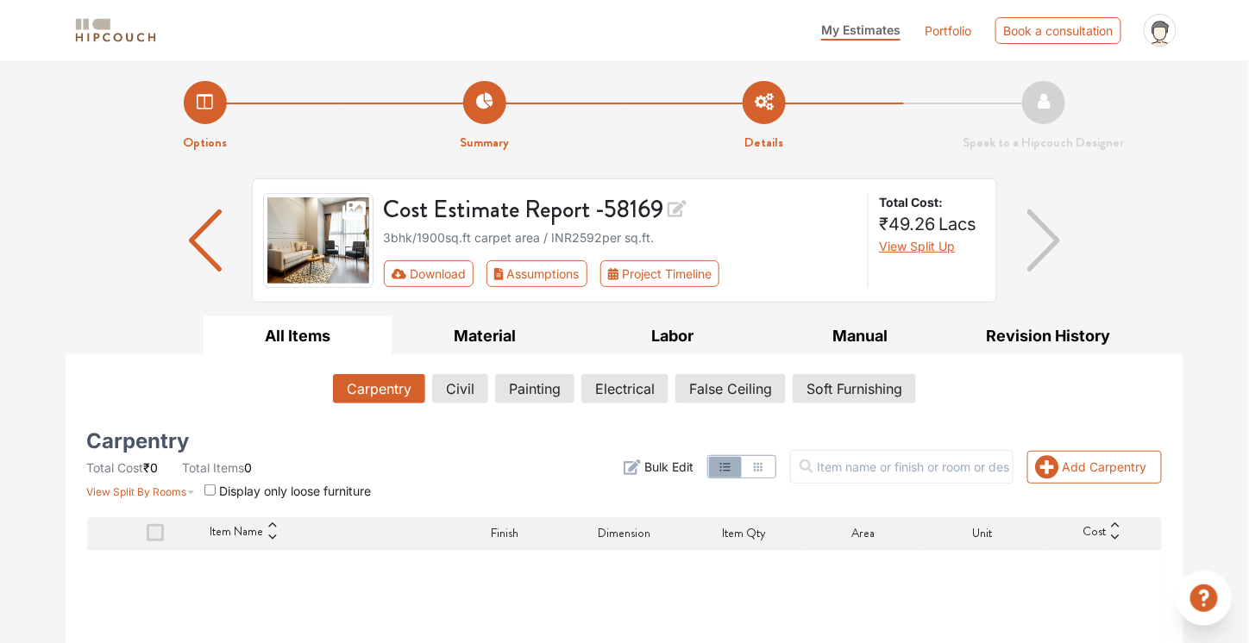
click at [201, 96] on li "Options" at bounding box center [205, 117] width 279 height 72
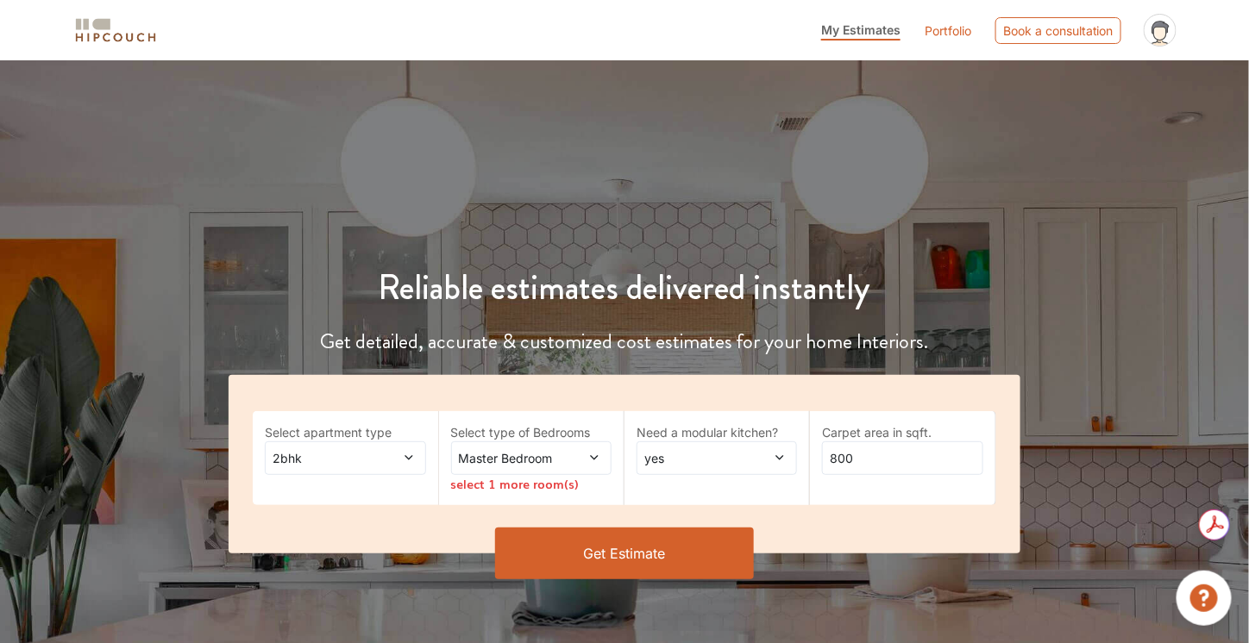
click at [380, 455] on span at bounding box center [397, 458] width 36 height 18
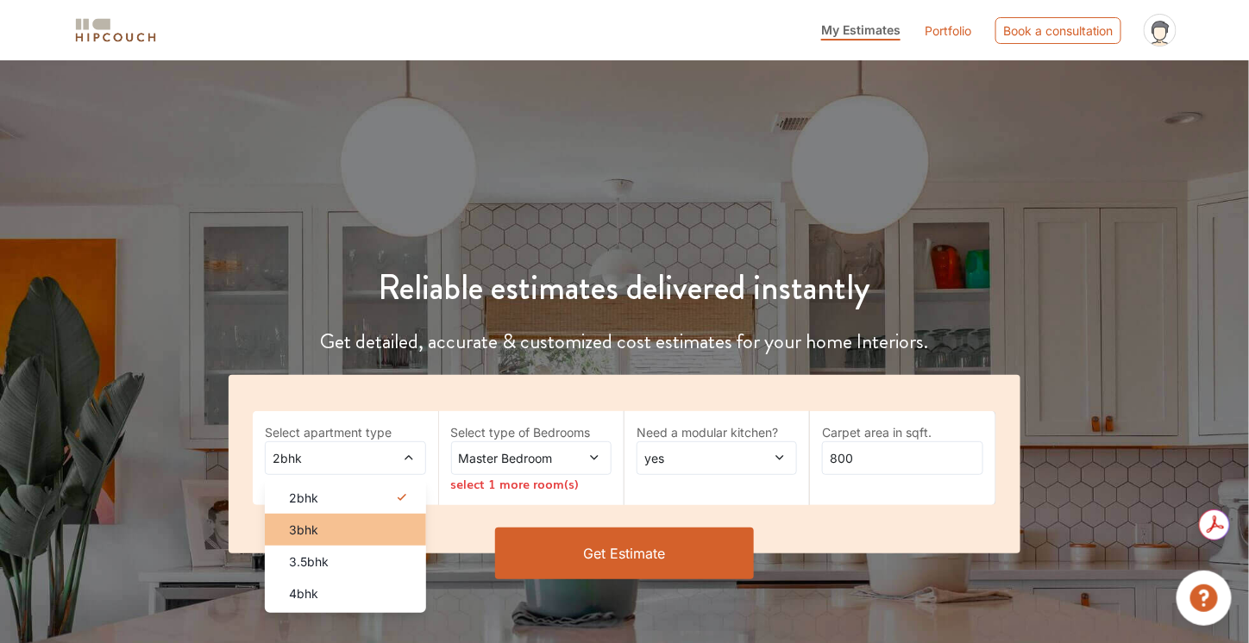
click at [360, 534] on div "3bhk" at bounding box center [350, 530] width 150 height 18
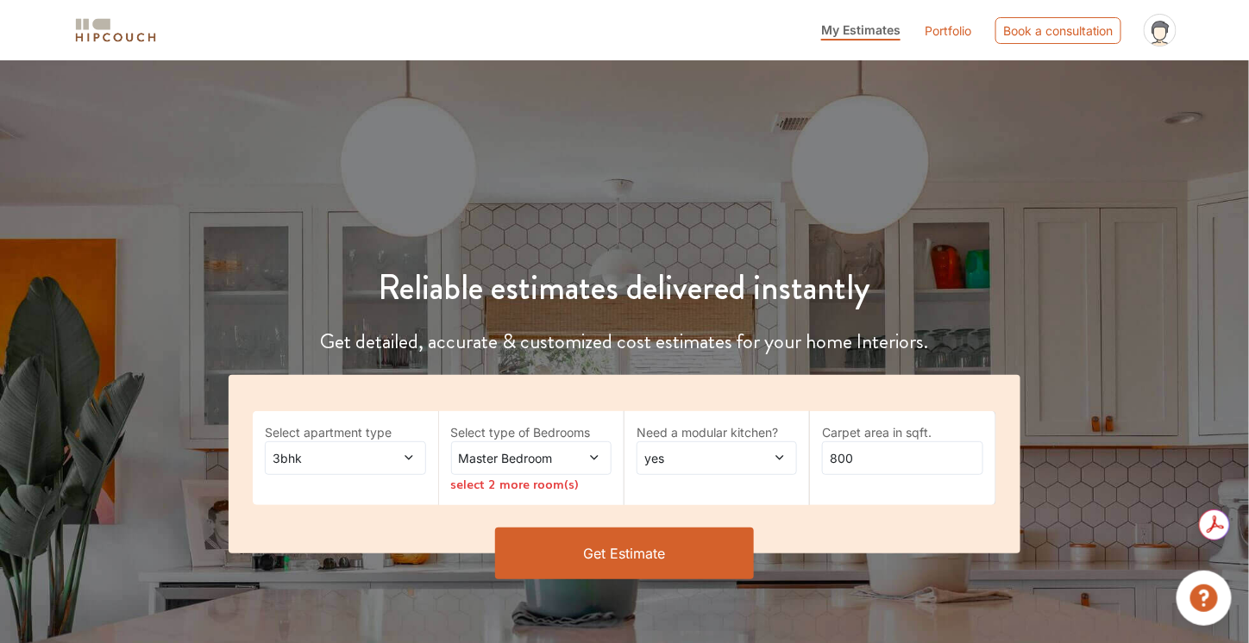
click at [524, 461] on span "Master Bedroom" at bounding box center [509, 458] width 109 height 18
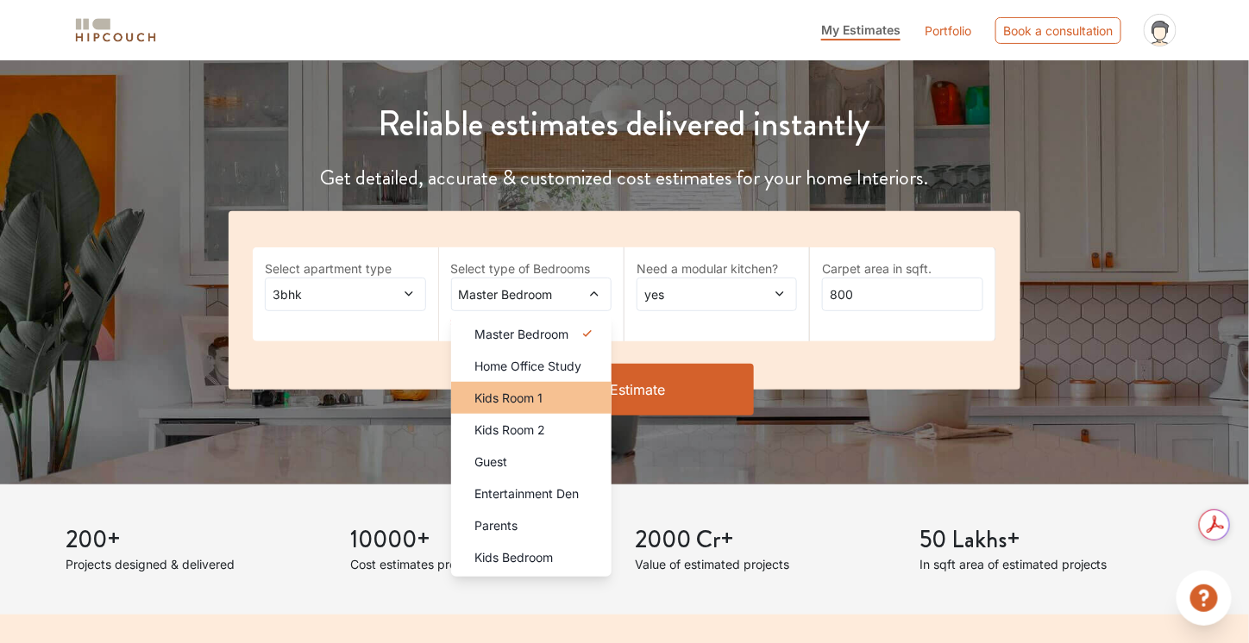
scroll to position [166, 0]
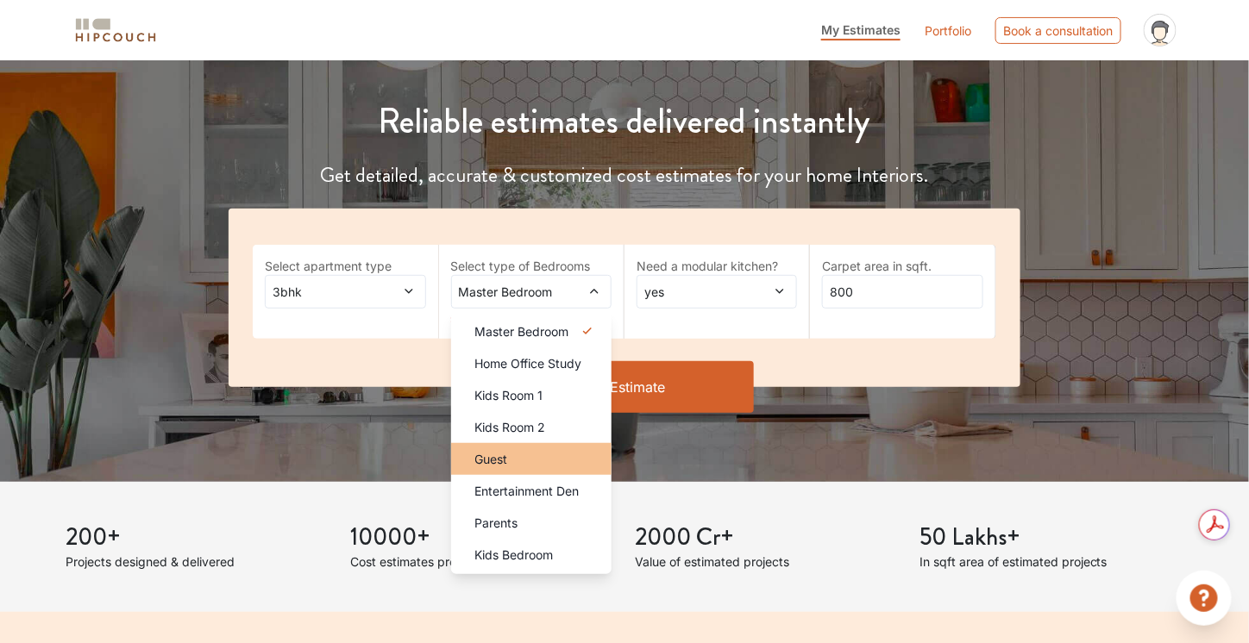
click at [542, 456] on div "Guest" at bounding box center [536, 459] width 150 height 18
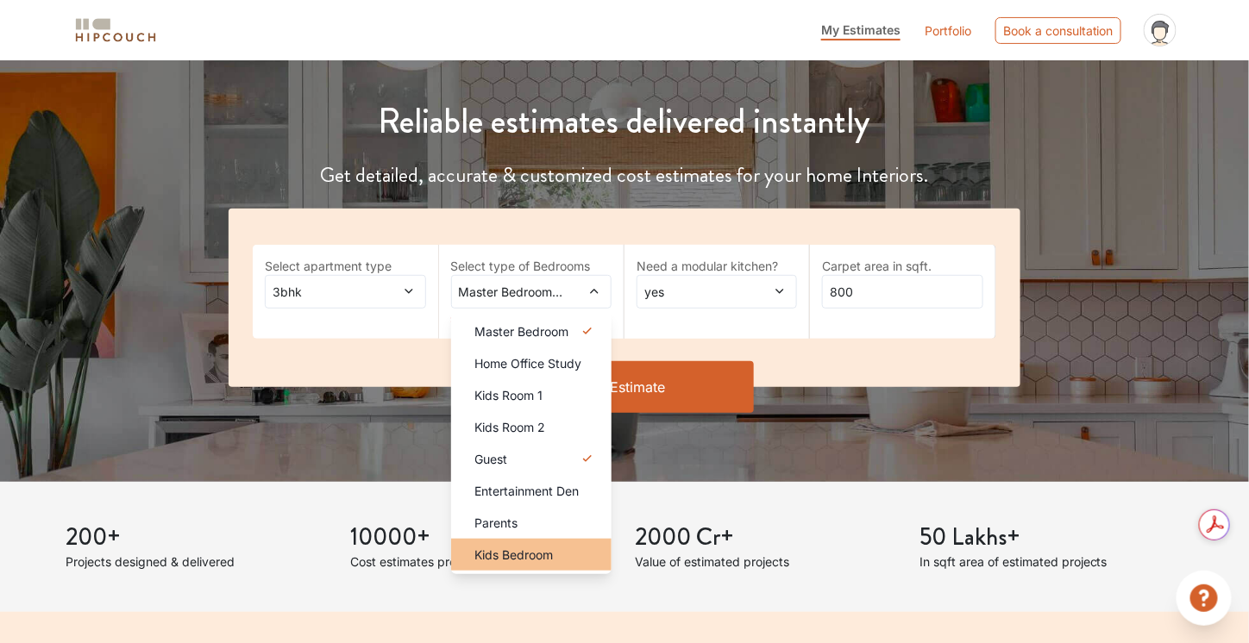
click at [561, 564] on li "Kids Bedroom" at bounding box center [531, 555] width 160 height 32
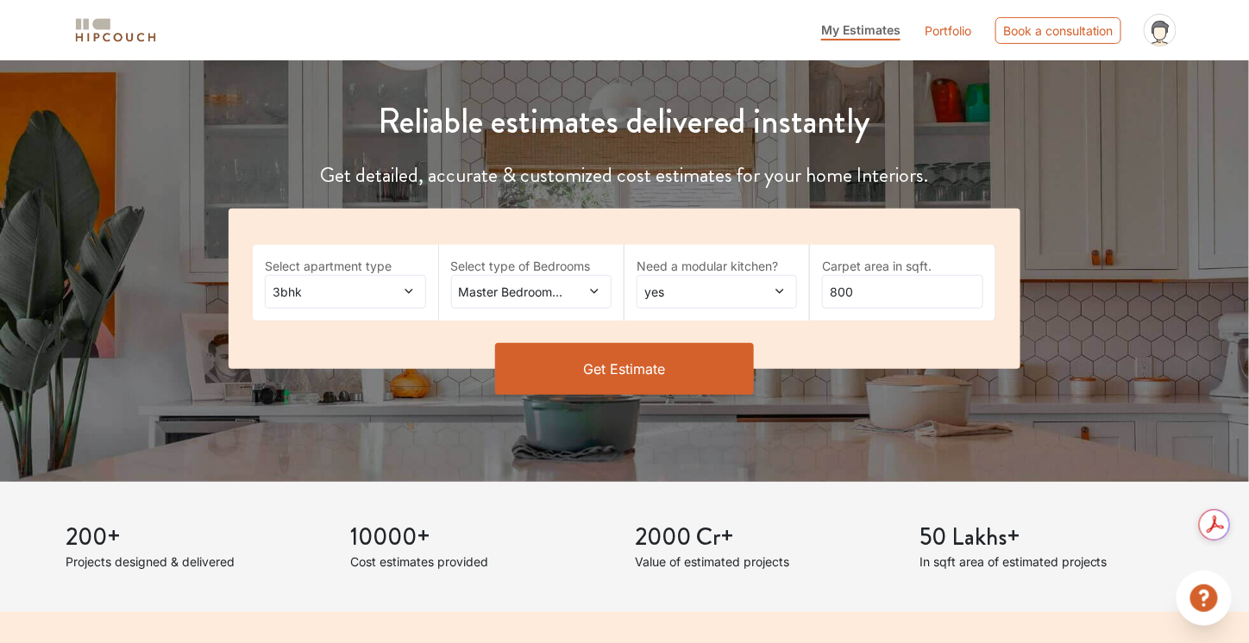
click at [728, 295] on span "yes" at bounding box center [695, 292] width 109 height 18
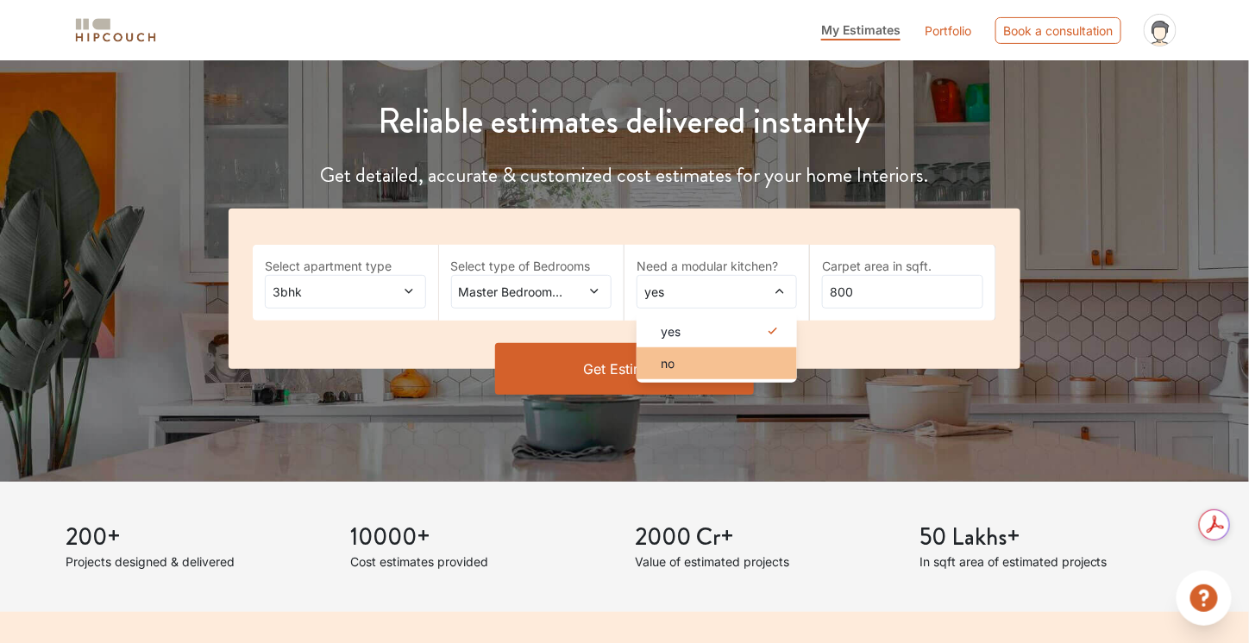
click at [721, 351] on li "no" at bounding box center [717, 364] width 160 height 32
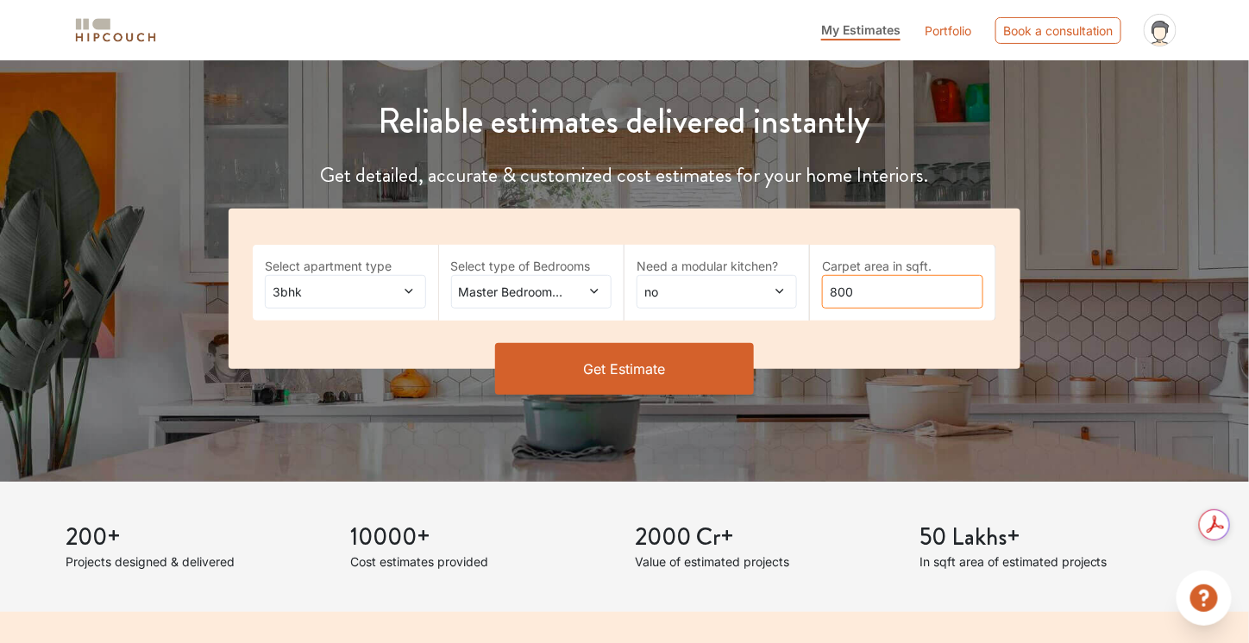
drag, startPoint x: 901, startPoint y: 298, endPoint x: 781, endPoint y: 303, distance: 120.0
click at [781, 303] on div "Select apartment type 3bhk Select type of Bedrooms Master Bedroom,Guest,Kids Be…" at bounding box center [624, 289] width 791 height 160
type input "2000"
click at [676, 377] on button "Get Estimate" at bounding box center [624, 369] width 259 height 52
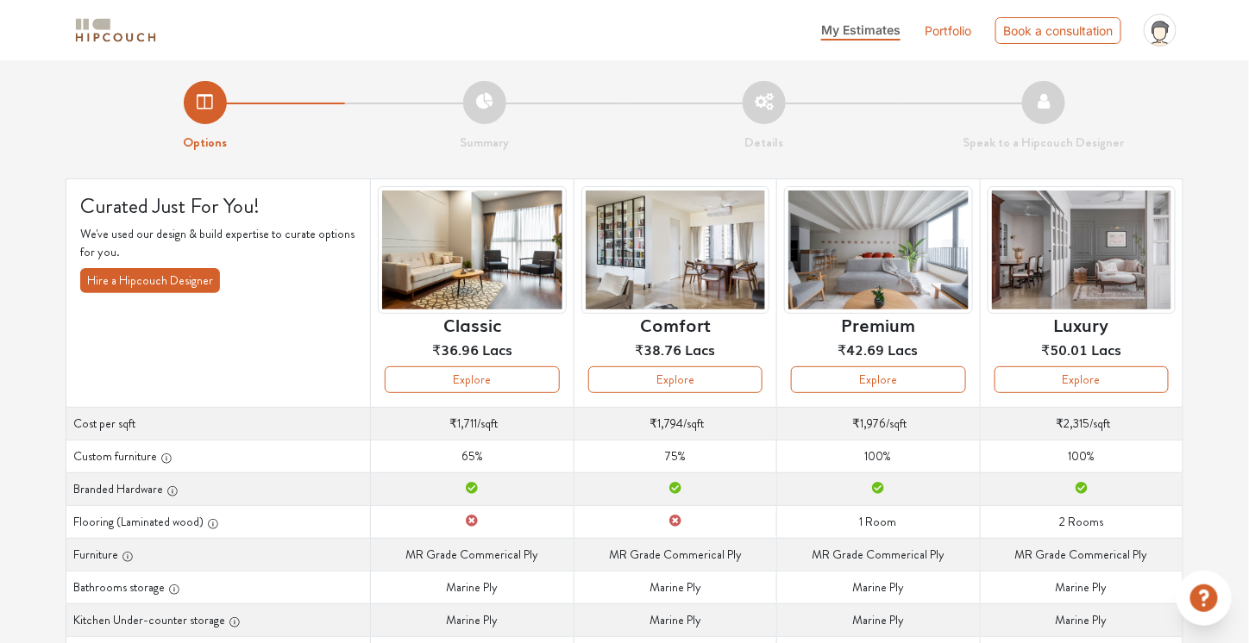
click at [866, 35] on span "My Estimates" at bounding box center [860, 29] width 79 height 15
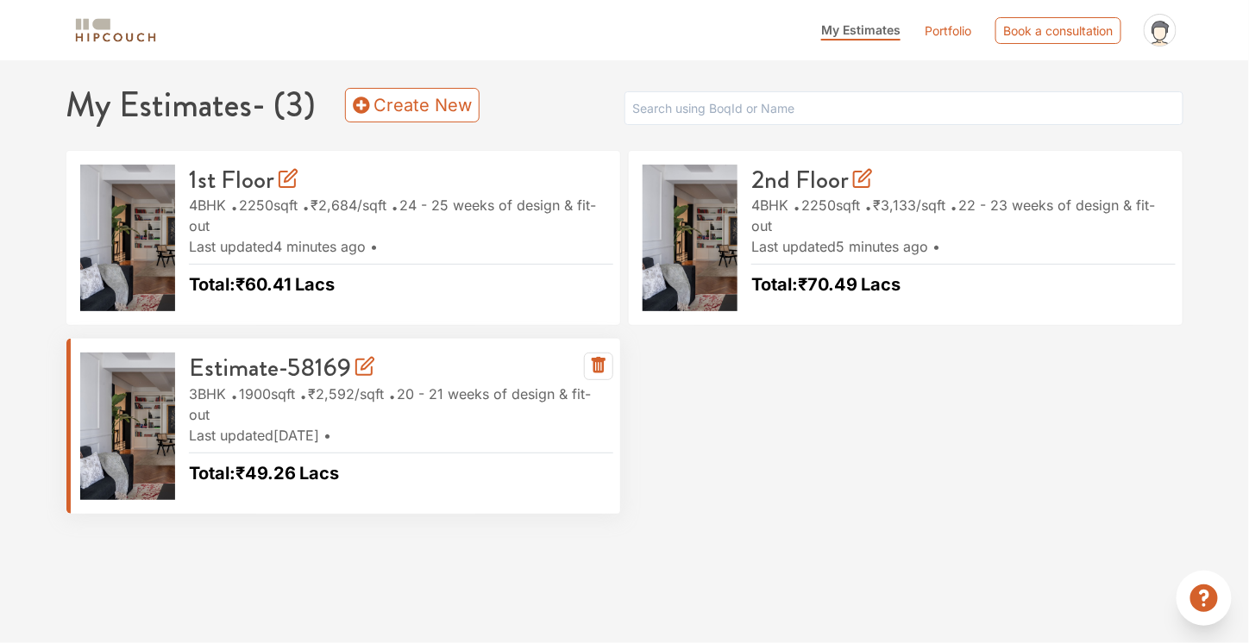
click at [366, 361] on icon at bounding box center [367, 364] width 12 height 12
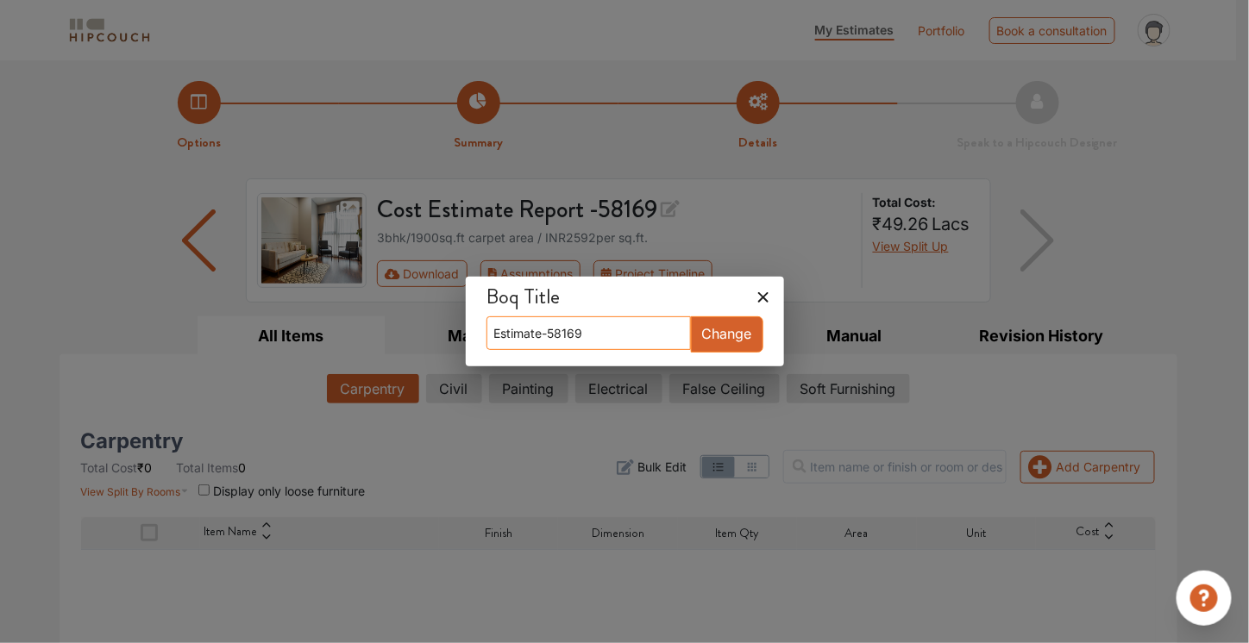
drag, startPoint x: 618, startPoint y: 334, endPoint x: 455, endPoint y: 323, distance: 162.5
click at [455, 323] on div "Boq Title Estimate-58169 Change" at bounding box center [624, 321] width 1249 height 643
type input "3rd Floor"
click at [716, 340] on button "Change" at bounding box center [727, 335] width 72 height 36
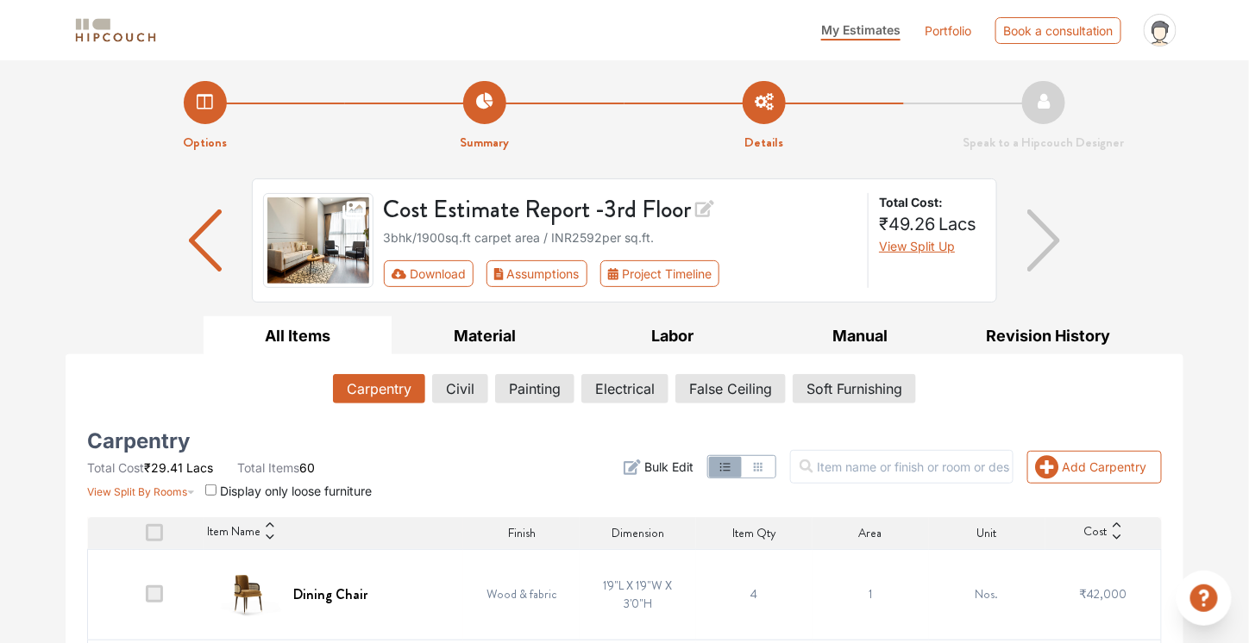
click at [856, 28] on span "My Estimates" at bounding box center [860, 29] width 79 height 15
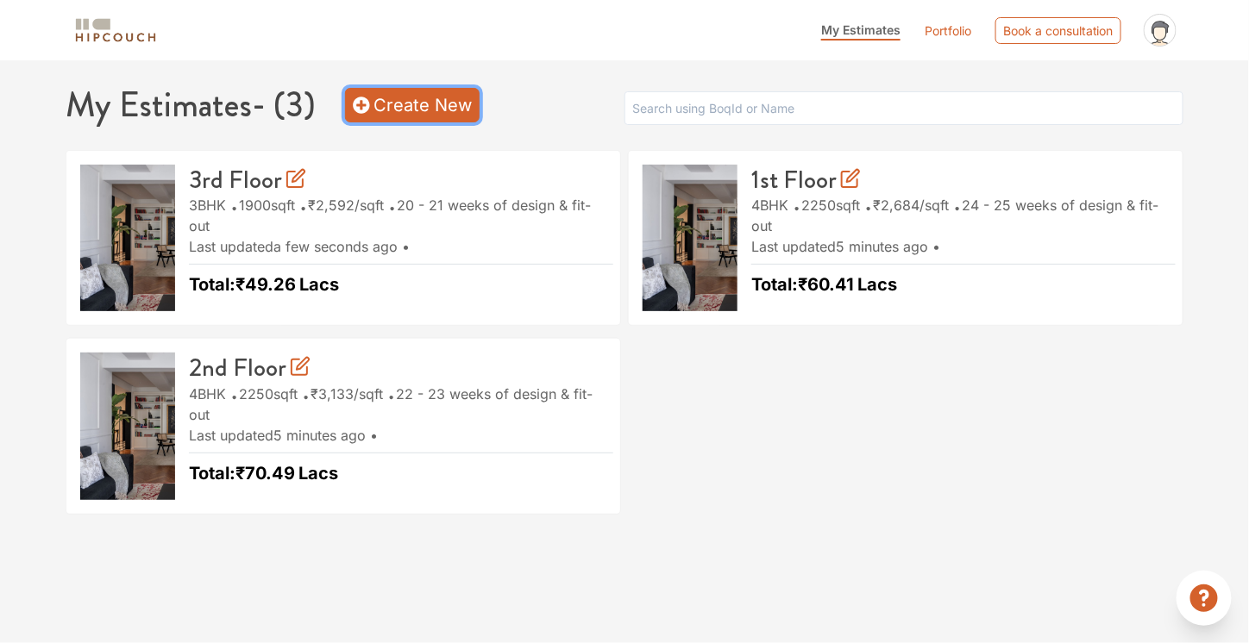
click at [403, 89] on link "Create New" at bounding box center [412, 105] width 135 height 35
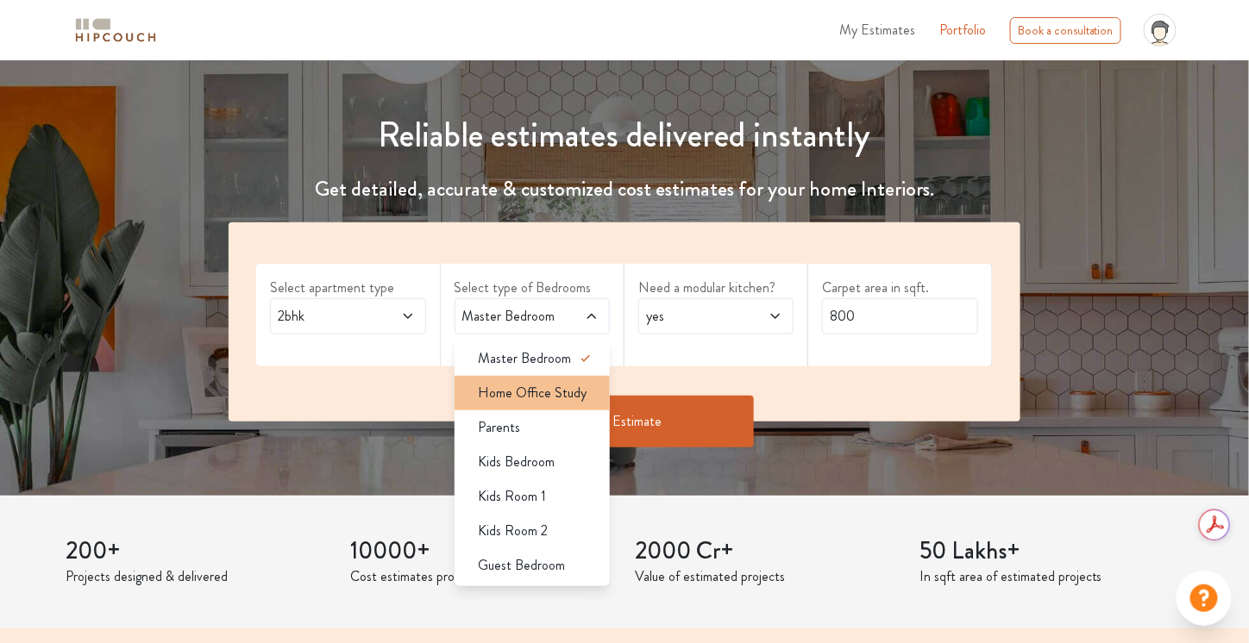
click at [556, 386] on span "Home Office Study" at bounding box center [533, 393] width 109 height 21
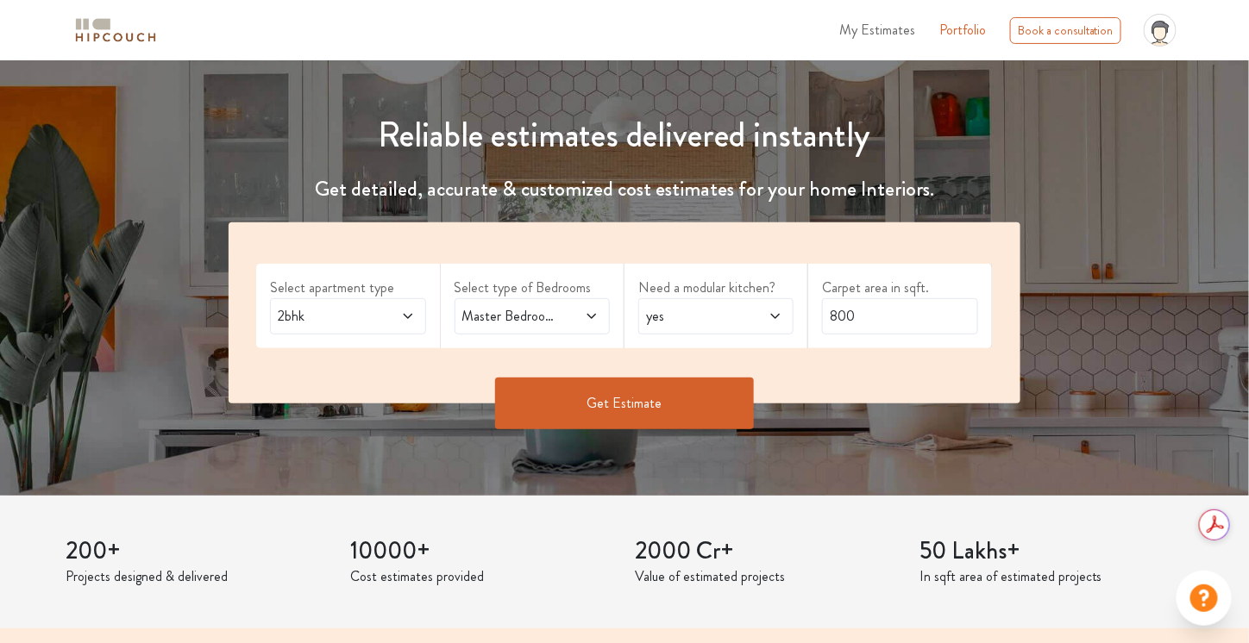
click at [562, 310] on span "Master Bedroom,Home Office Study" at bounding box center [511, 316] width 105 height 21
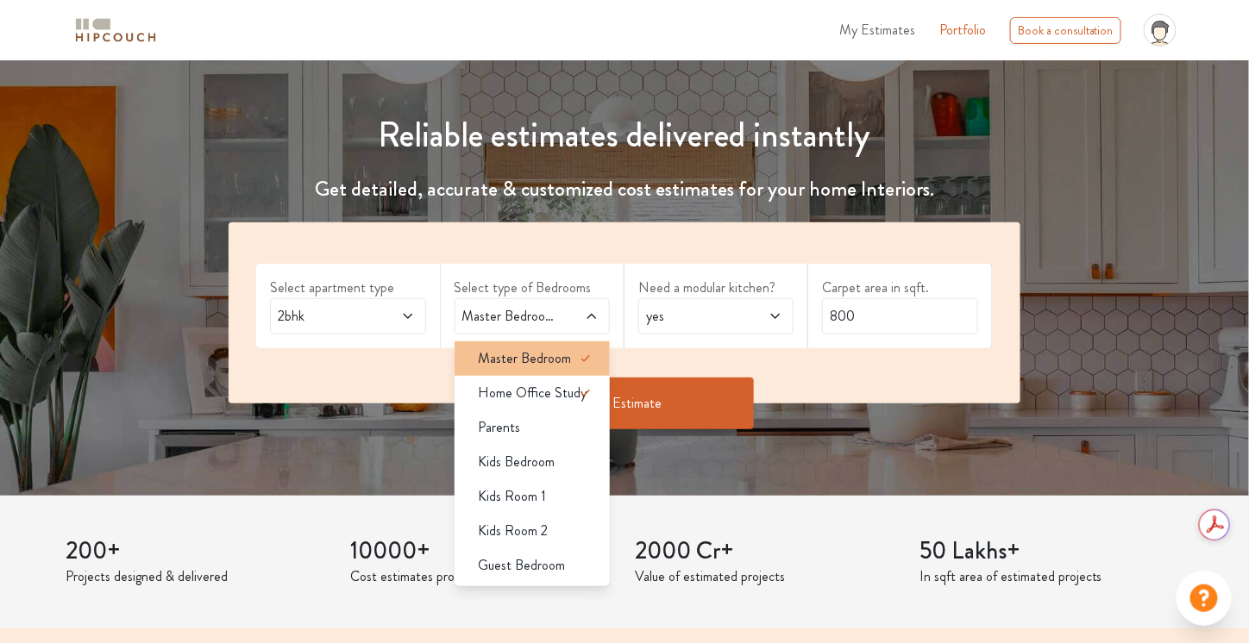
click at [573, 349] on div "Master Bedroom" at bounding box center [537, 358] width 145 height 21
click at [571, 358] on div "Master Bedroom" at bounding box center [537, 358] width 145 height 21
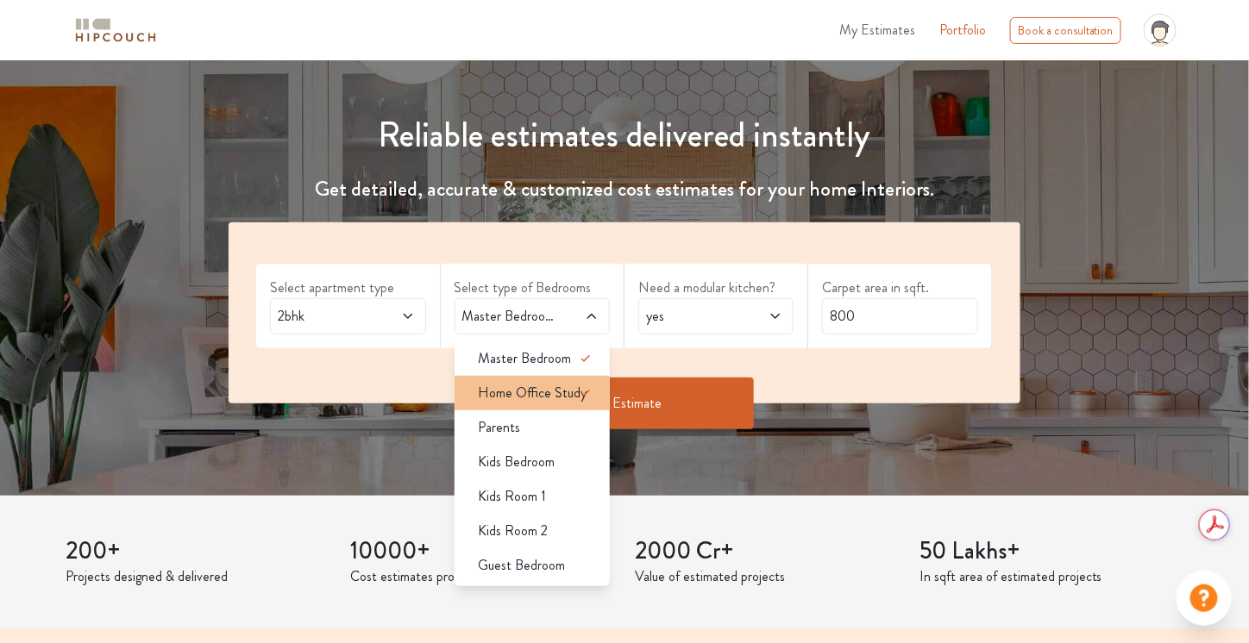
click at [570, 391] on span "Home Office Study" at bounding box center [533, 393] width 109 height 21
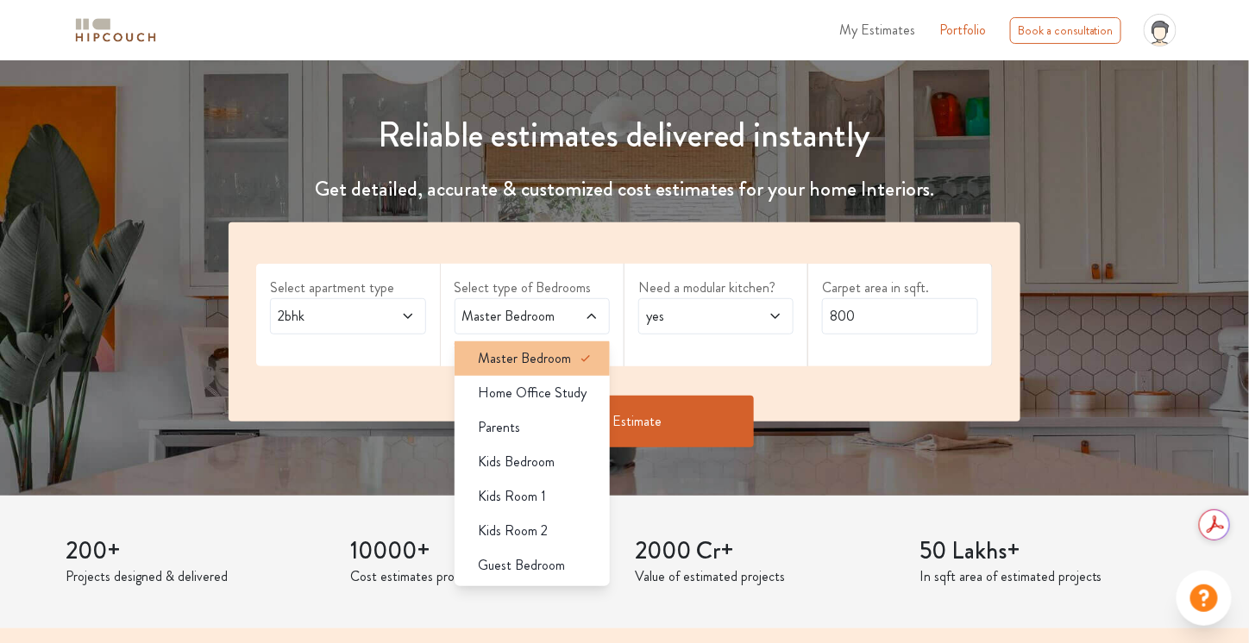
click at [570, 359] on div "Master Bedroom" at bounding box center [537, 358] width 145 height 21
click at [572, 359] on div "Master Bedroom" at bounding box center [537, 358] width 145 height 21
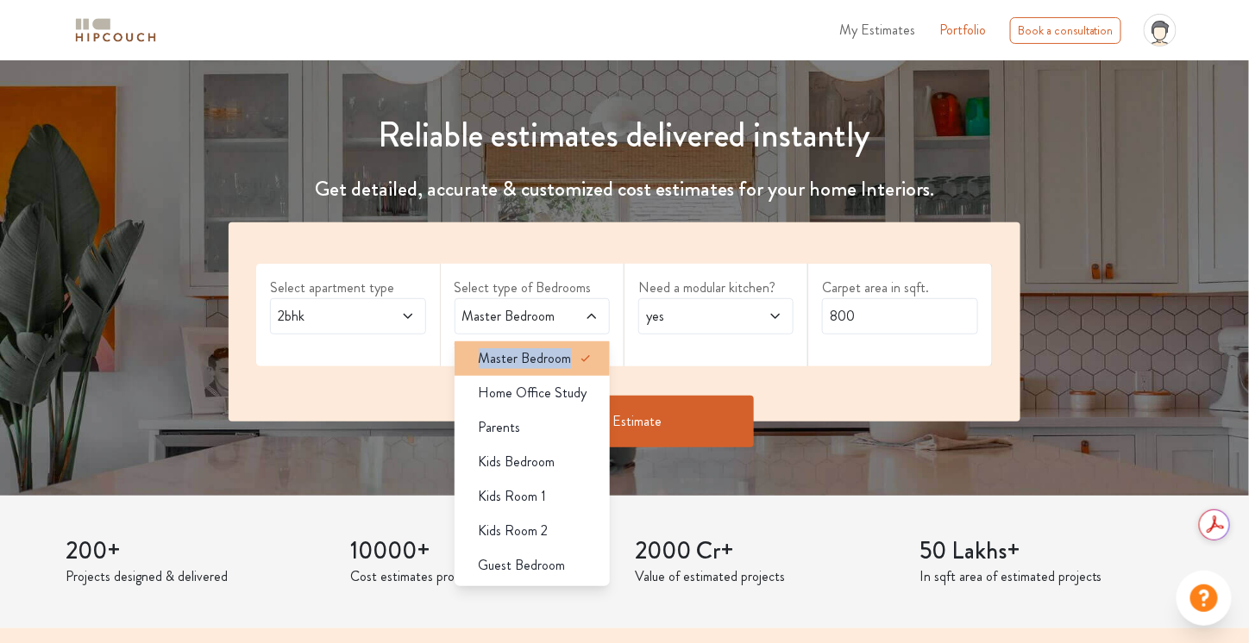
click at [572, 359] on div "Master Bedroom" at bounding box center [537, 358] width 145 height 21
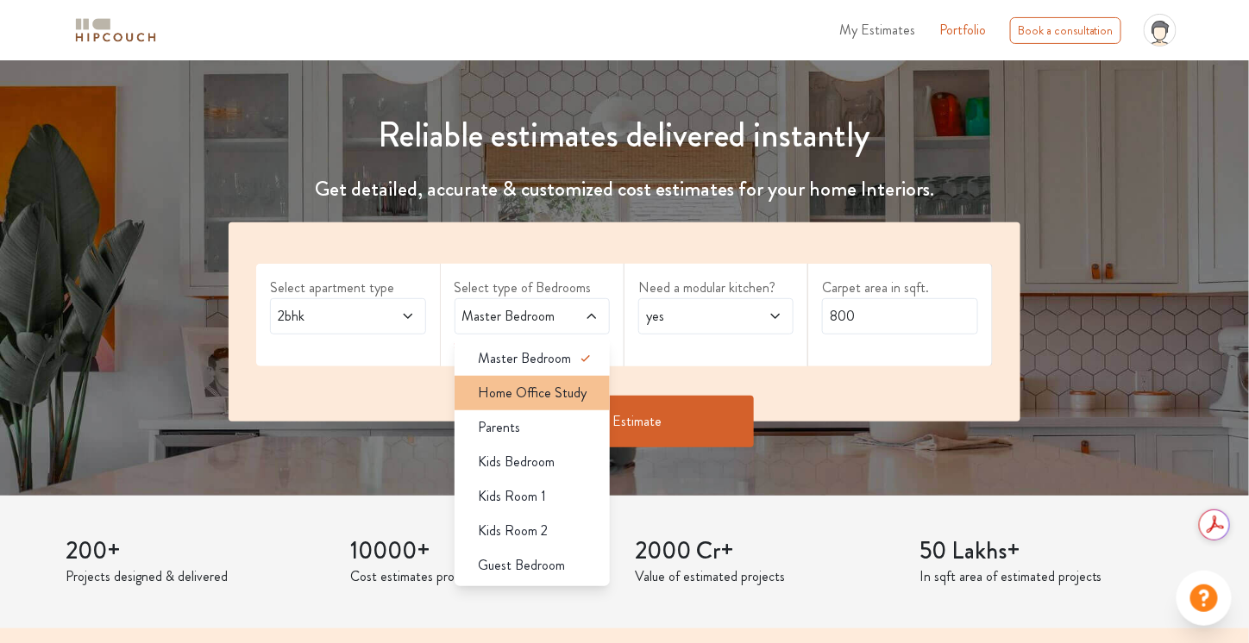
click at [558, 401] on span "Home Office Study" at bounding box center [533, 393] width 109 height 21
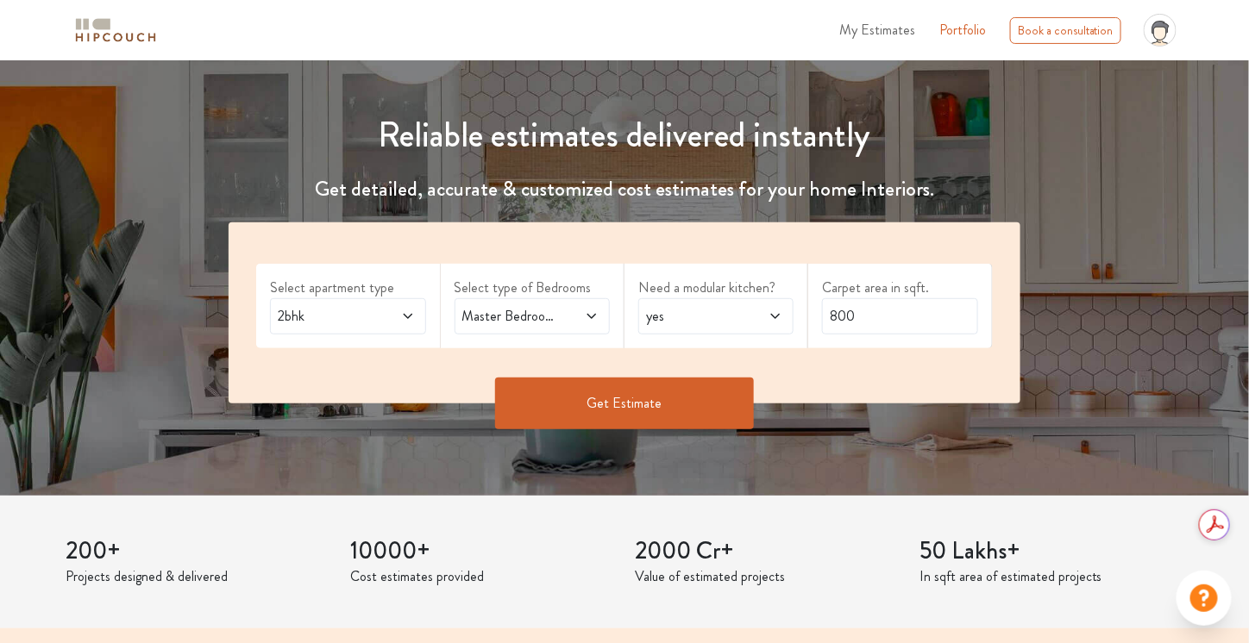
click at [593, 308] on span at bounding box center [580, 316] width 35 height 21
click at [689, 326] on div "yes" at bounding box center [715, 316] width 155 height 36
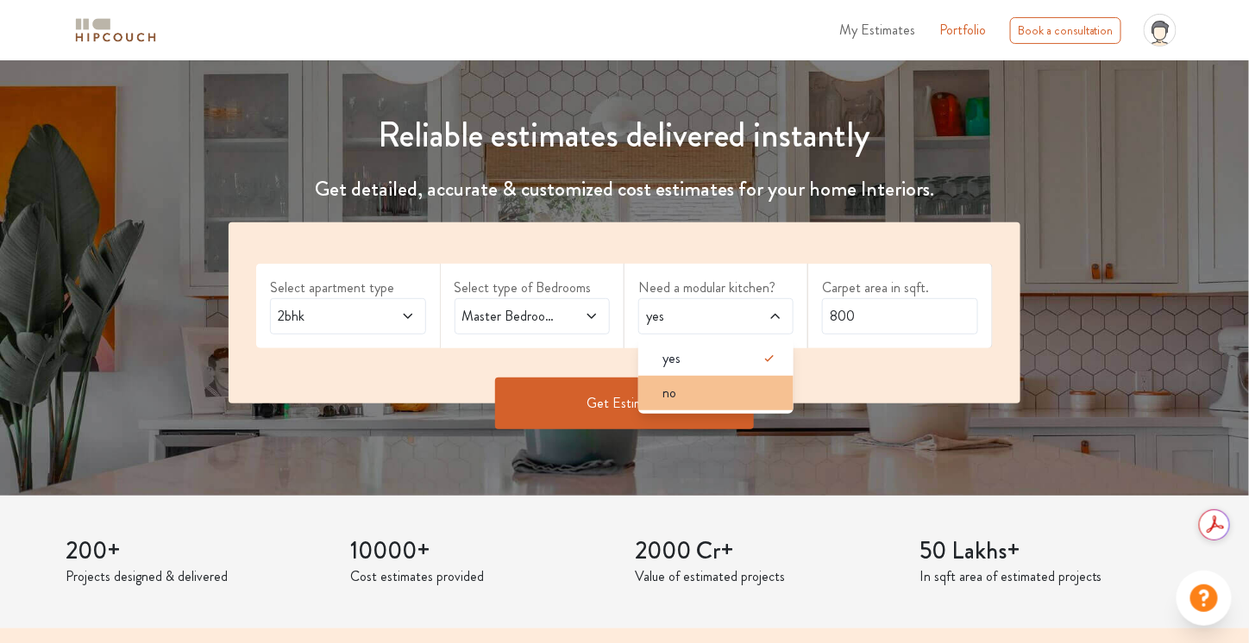
click at [697, 386] on div "no" at bounding box center [721, 393] width 145 height 21
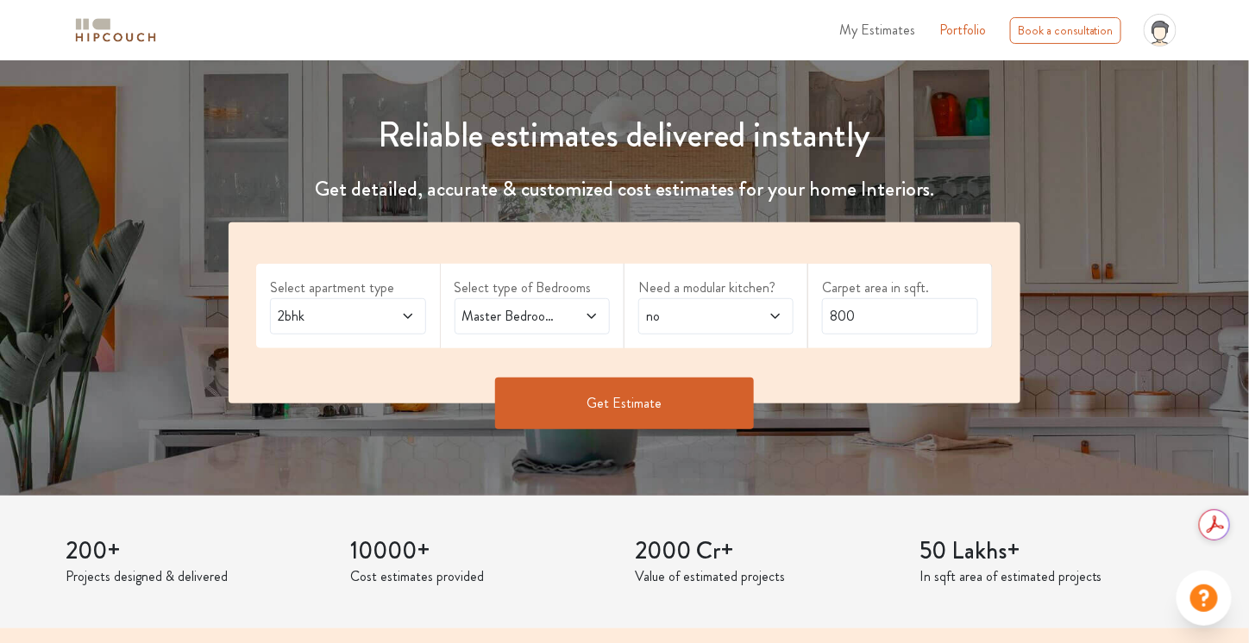
click at [646, 399] on button "Get Estimate" at bounding box center [624, 404] width 259 height 52
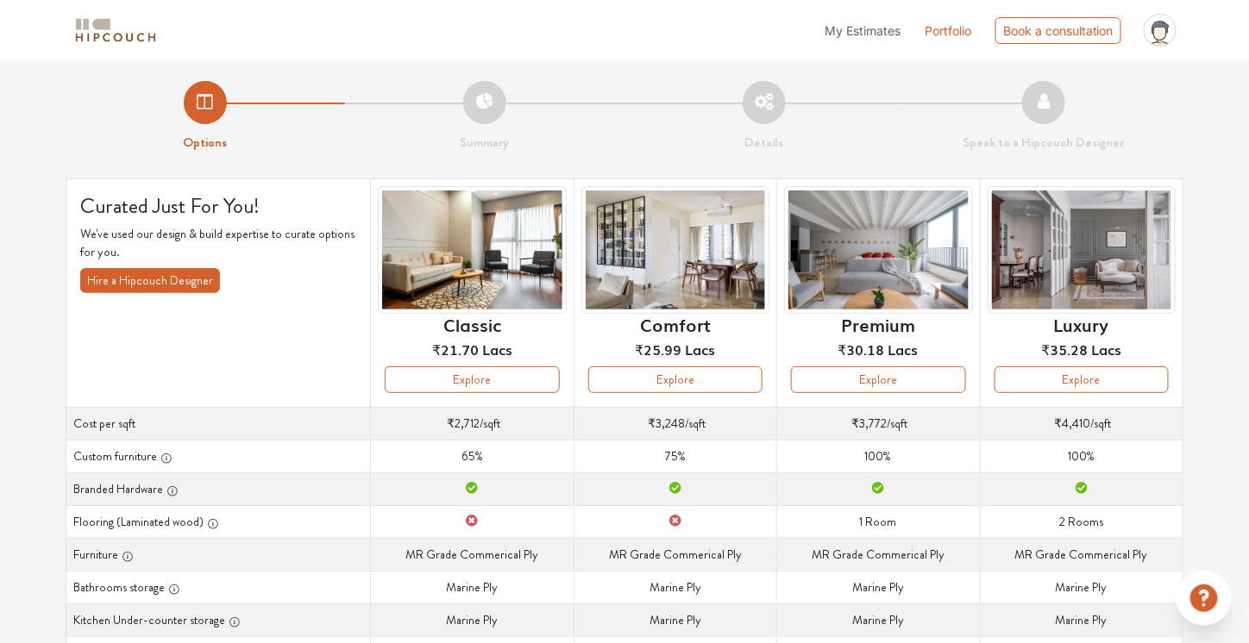
click at [869, 36] on span "My Estimates" at bounding box center [863, 30] width 76 height 15
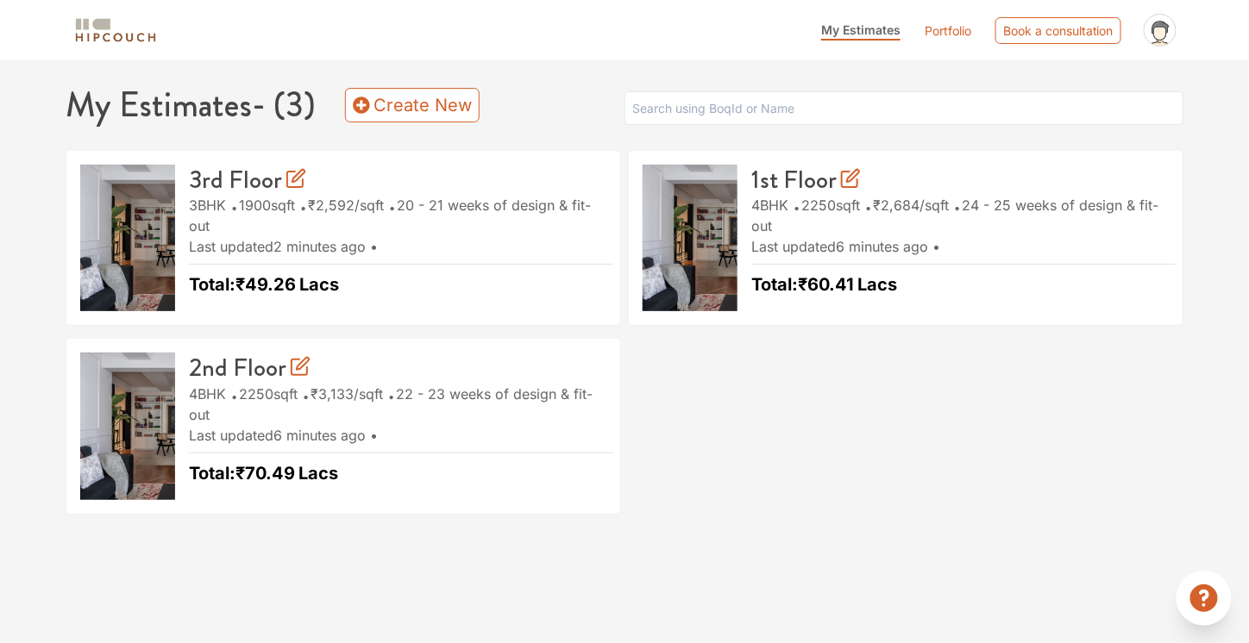
click at [808, 513] on ul "3rd Floor 3BHK 1900 sqft ₹2,592 /sqft 20 - 21 weeks of design & fit-out Last up…" at bounding box center [624, 338] width 1125 height 377
